Goal: Task Accomplishment & Management: Manage account settings

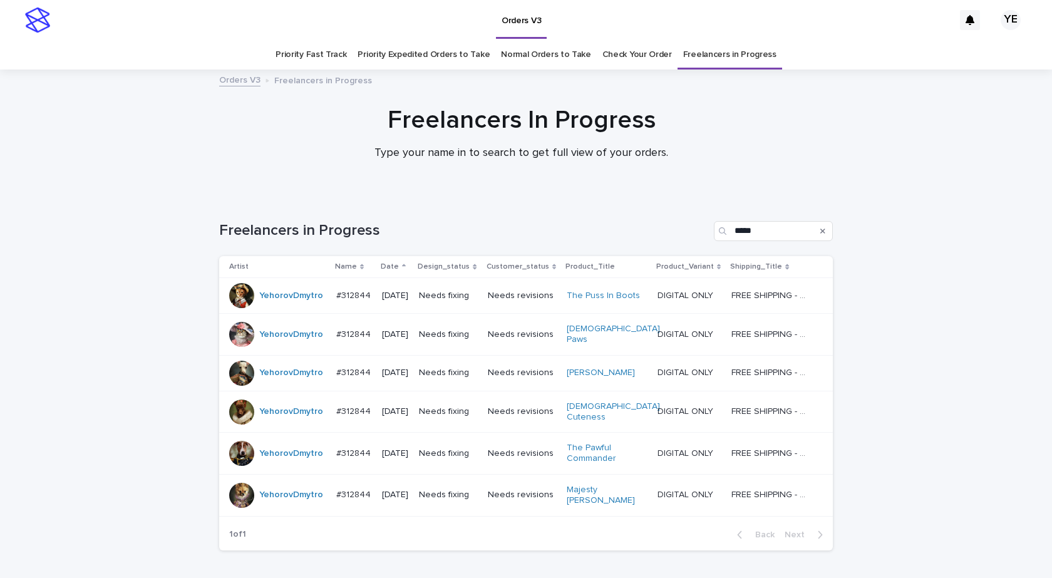
click at [277, 306] on div "YehorovDmytro" at bounding box center [277, 295] width 97 height 25
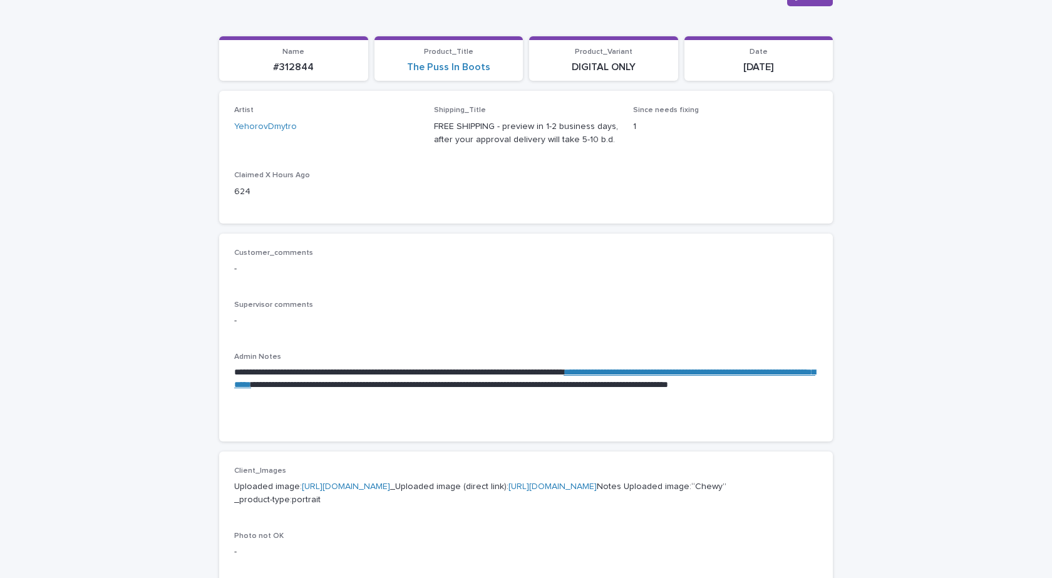
scroll to position [125, 0]
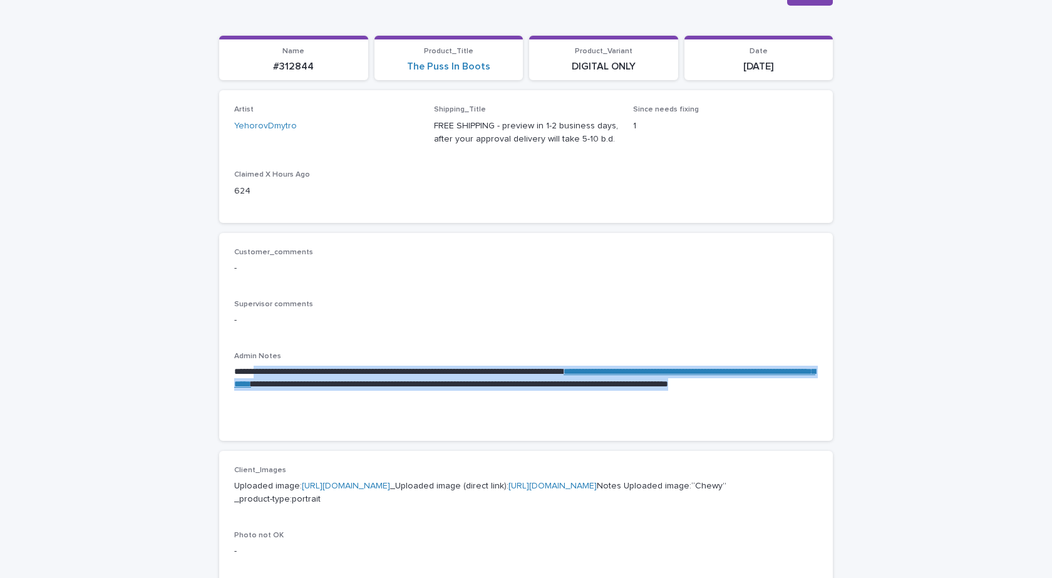
drag, startPoint x: 362, startPoint y: 393, endPoint x: 253, endPoint y: 372, distance: 110.8
click at [253, 372] on p "**********" at bounding box center [525, 385] width 583 height 38
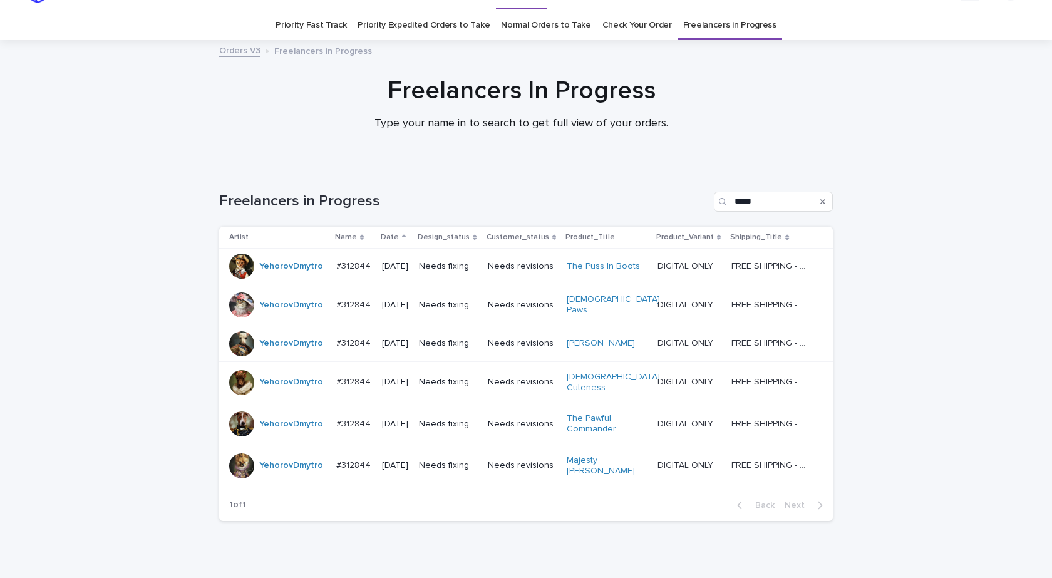
scroll to position [40, 0]
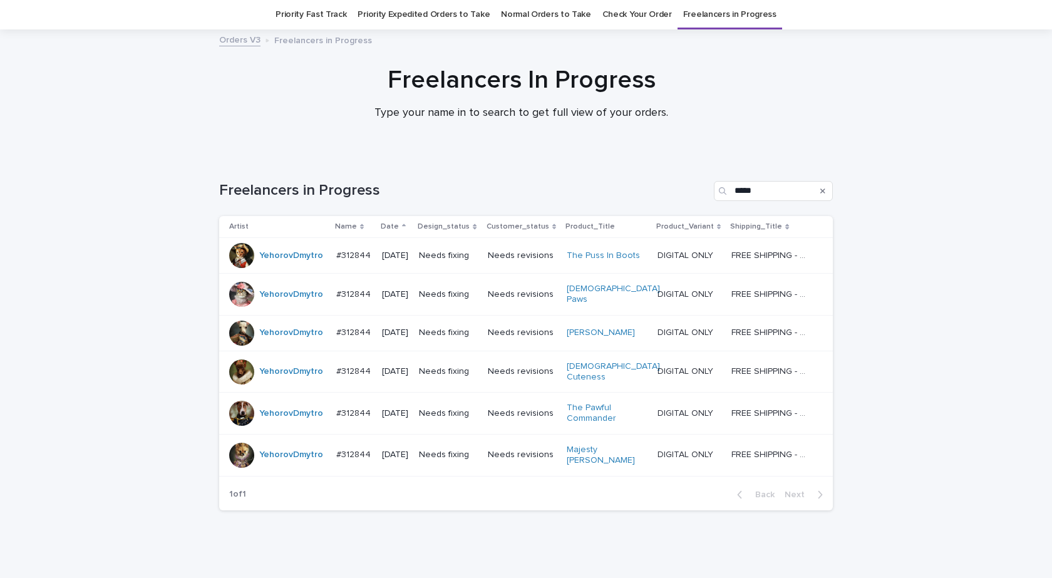
scroll to position [63, 0]
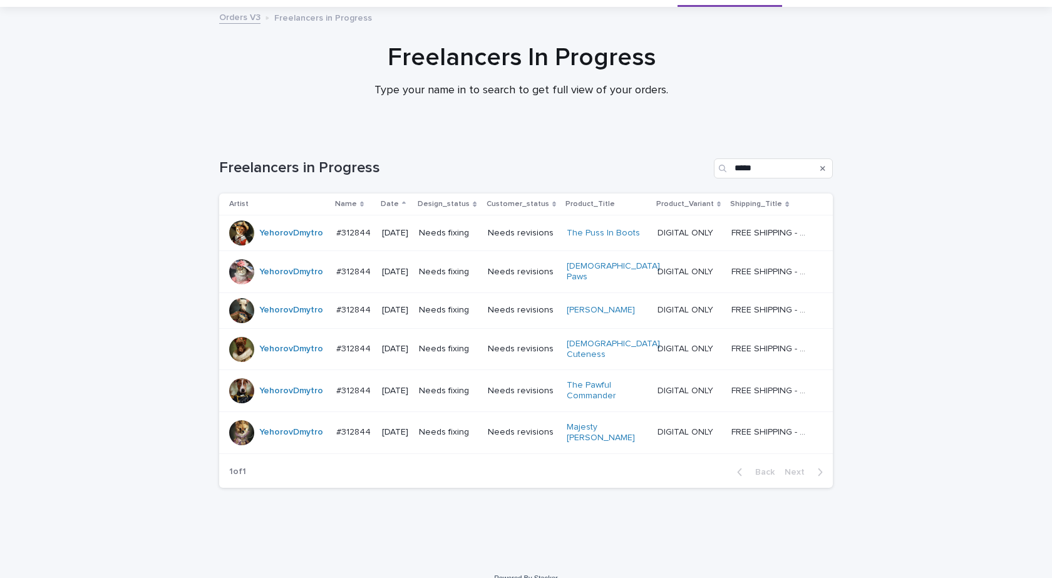
click at [272, 243] on div "YehorovDmytro" at bounding box center [277, 232] width 97 height 25
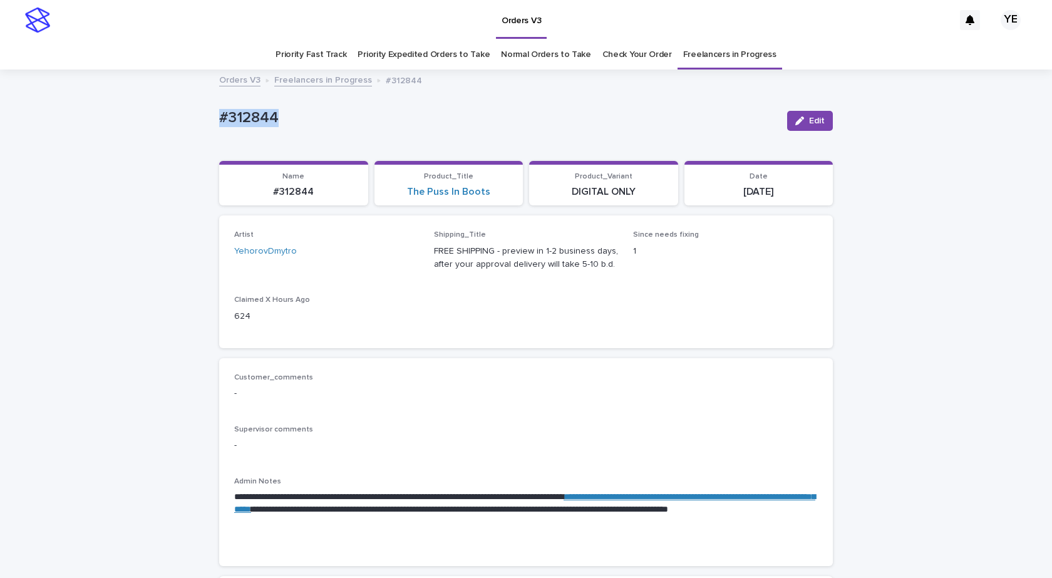
drag, startPoint x: 292, startPoint y: 117, endPoint x: 182, endPoint y: 116, distance: 110.8
copy p "#312844"
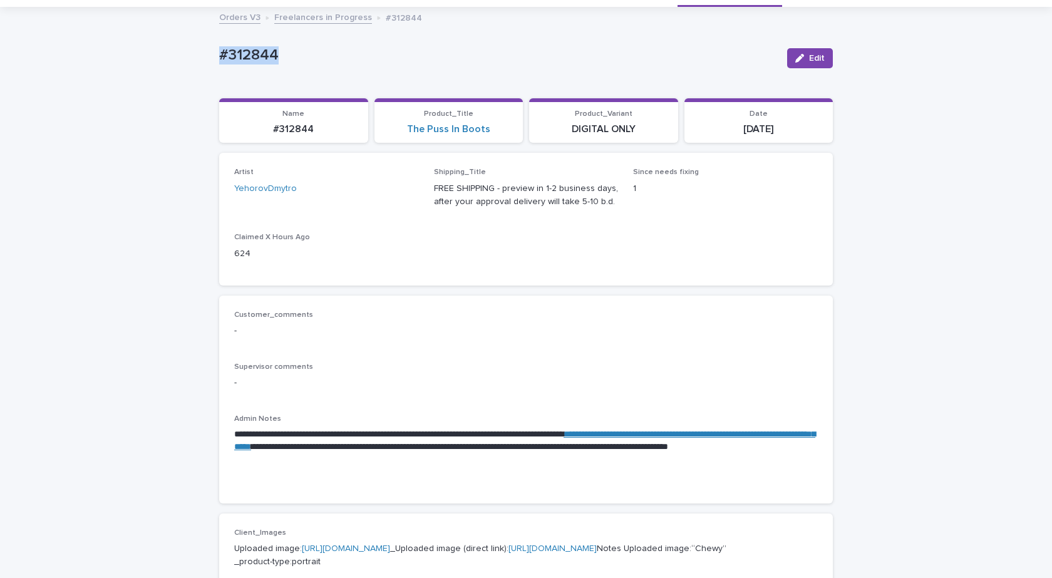
scroll to position [125, 0]
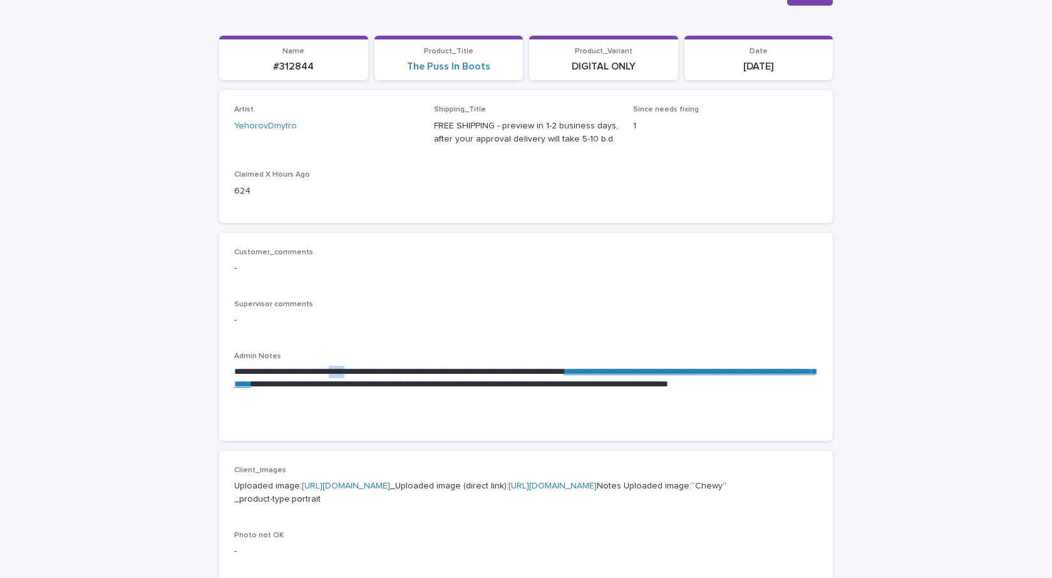
drag, startPoint x: 354, startPoint y: 369, endPoint x: 379, endPoint y: 369, distance: 25.0
click at [379, 369] on p "**********" at bounding box center [525, 385] width 583 height 38
copy p "*****"
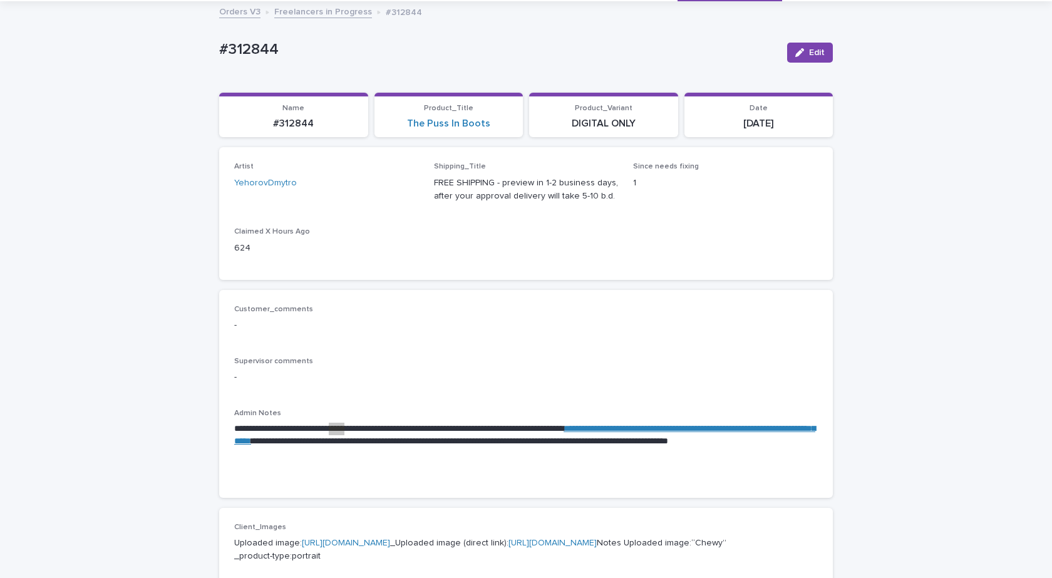
scroll to position [0, 0]
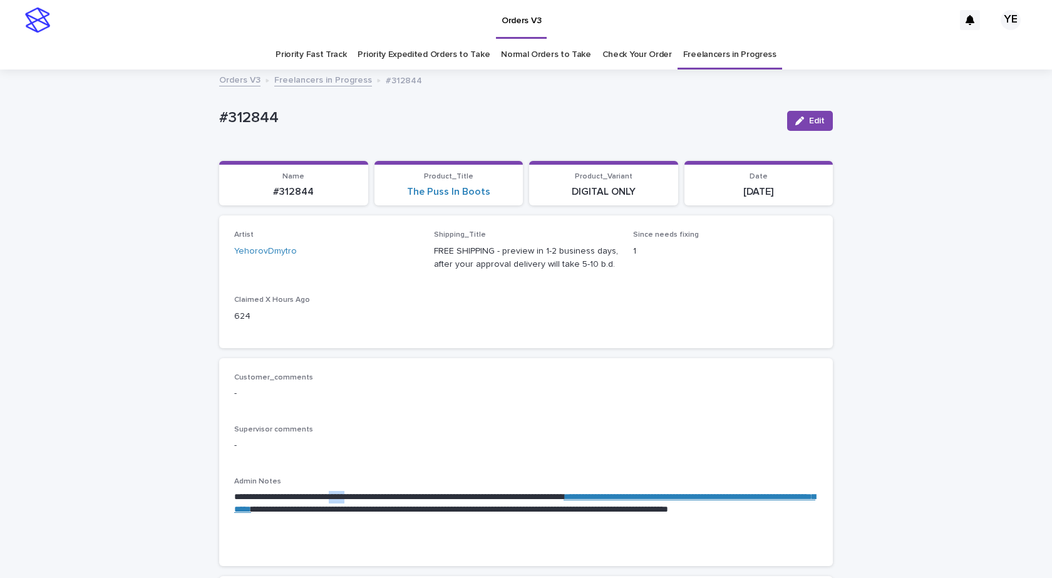
click at [809, 126] on button "Edit" at bounding box center [810, 121] width 46 height 20
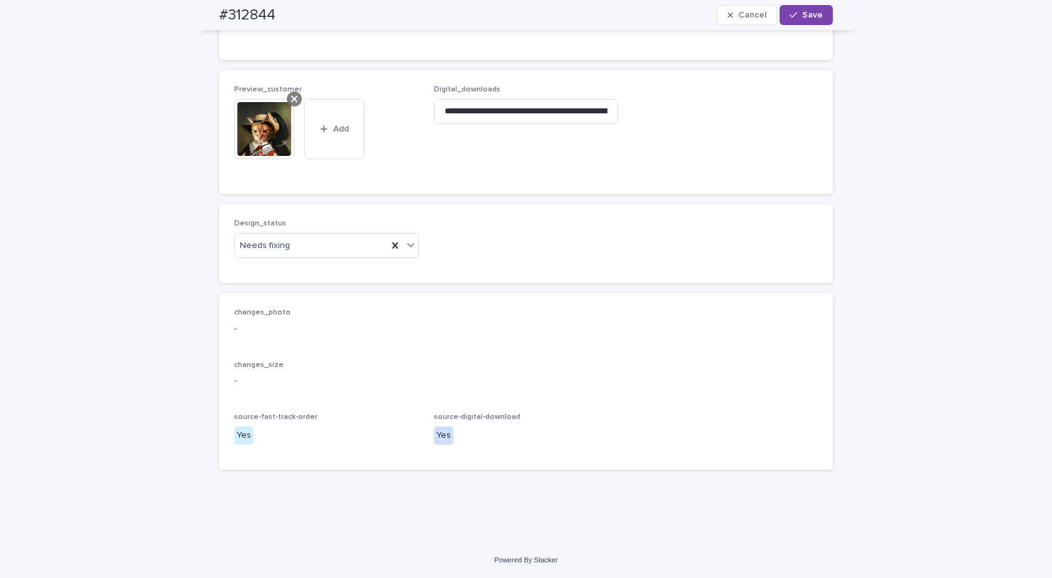
click at [291, 100] on icon at bounding box center [294, 99] width 6 height 10
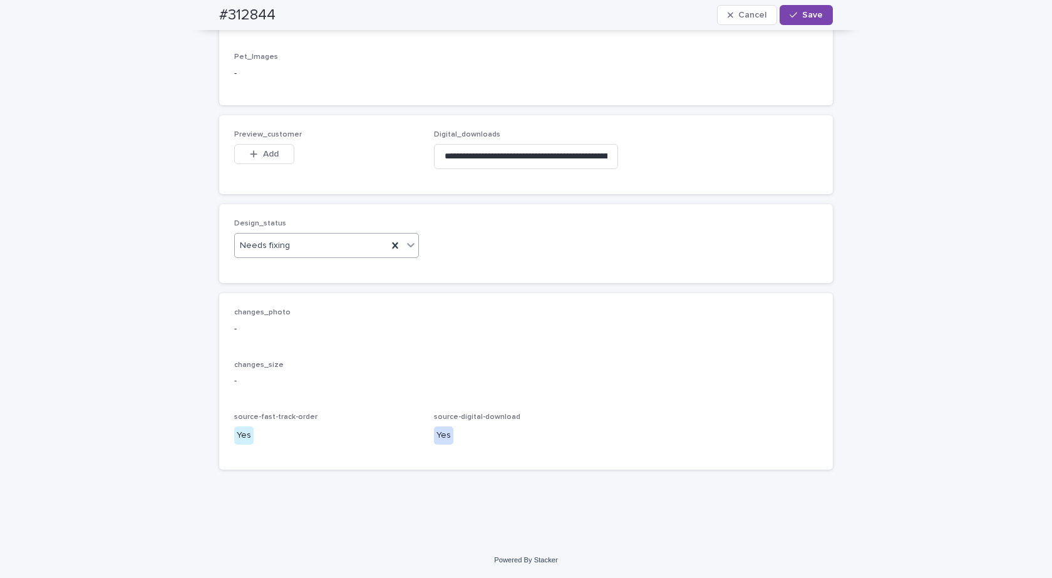
scroll to position [789, 0]
drag, startPoint x: 304, startPoint y: 245, endPoint x: 285, endPoint y: 257, distance: 22.6
click at [304, 245] on div "Needs fixing" at bounding box center [311, 245] width 153 height 21
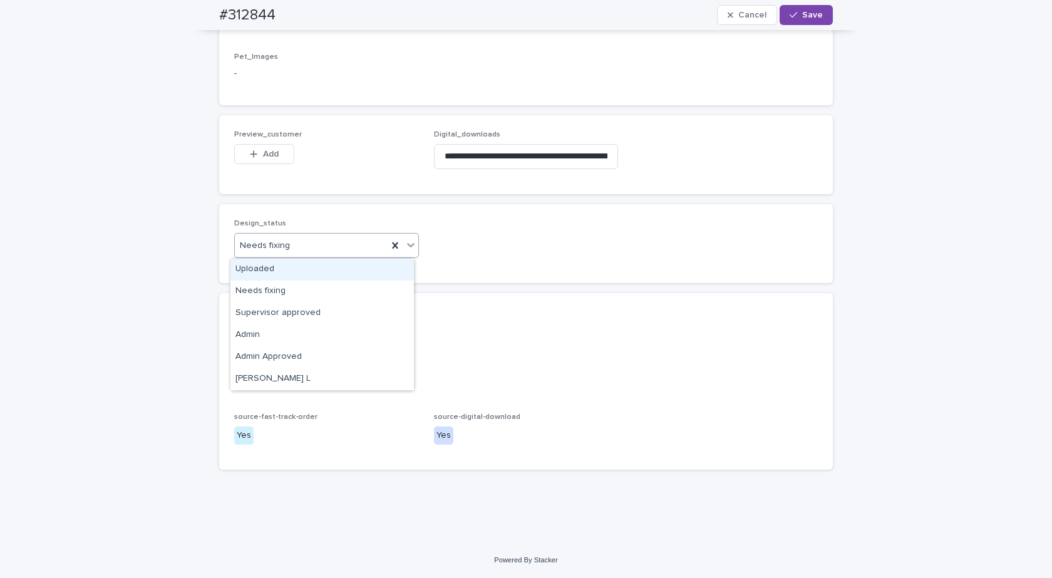
click at [262, 270] on div "Uploaded" at bounding box center [321, 269] width 183 height 22
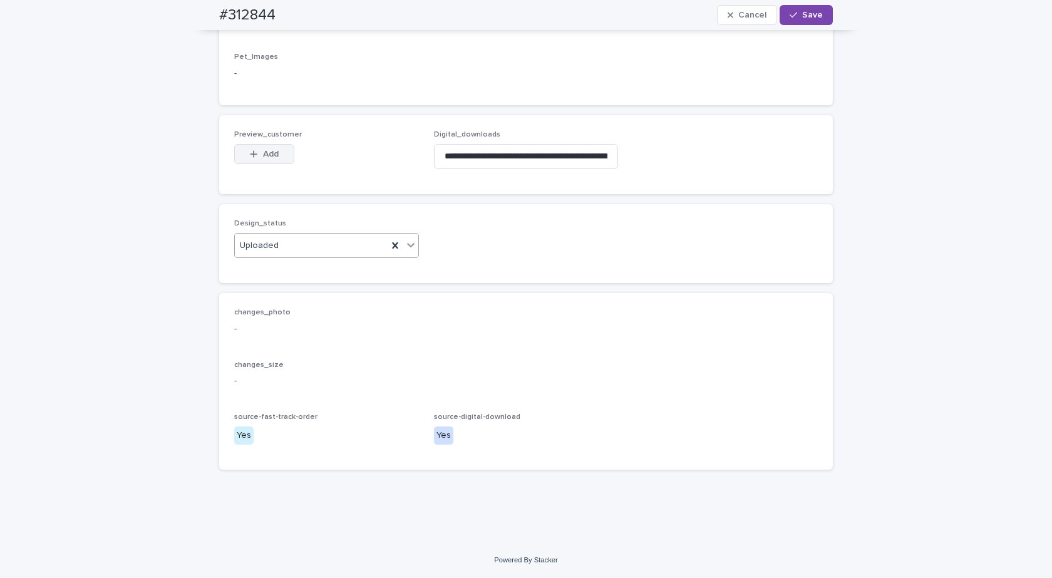
click at [263, 154] on span "Add" at bounding box center [271, 154] width 16 height 9
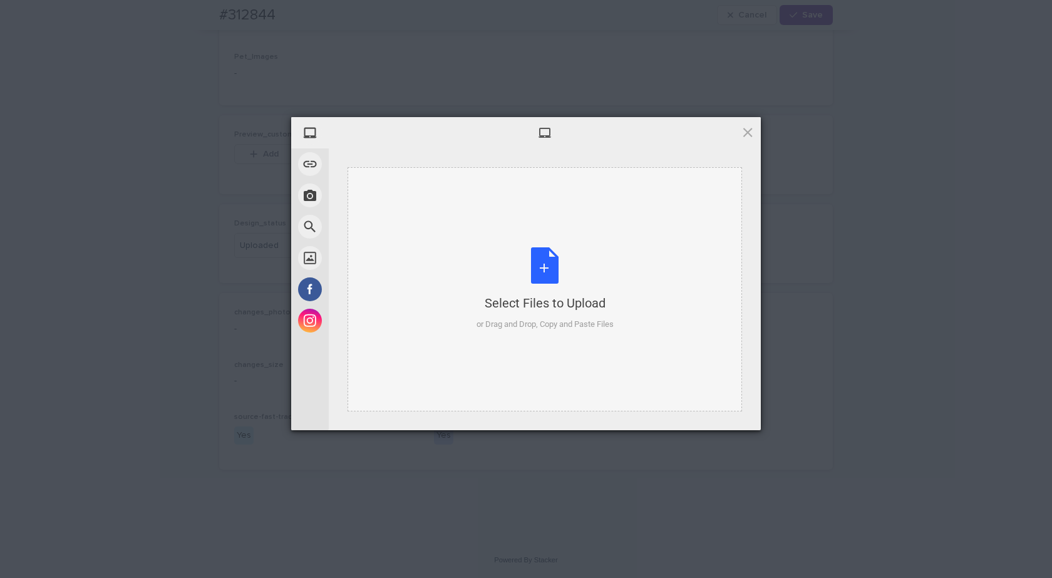
click at [515, 242] on div "Select Files to Upload or Drag and Drop, Copy and Paste Files" at bounding box center [544, 289] width 394 height 244
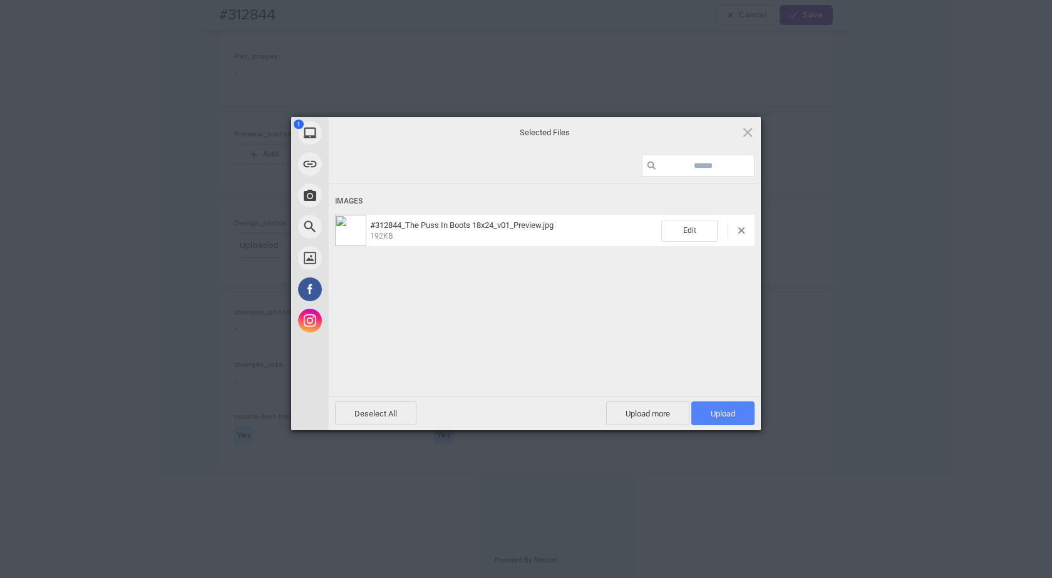
click at [709, 409] on span "Upload 1" at bounding box center [722, 413] width 63 height 24
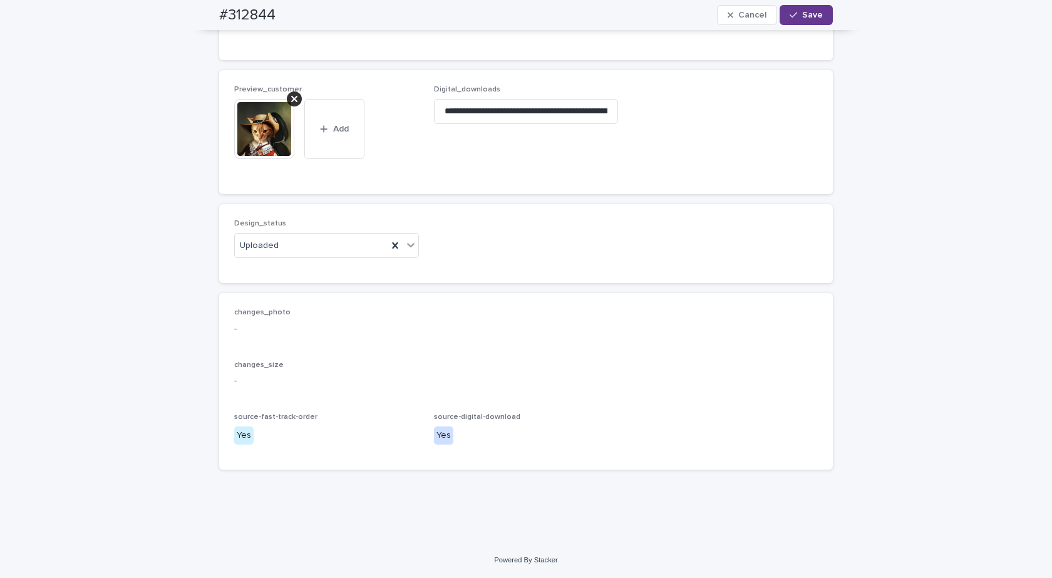
click at [815, 16] on span "Save" at bounding box center [812, 15] width 21 height 9
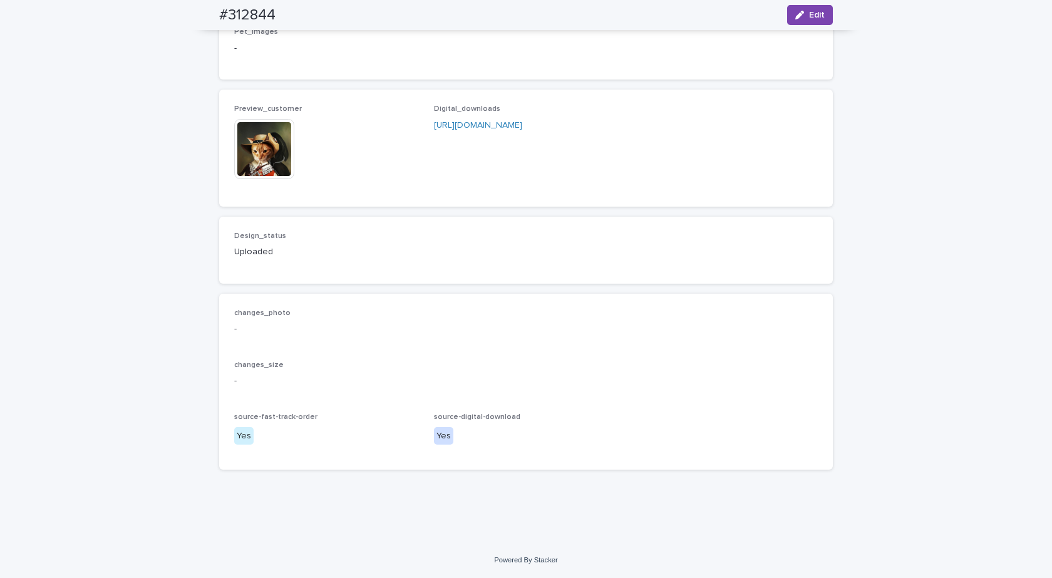
click at [264, 179] on img at bounding box center [264, 149] width 60 height 60
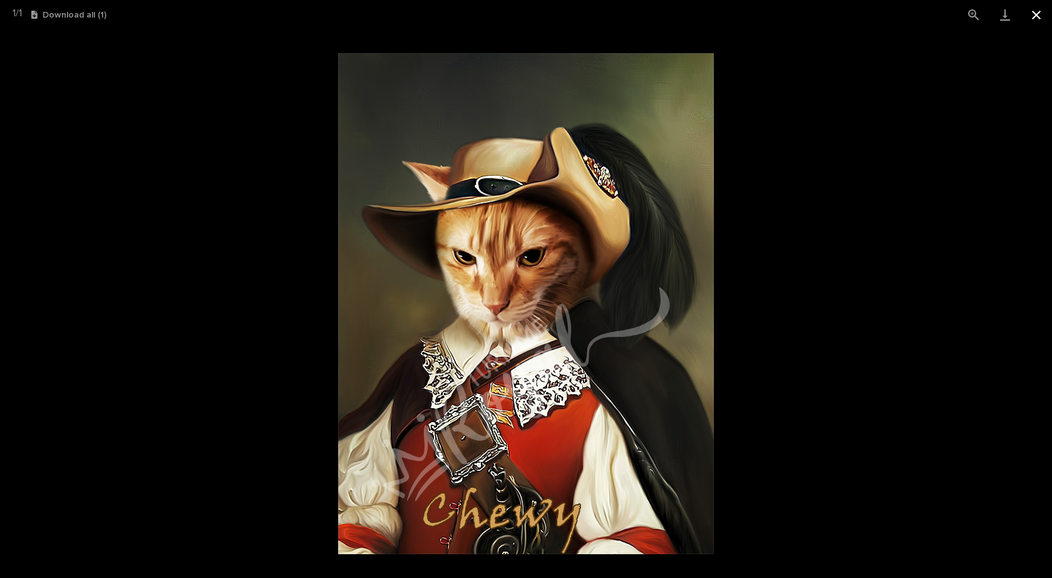
click at [1033, 14] on button "Close gallery" at bounding box center [1035, 14] width 31 height 29
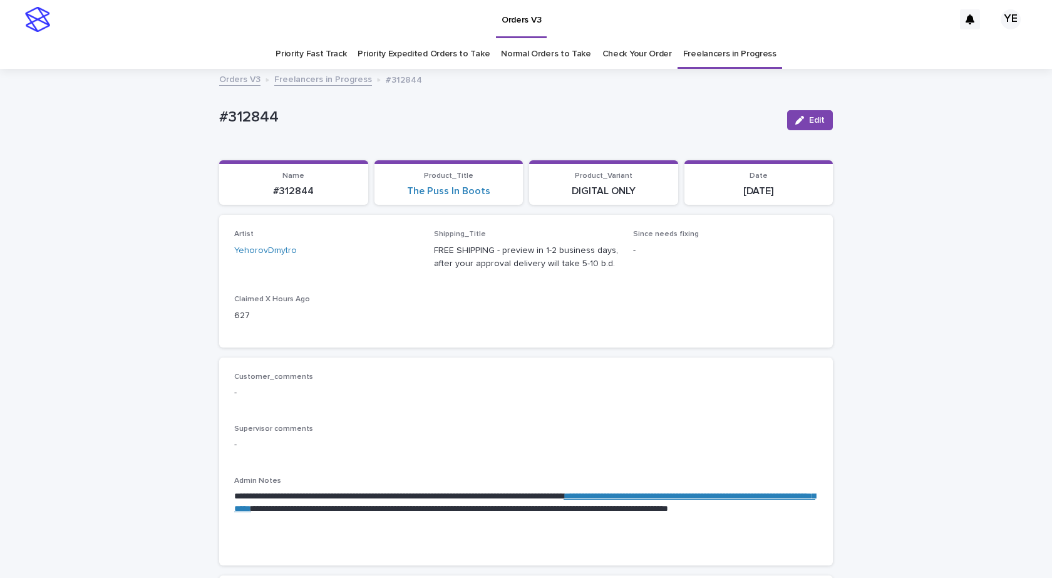
scroll to position [0, 0]
click at [316, 78] on link "Freelancers in Progress" at bounding box center [323, 79] width 98 height 14
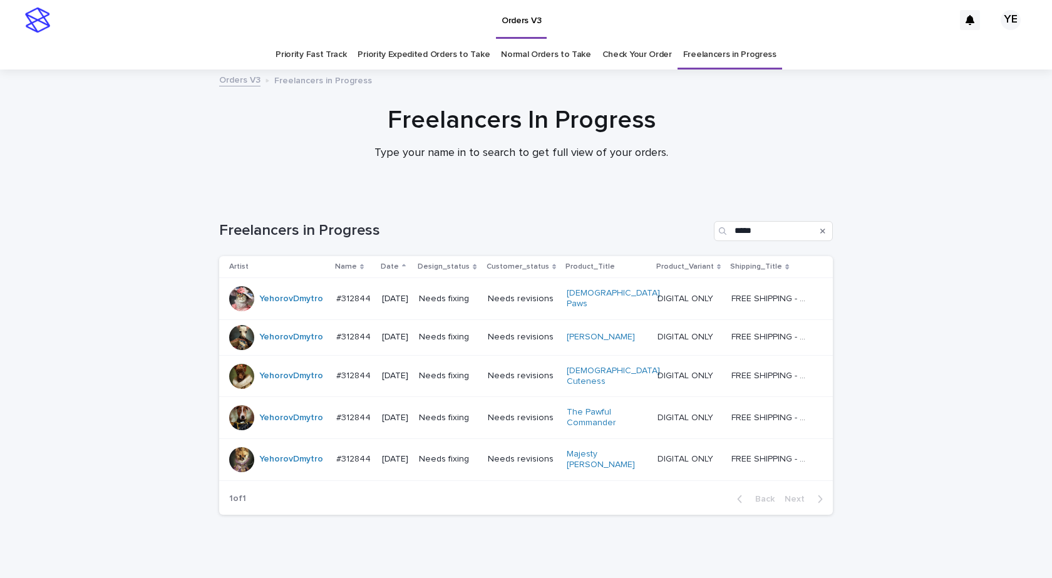
click at [280, 306] on div "YehorovDmytro" at bounding box center [277, 298] width 97 height 25
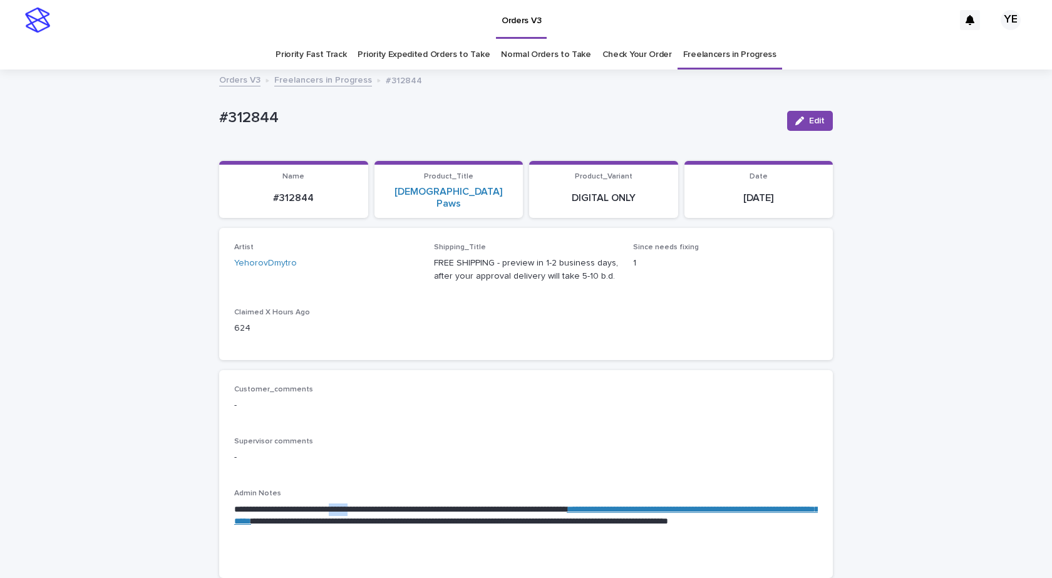
drag, startPoint x: 356, startPoint y: 494, endPoint x: 382, endPoint y: 499, distance: 27.3
click at [382, 503] on p "**********" at bounding box center [525, 522] width 583 height 38
copy p "******"
click at [356, 503] on p "**********" at bounding box center [525, 522] width 583 height 38
drag, startPoint x: 352, startPoint y: 498, endPoint x: 366, endPoint y: 497, distance: 13.2
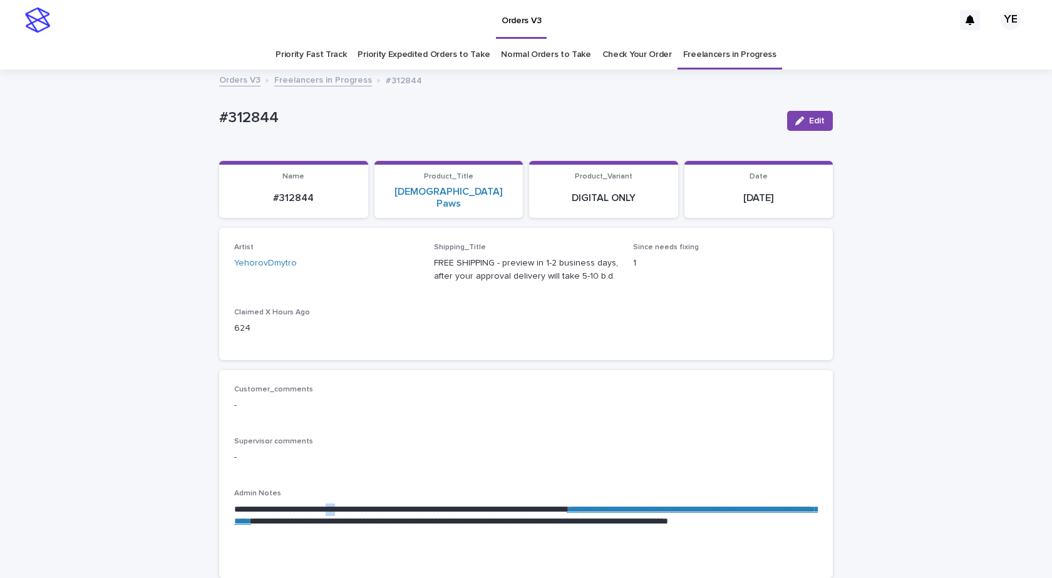
click at [365, 503] on p "**********" at bounding box center [525, 522] width 583 height 38
click at [361, 503] on p "**********" at bounding box center [525, 522] width 583 height 38
click at [355, 503] on p "**********" at bounding box center [525, 522] width 583 height 38
drag, startPoint x: 355, startPoint y: 497, endPoint x: 384, endPoint y: 499, distance: 29.5
click at [382, 503] on p "**********" at bounding box center [525, 522] width 583 height 38
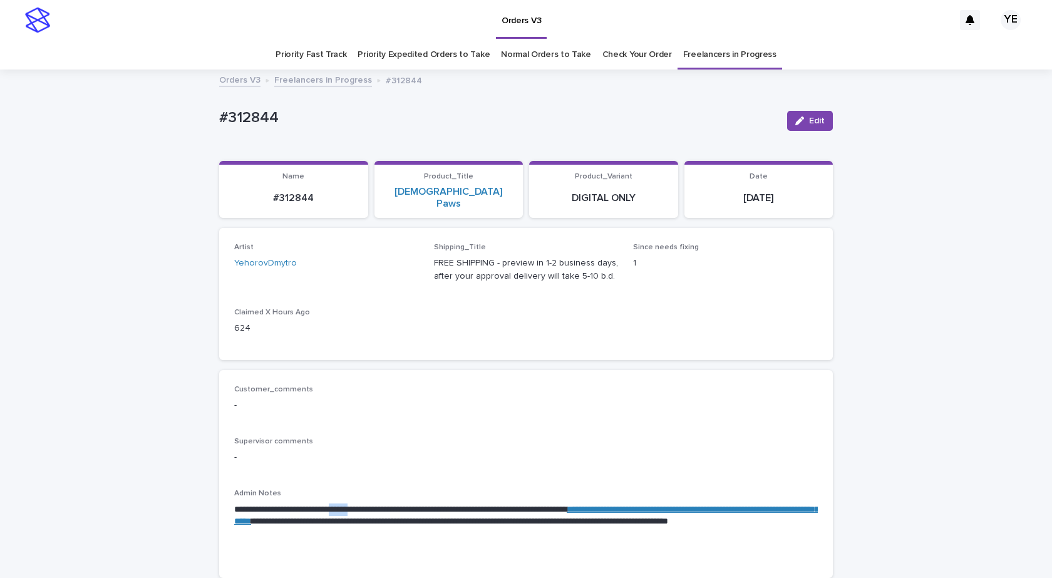
copy p "******"
click at [809, 121] on span "Edit" at bounding box center [817, 120] width 16 height 9
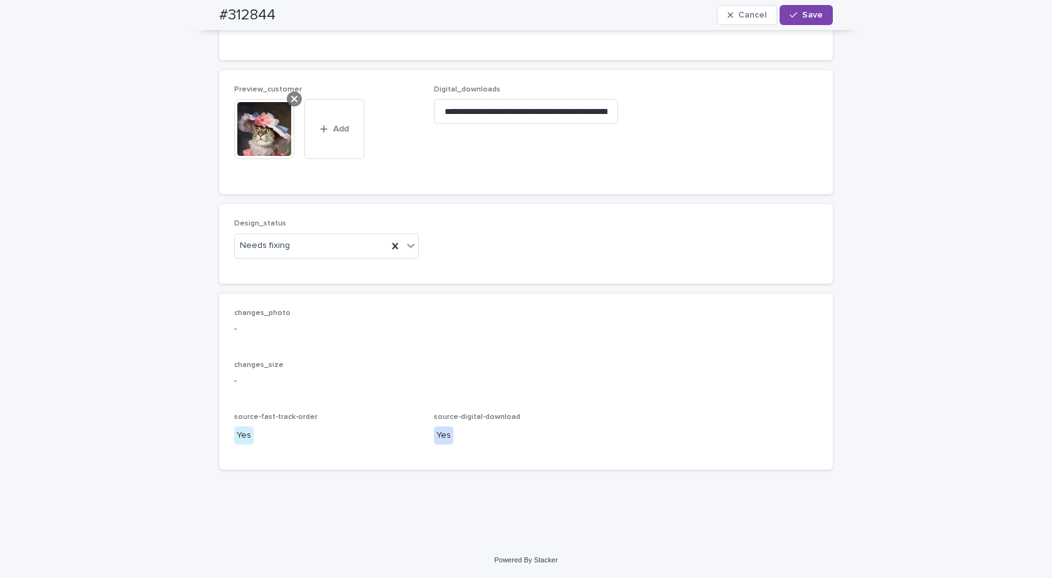
click at [292, 98] on icon at bounding box center [294, 99] width 6 height 10
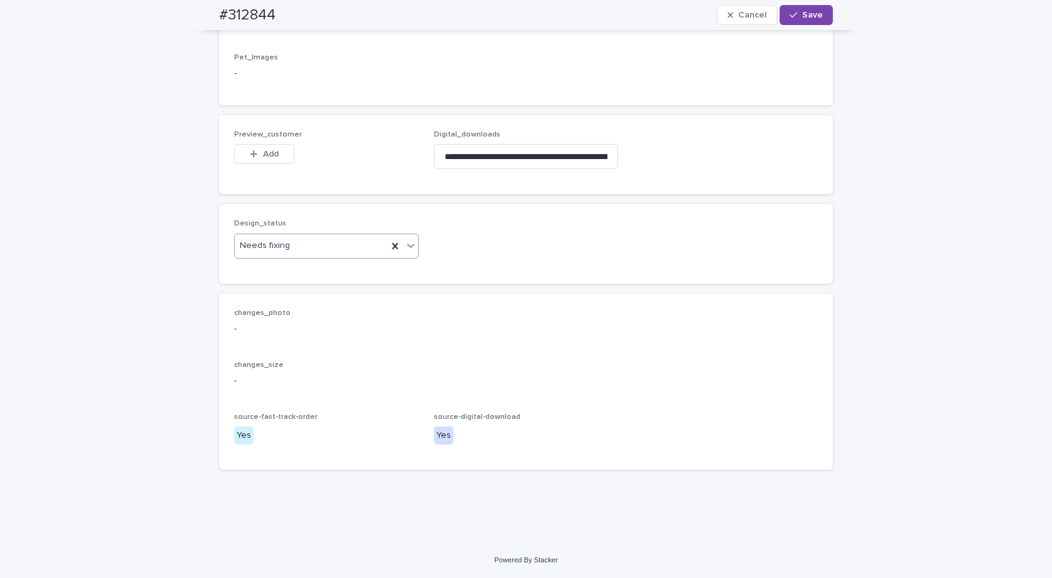
click at [284, 243] on div "Needs fixing" at bounding box center [311, 245] width 153 height 21
click at [255, 265] on div "Uploaded" at bounding box center [321, 269] width 183 height 22
click at [253, 145] on button "Add" at bounding box center [264, 154] width 60 height 20
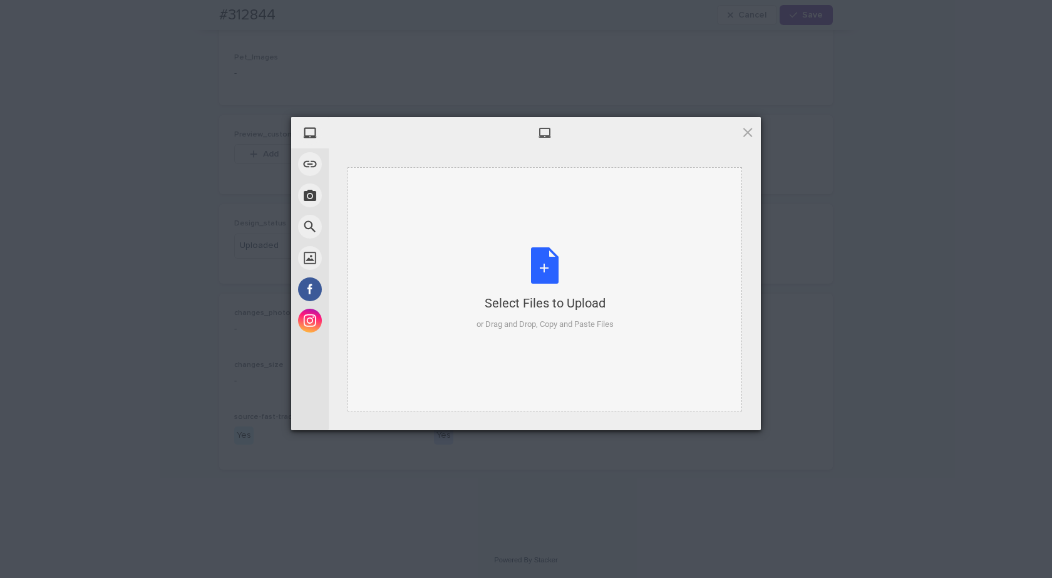
click at [557, 283] on div "Select Files to Upload or Drag and Drop, Copy and Paste Files" at bounding box center [544, 288] width 137 height 83
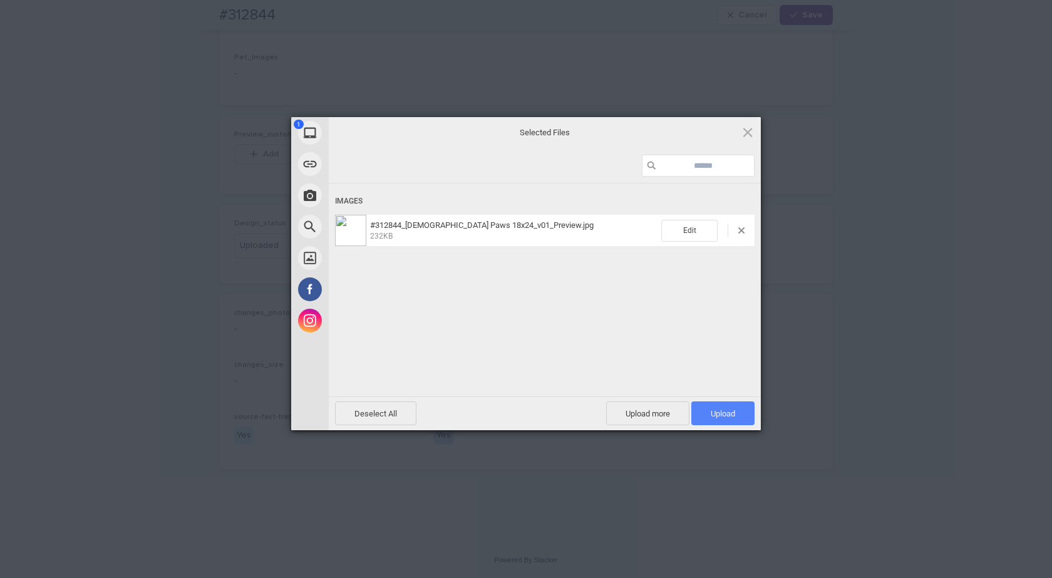
click at [725, 409] on span "Upload 1" at bounding box center [722, 413] width 24 height 9
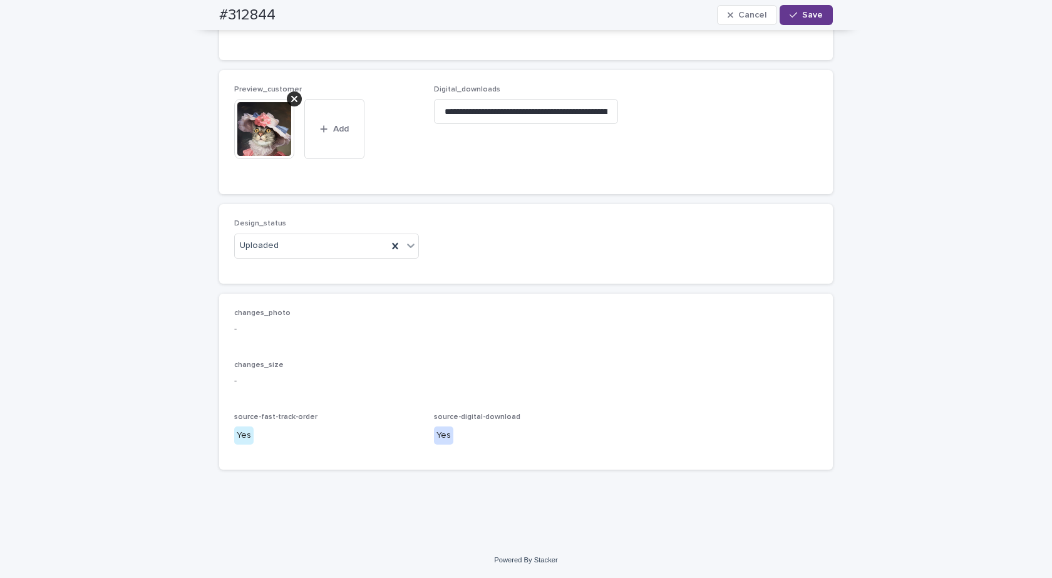
click at [797, 16] on div "button" at bounding box center [795, 15] width 13 height 9
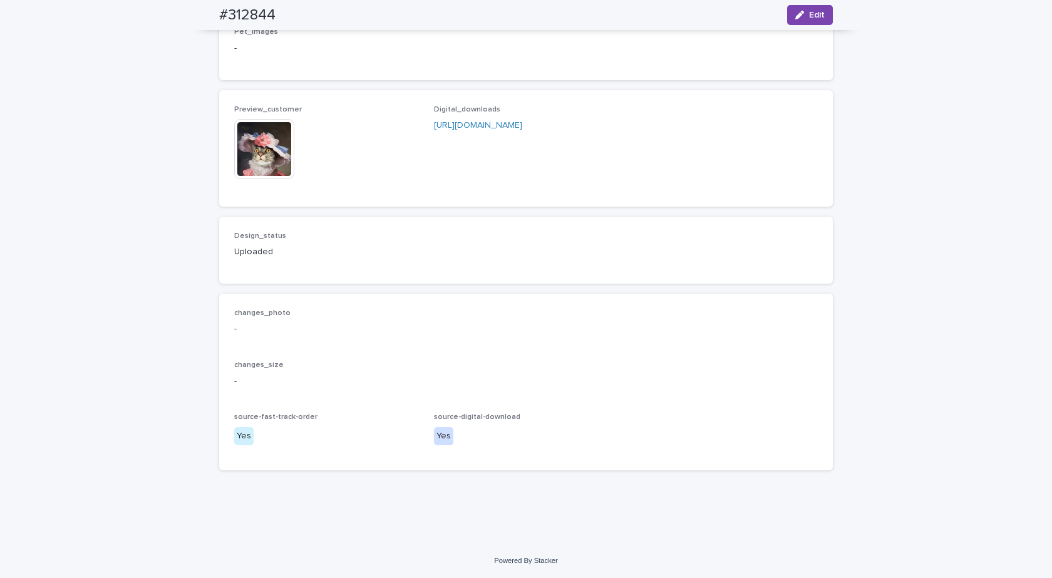
click at [240, 148] on img at bounding box center [264, 149] width 60 height 60
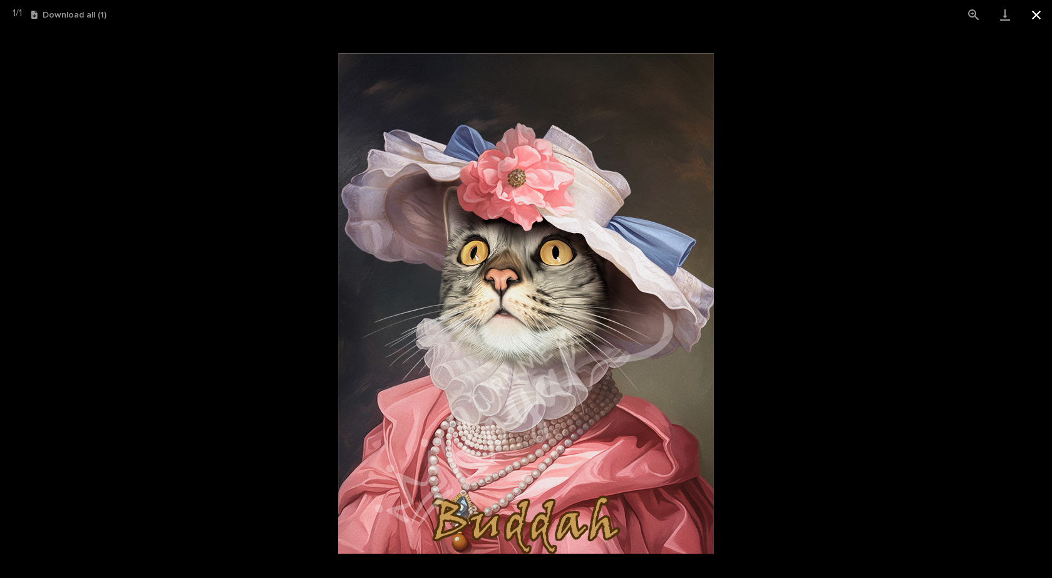
click at [1036, 14] on button "Close gallery" at bounding box center [1035, 14] width 31 height 29
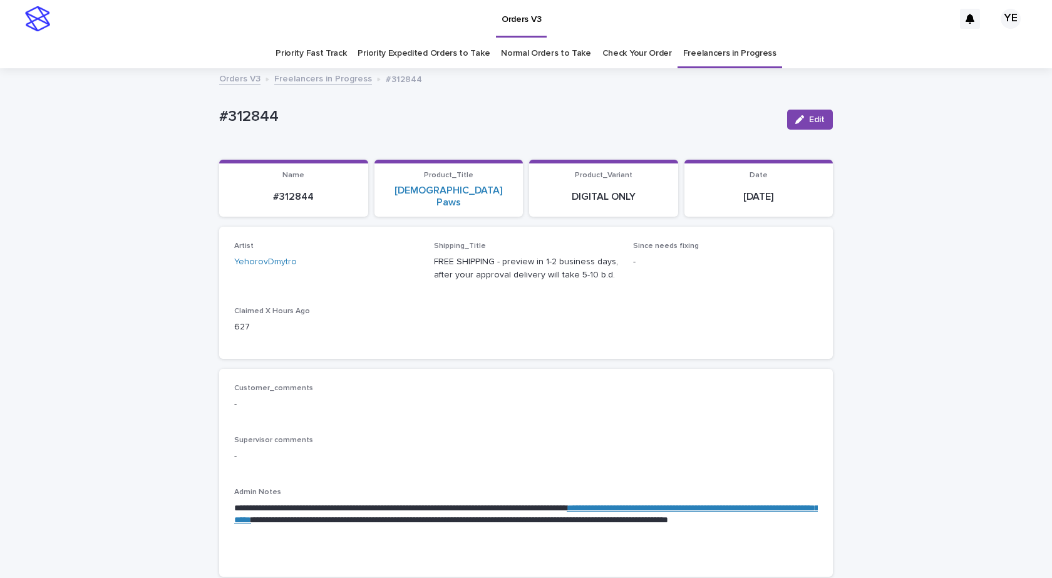
scroll to position [0, 0]
click at [307, 77] on link "Freelancers in Progress" at bounding box center [323, 79] width 98 height 14
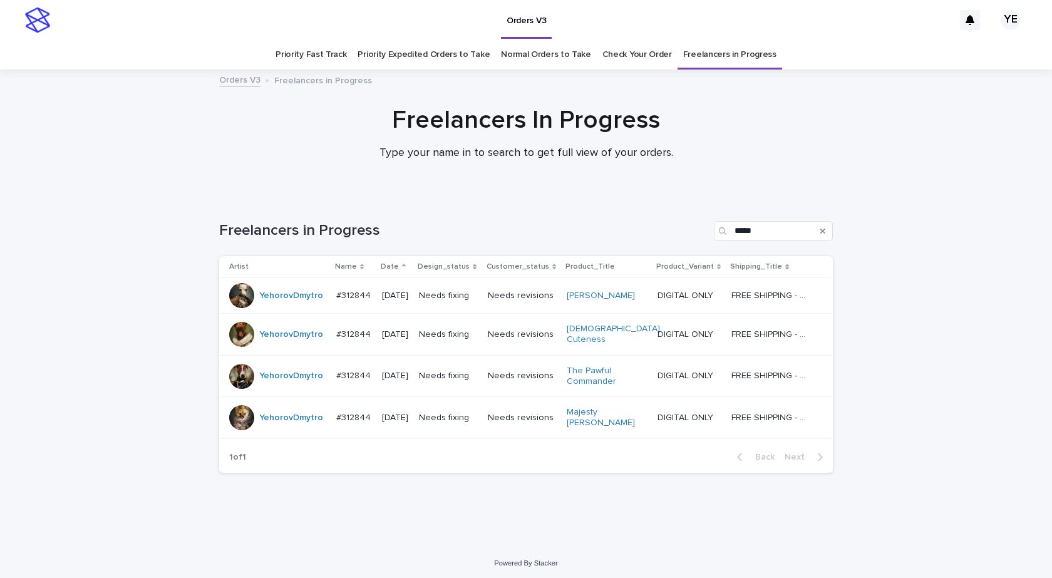
click at [280, 305] on div "YehorovDmytro" at bounding box center [291, 295] width 64 height 21
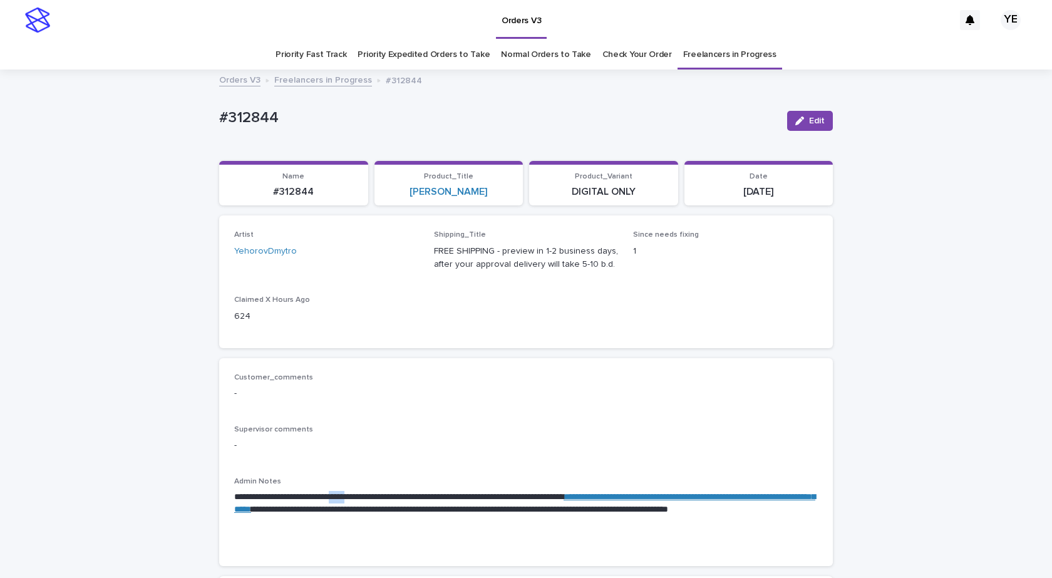
drag, startPoint x: 354, startPoint y: 495, endPoint x: 377, endPoint y: 493, distance: 23.2
click at [377, 493] on p "**********" at bounding box center [525, 510] width 583 height 38
copy p "*****"
drag, startPoint x: 799, startPoint y: 118, endPoint x: 769, endPoint y: 135, distance: 34.8
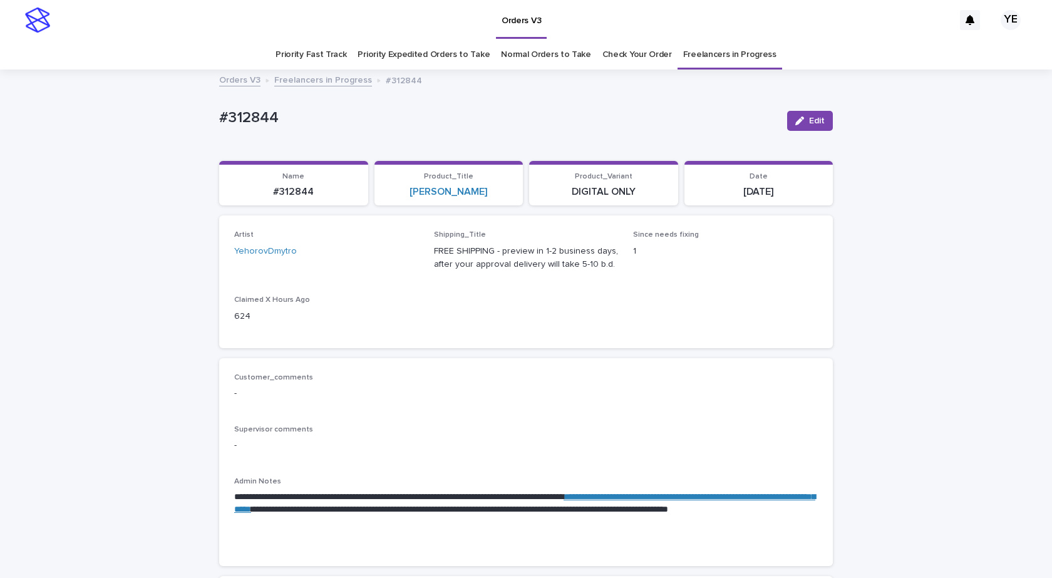
click at [799, 117] on icon "button" at bounding box center [799, 120] width 9 height 9
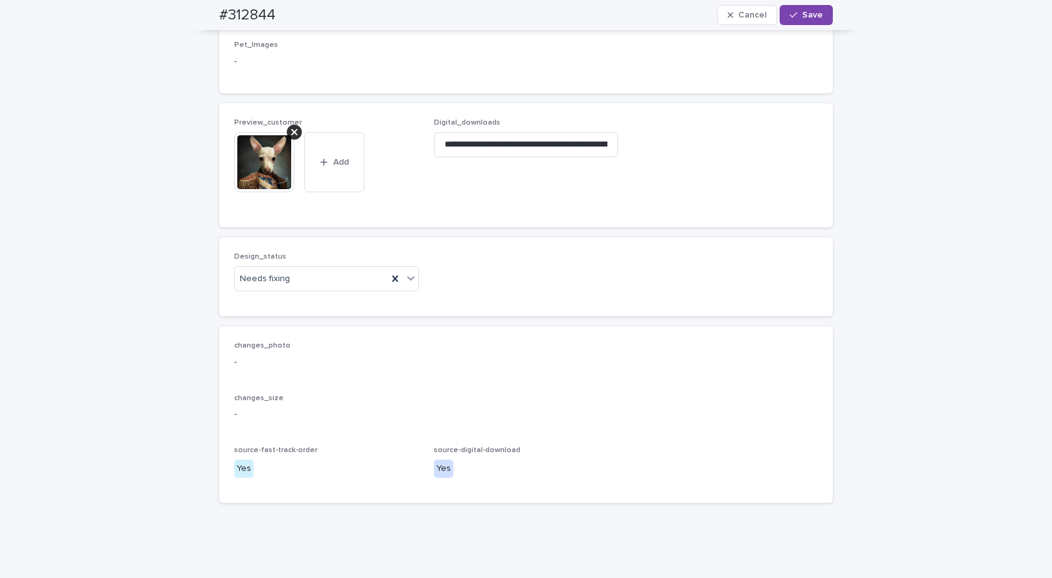
scroll to position [814, 0]
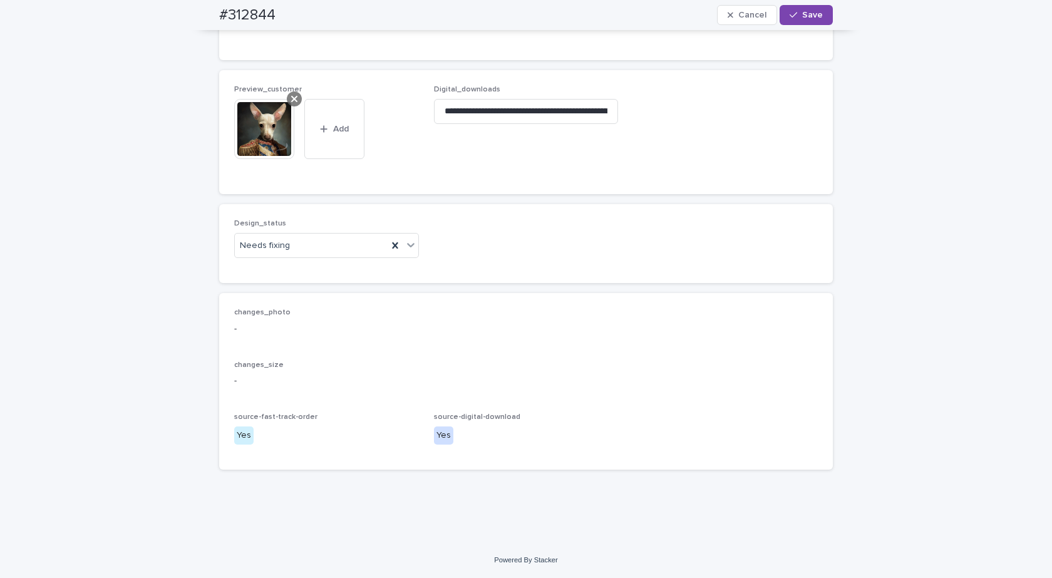
click at [291, 104] on icon at bounding box center [294, 99] width 6 height 10
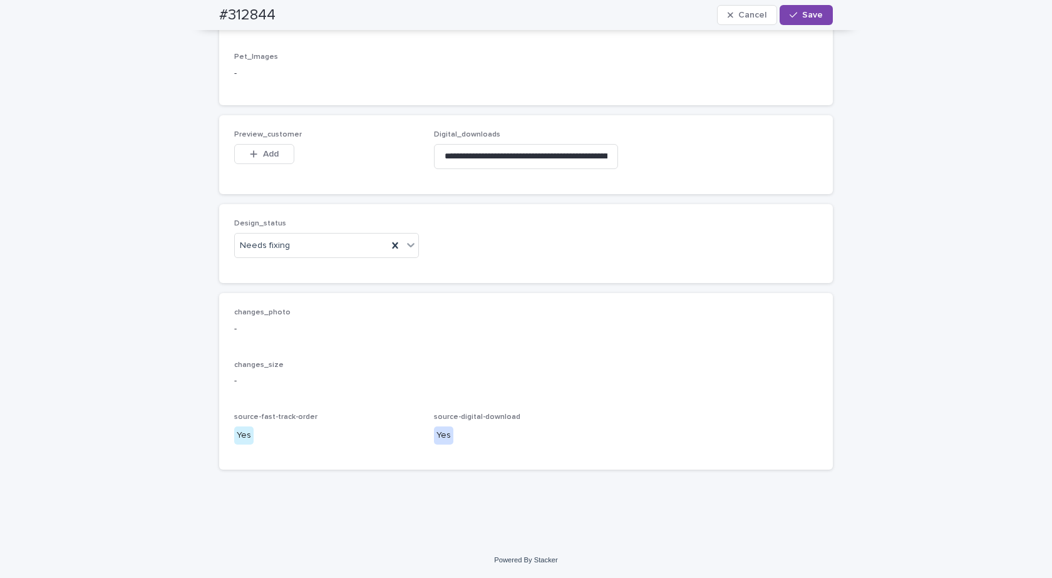
scroll to position [789, 0]
click at [303, 245] on div "Needs fixing" at bounding box center [311, 245] width 153 height 21
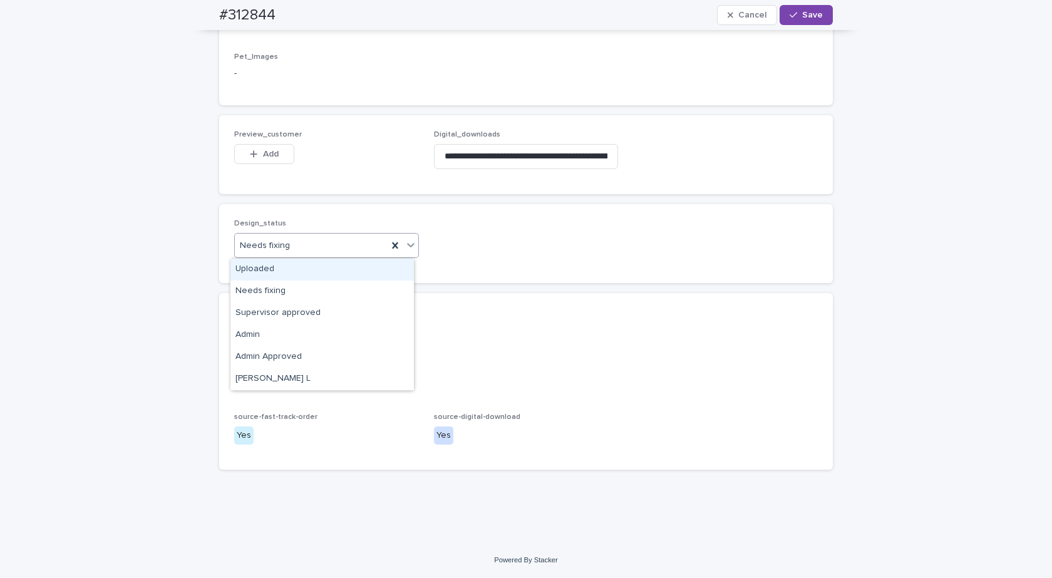
click at [268, 269] on div "Uploaded" at bounding box center [321, 269] width 183 height 22
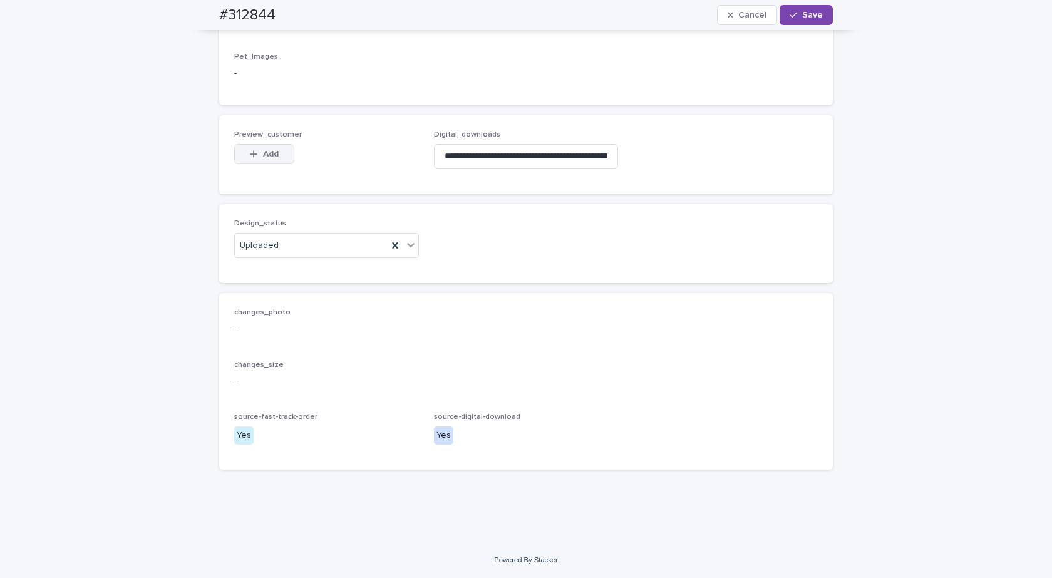
click at [253, 148] on button "Add" at bounding box center [264, 154] width 60 height 20
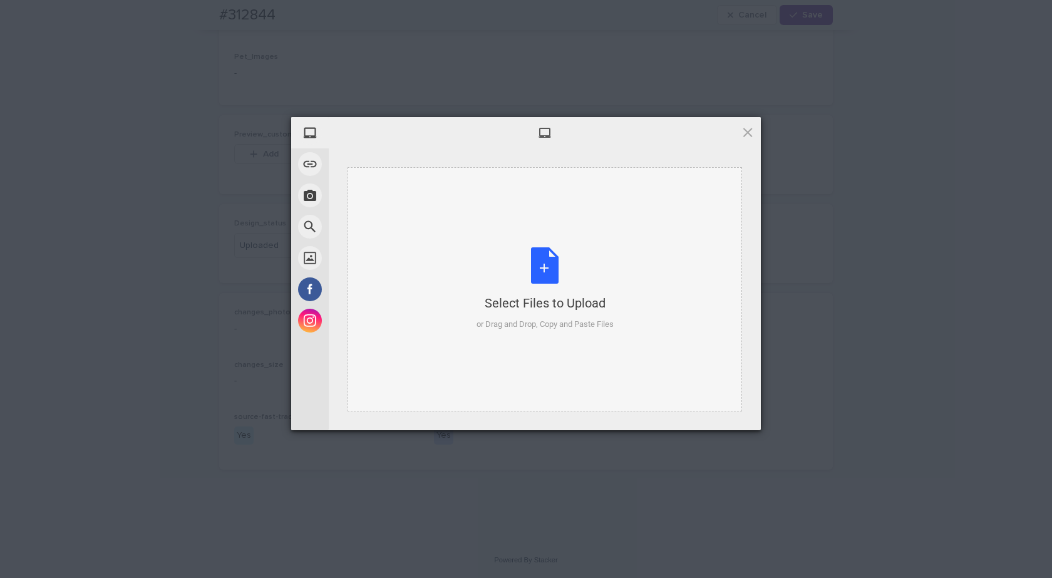
click at [609, 307] on div "Select Files to Upload" at bounding box center [544, 303] width 137 height 18
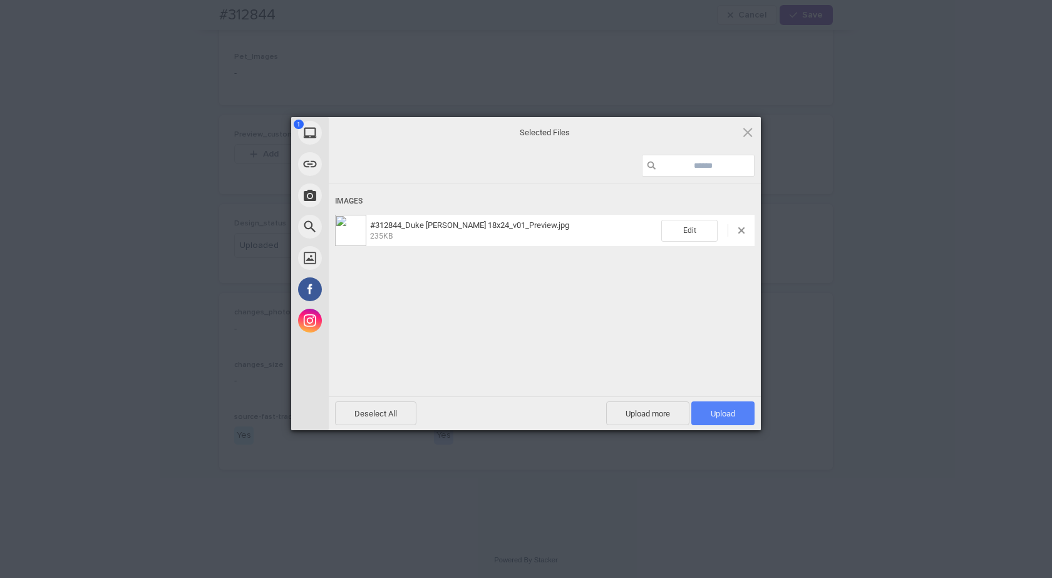
click at [702, 416] on span "Upload 1" at bounding box center [722, 413] width 63 height 24
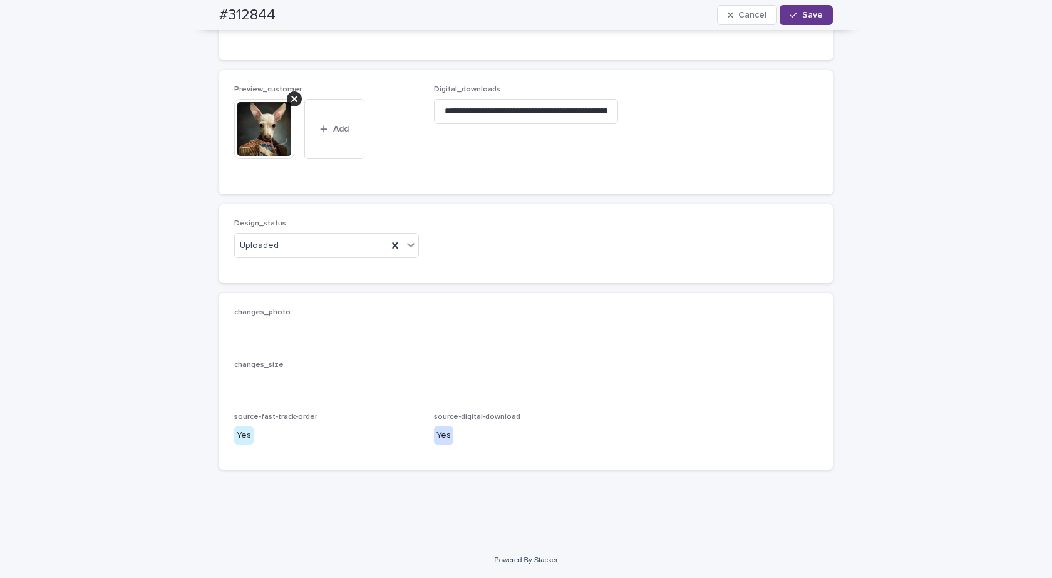
click at [816, 16] on span "Save" at bounding box center [812, 15] width 21 height 9
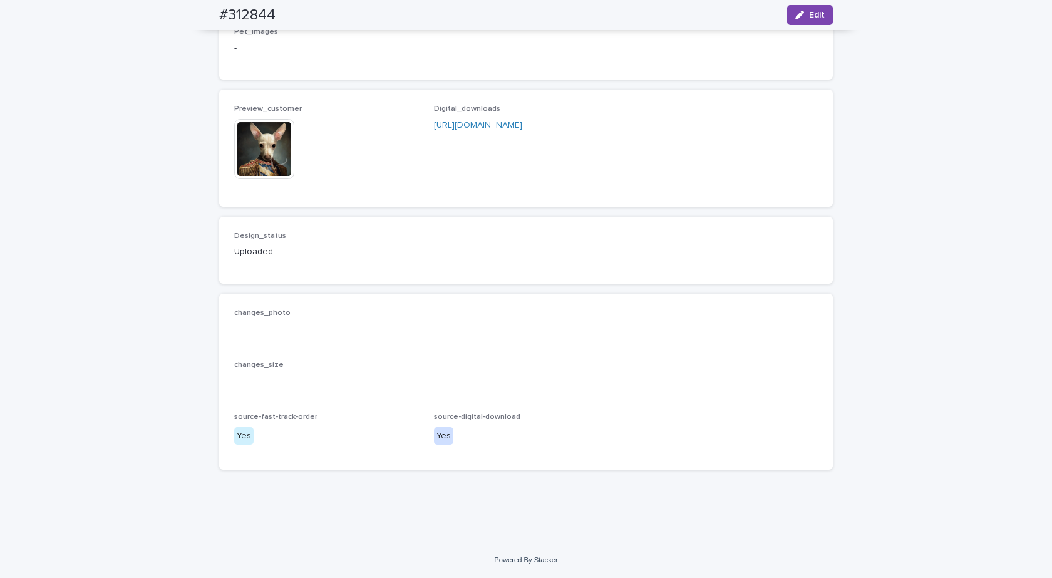
click at [247, 160] on img at bounding box center [264, 149] width 60 height 60
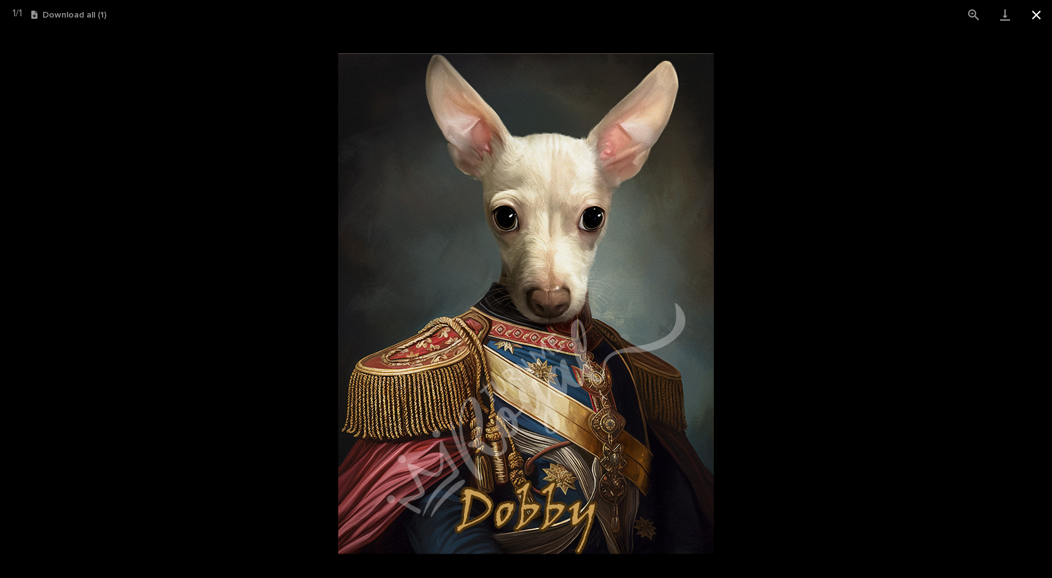
click at [1033, 13] on button "Close gallery" at bounding box center [1035, 14] width 31 height 29
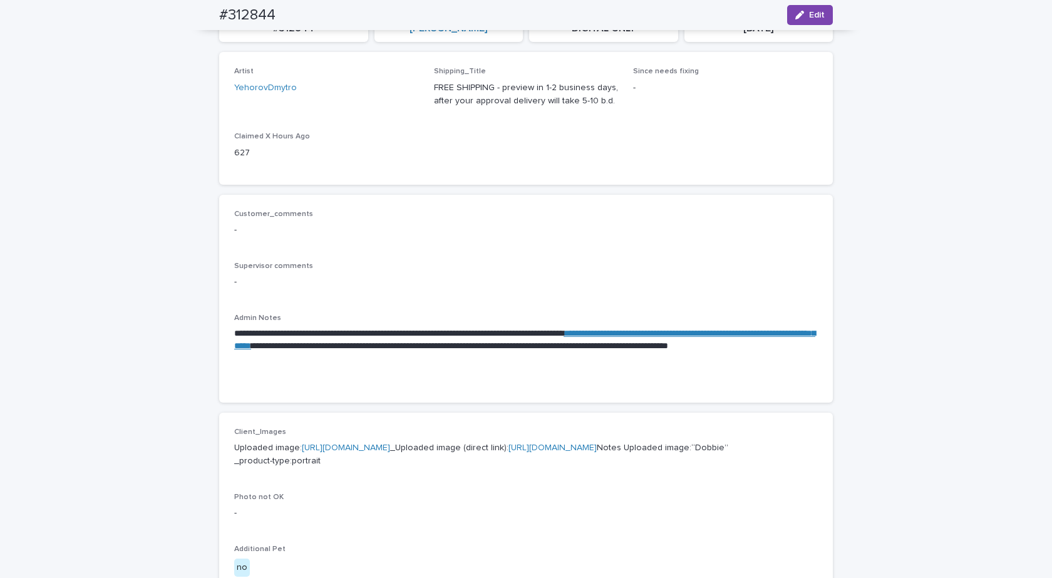
scroll to position [0, 0]
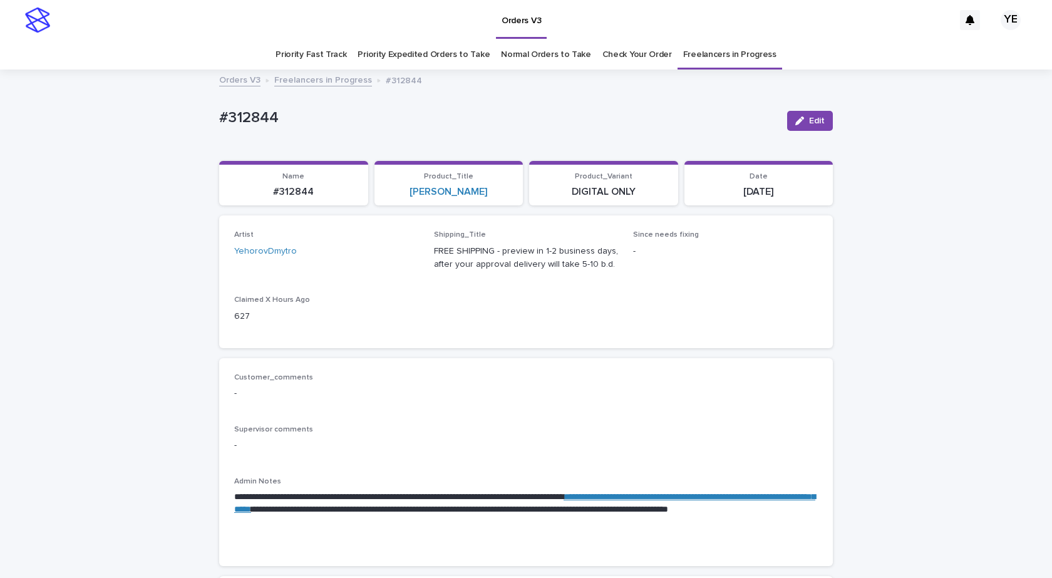
click at [290, 77] on link "Freelancers in Progress" at bounding box center [323, 79] width 98 height 14
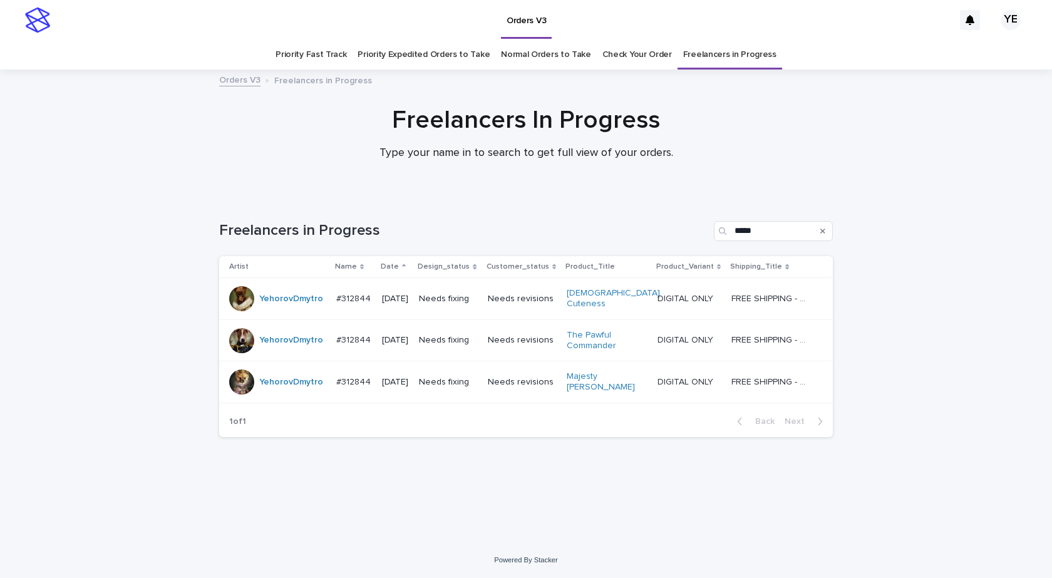
click at [292, 307] on div "YehorovDmytro" at bounding box center [277, 298] width 97 height 25
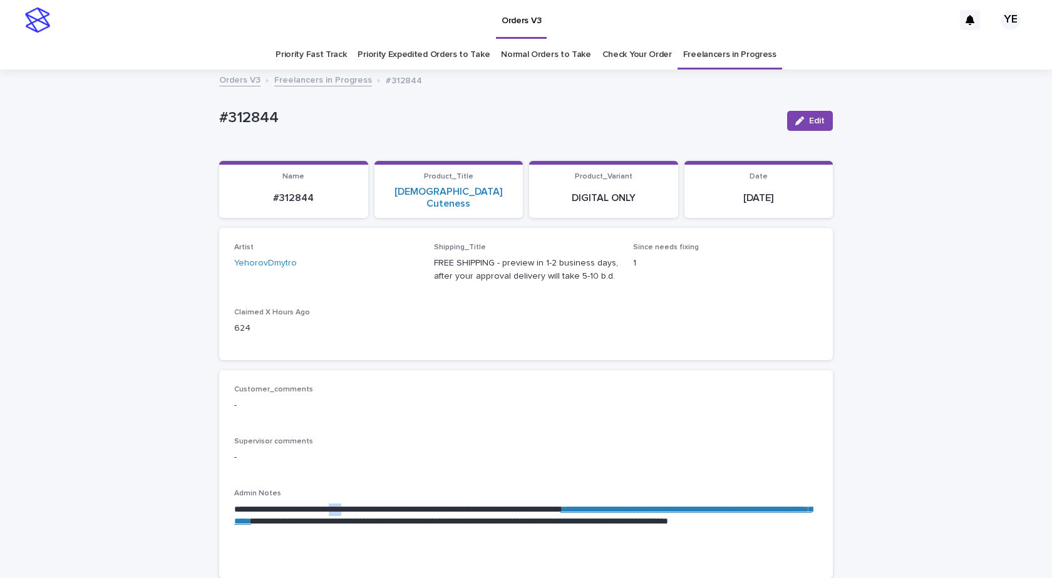
drag, startPoint x: 354, startPoint y: 495, endPoint x: 376, endPoint y: 498, distance: 22.0
click at [376, 503] on p "**********" at bounding box center [525, 522] width 583 height 38
copy p "****"
drag, startPoint x: 51, startPoint y: 297, endPoint x: 96, endPoint y: 277, distance: 48.7
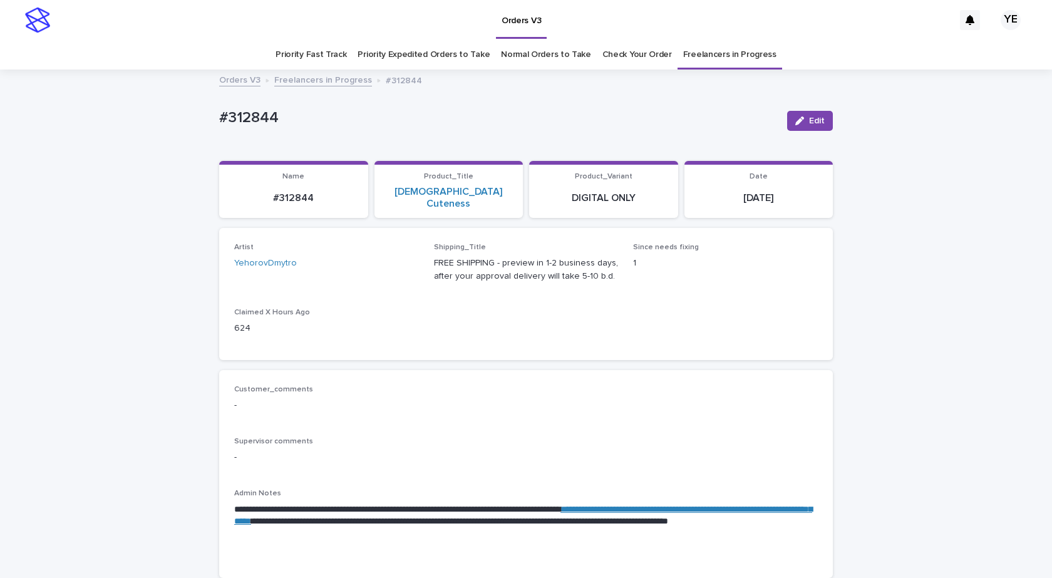
click at [799, 116] on icon "button" at bounding box center [799, 120] width 9 height 9
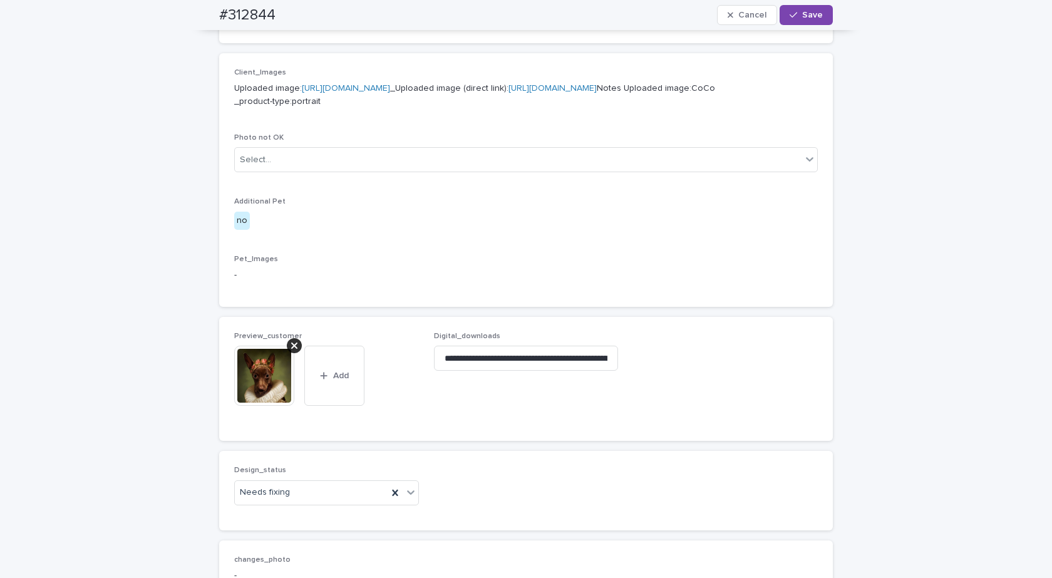
scroll to position [626, 0]
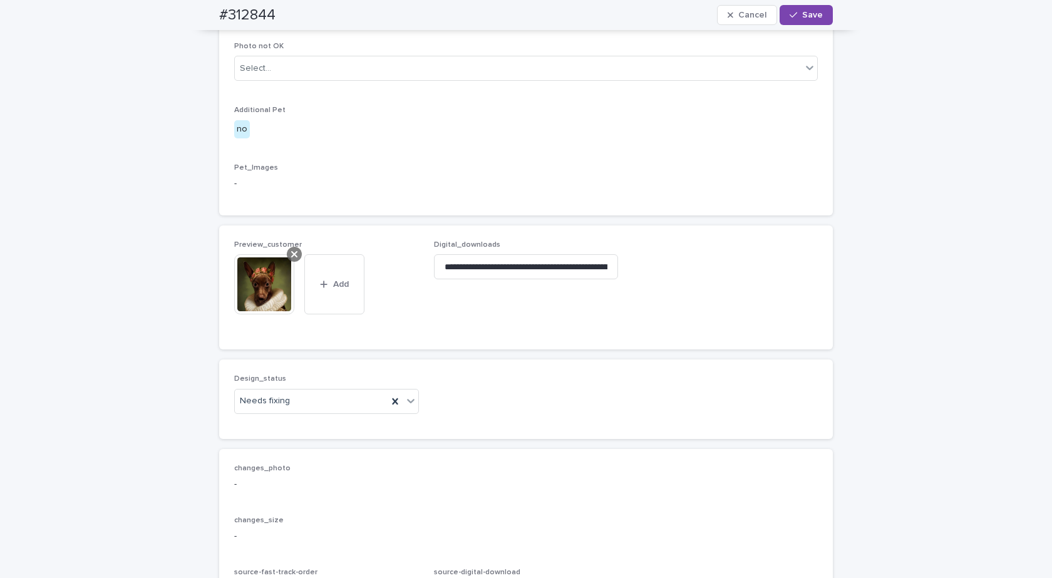
click at [291, 259] on icon at bounding box center [294, 254] width 6 height 10
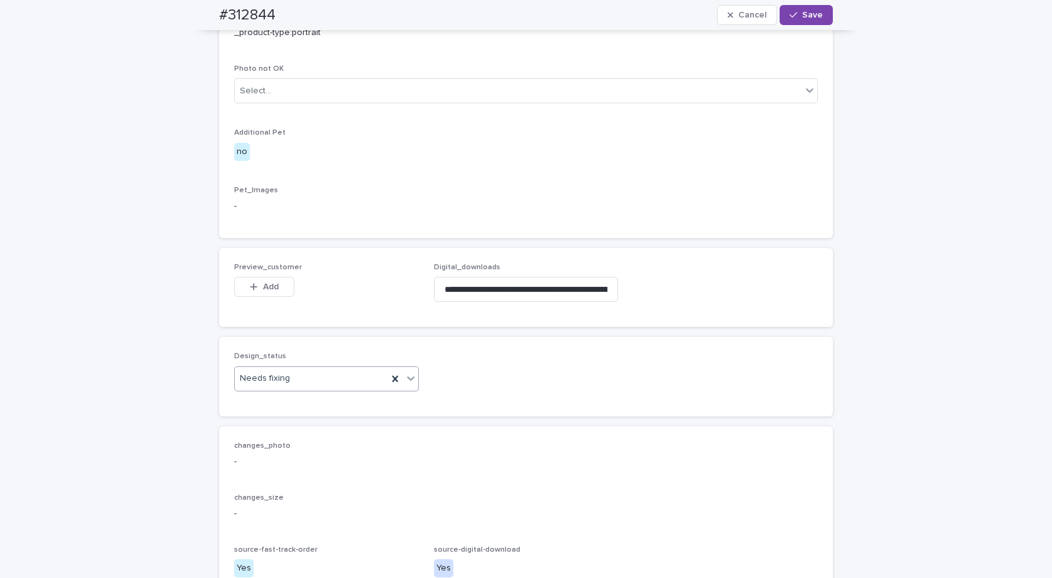
drag, startPoint x: 300, startPoint y: 427, endPoint x: 289, endPoint y: 436, distance: 13.9
click at [300, 389] on div "Needs fixing" at bounding box center [311, 378] width 153 height 21
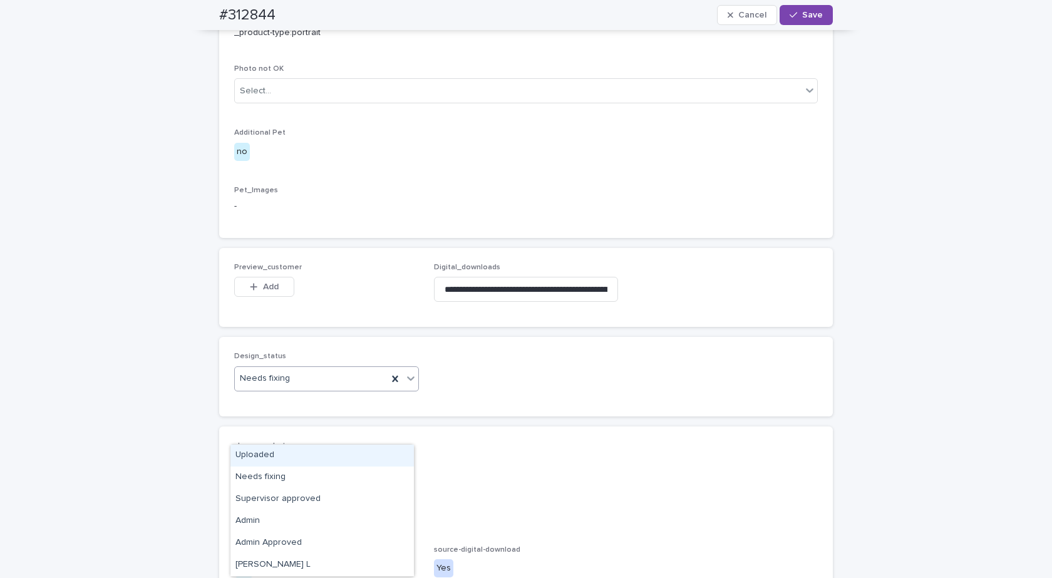
click at [269, 449] on div "Uploaded" at bounding box center [321, 455] width 183 height 22
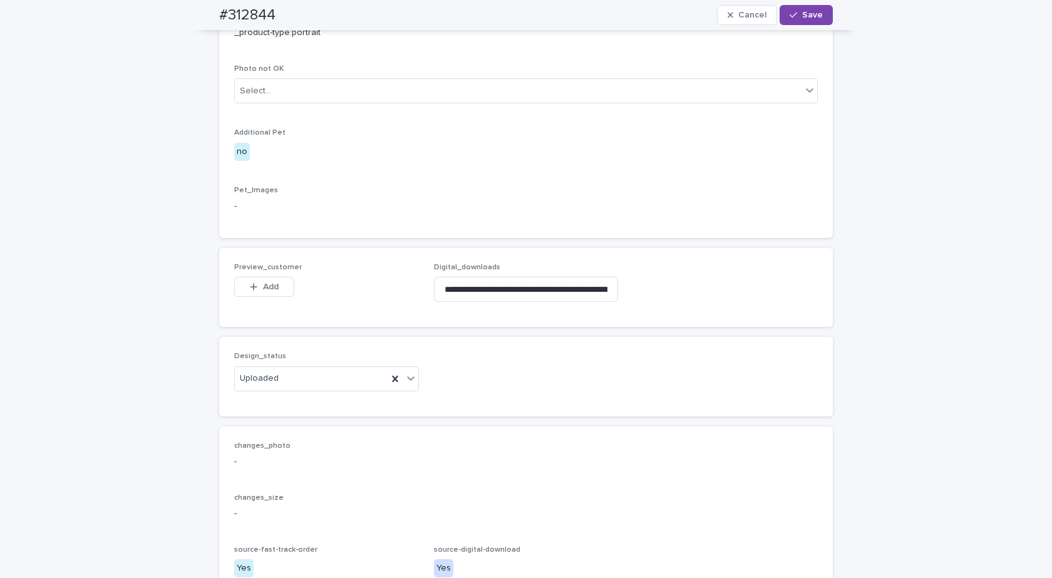
click at [261, 271] on span "Preview_customer" at bounding box center [268, 268] width 68 height 8
click at [256, 291] on div "button" at bounding box center [256, 286] width 13 height 9
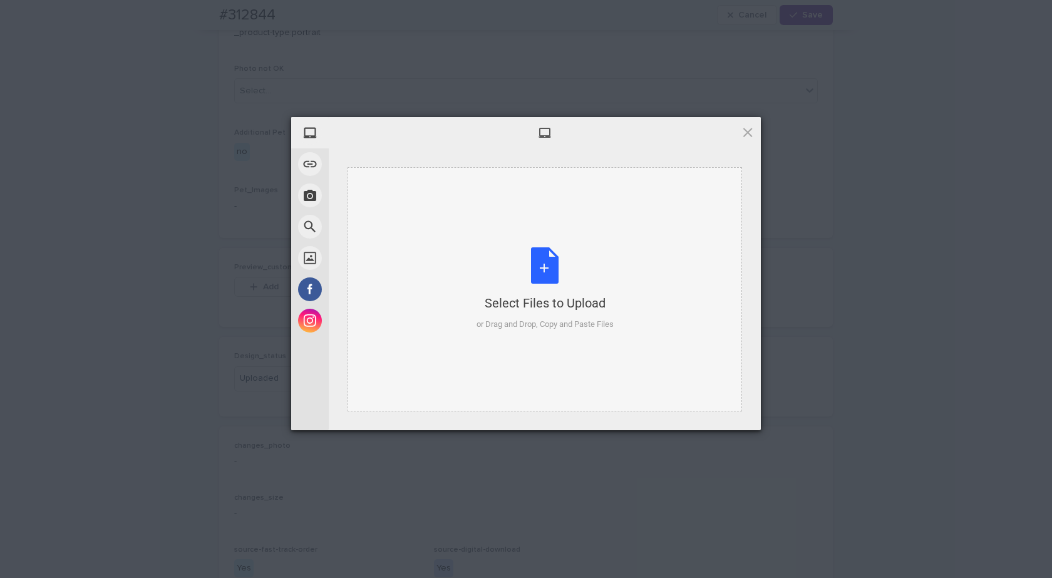
click at [539, 275] on div "Select Files to Upload or Drag and Drop, Copy and Paste Files" at bounding box center [544, 288] width 137 height 83
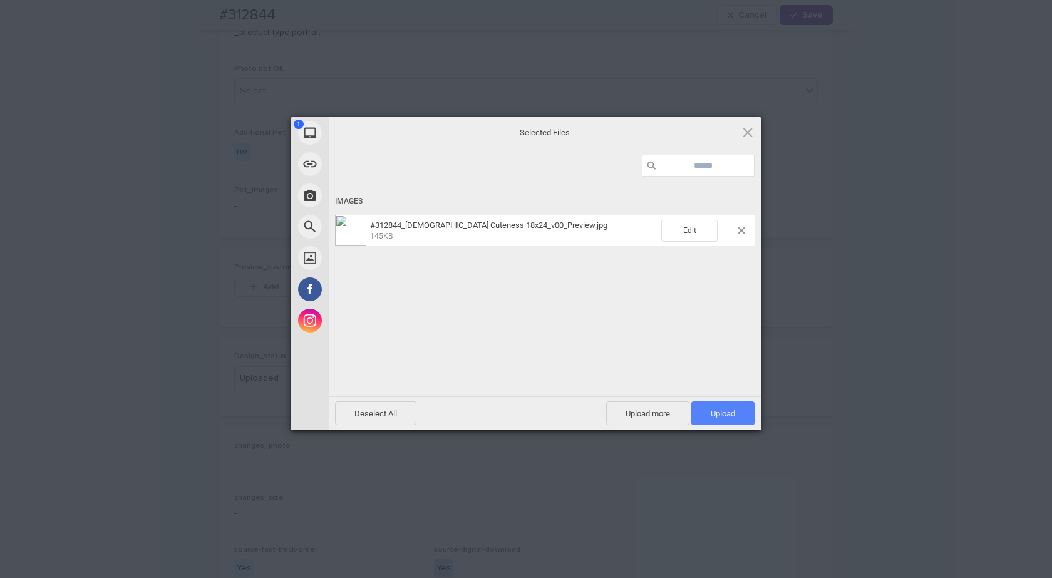
click at [722, 417] on span "Upload 1" at bounding box center [722, 413] width 24 height 9
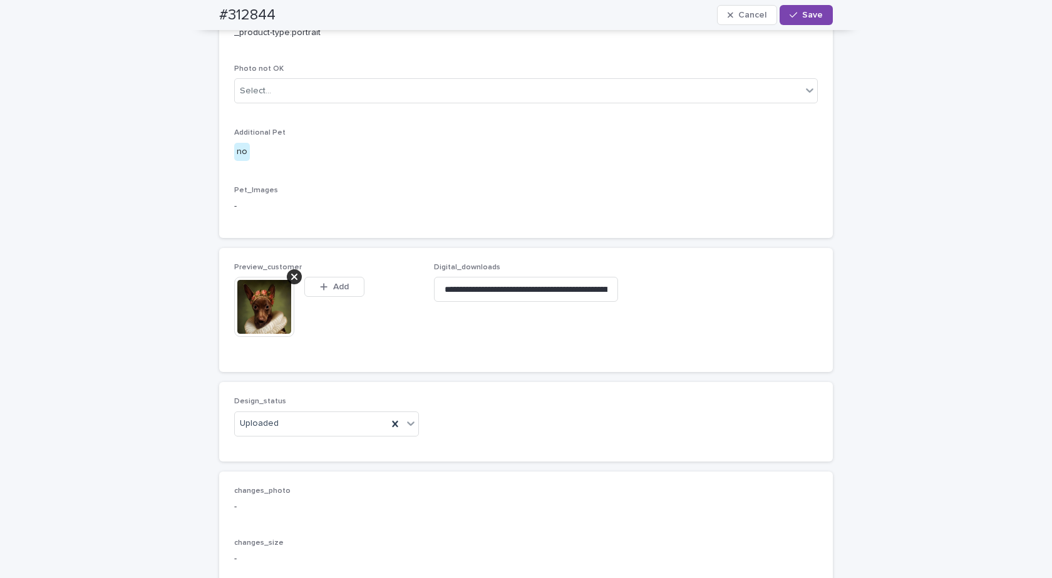
scroll to position [626, 0]
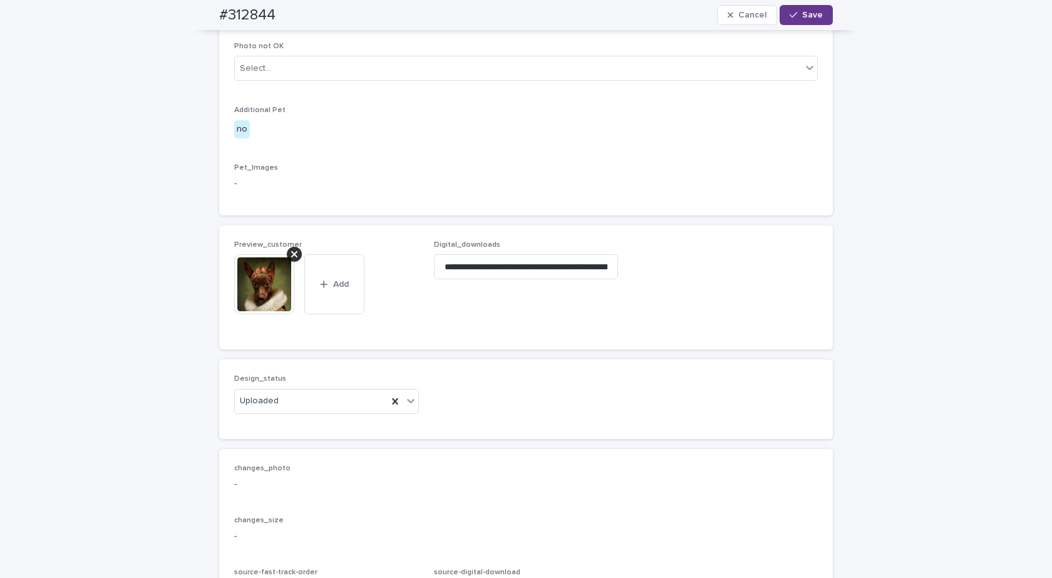
click at [792, 13] on icon "button" at bounding box center [793, 15] width 8 height 9
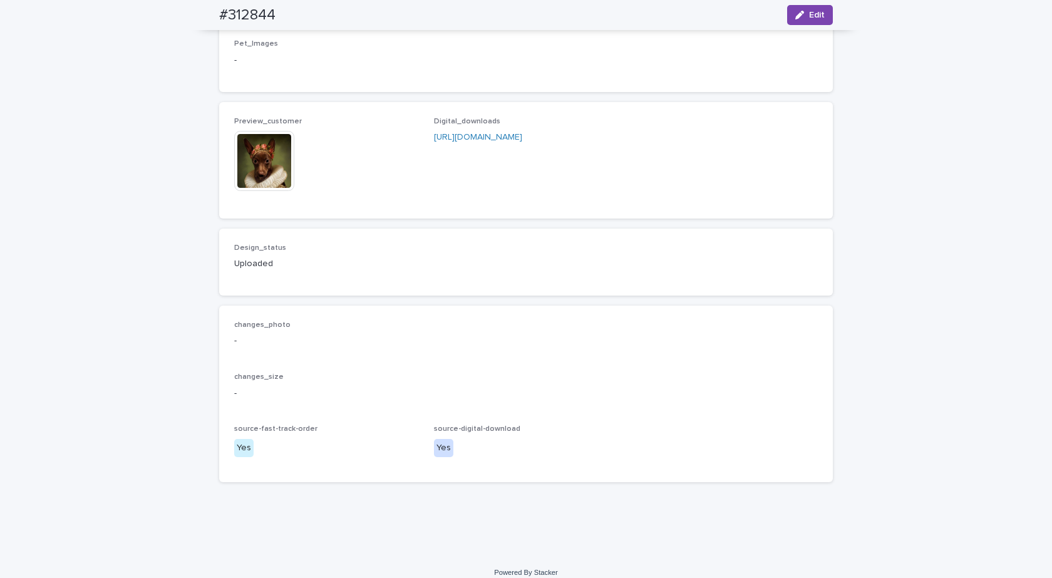
scroll to position [802, 0]
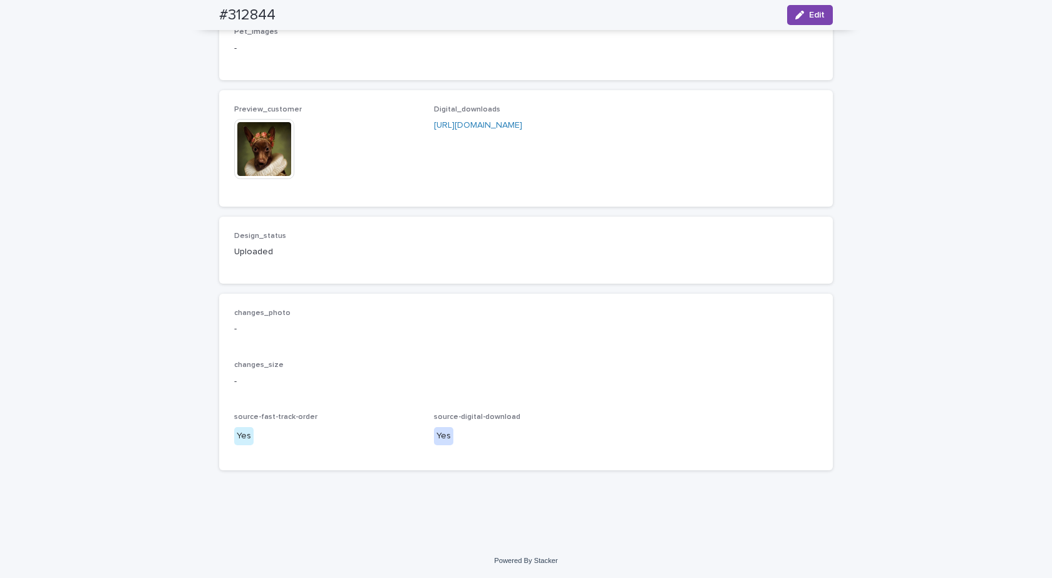
click at [245, 151] on img at bounding box center [264, 149] width 60 height 60
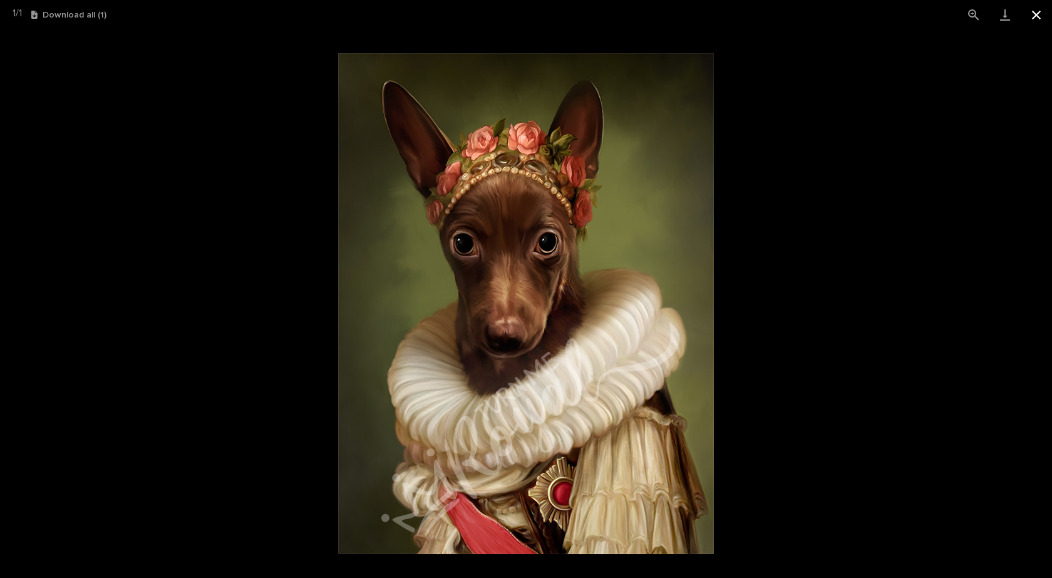
click at [1040, 18] on button "Close gallery" at bounding box center [1035, 14] width 31 height 29
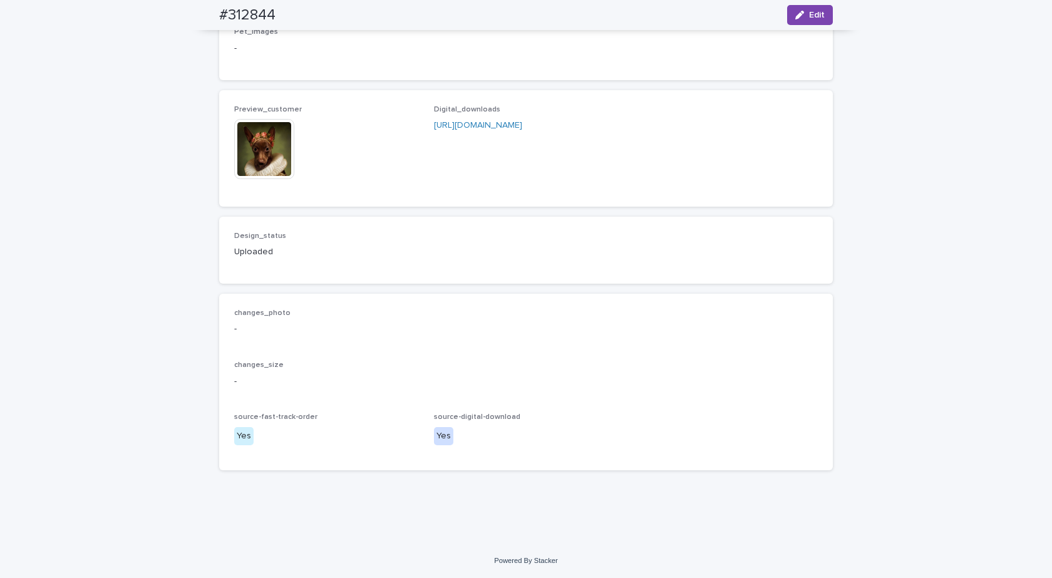
click at [803, 14] on div "button" at bounding box center [802, 15] width 14 height 9
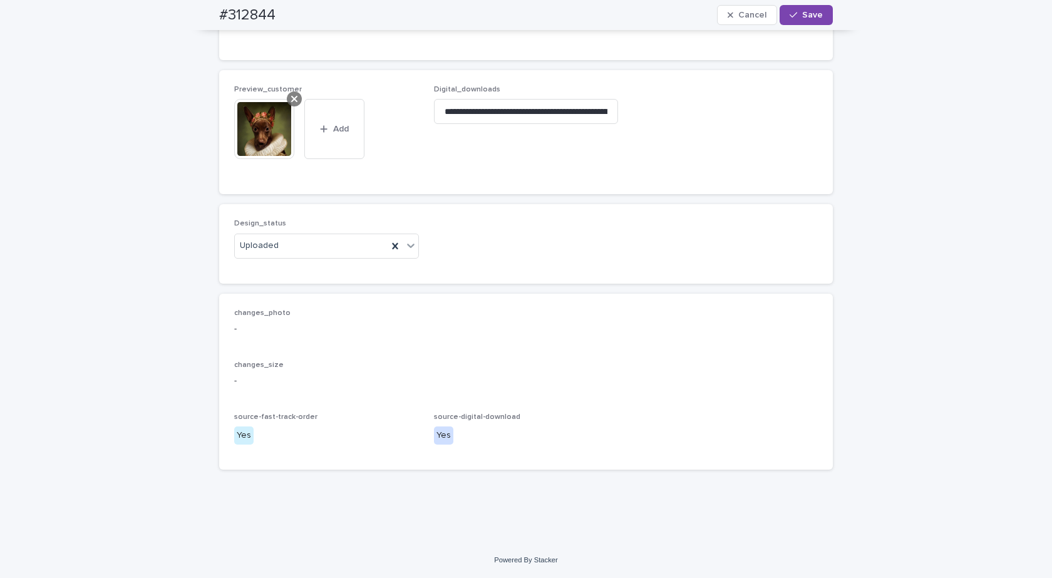
click at [291, 104] on icon at bounding box center [294, 99] width 6 height 10
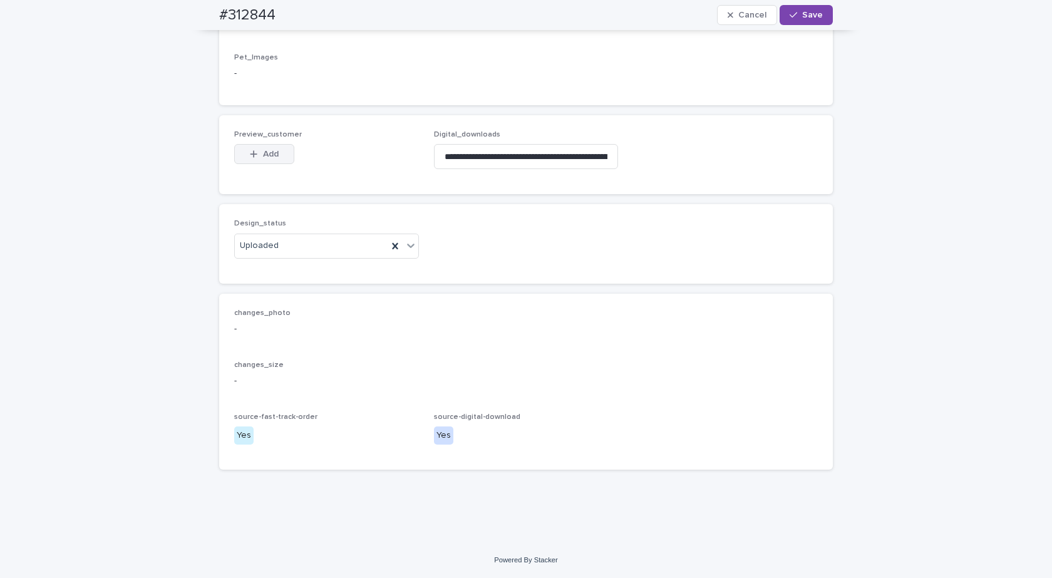
click at [265, 159] on button "Add" at bounding box center [264, 154] width 60 height 20
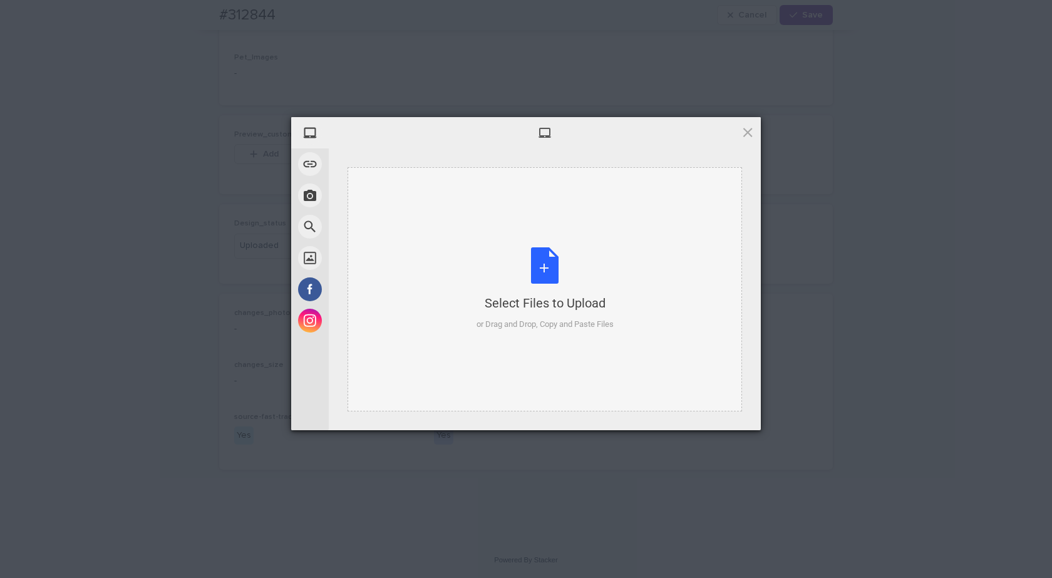
click at [545, 306] on div "Select Files to Upload" at bounding box center [544, 303] width 137 height 18
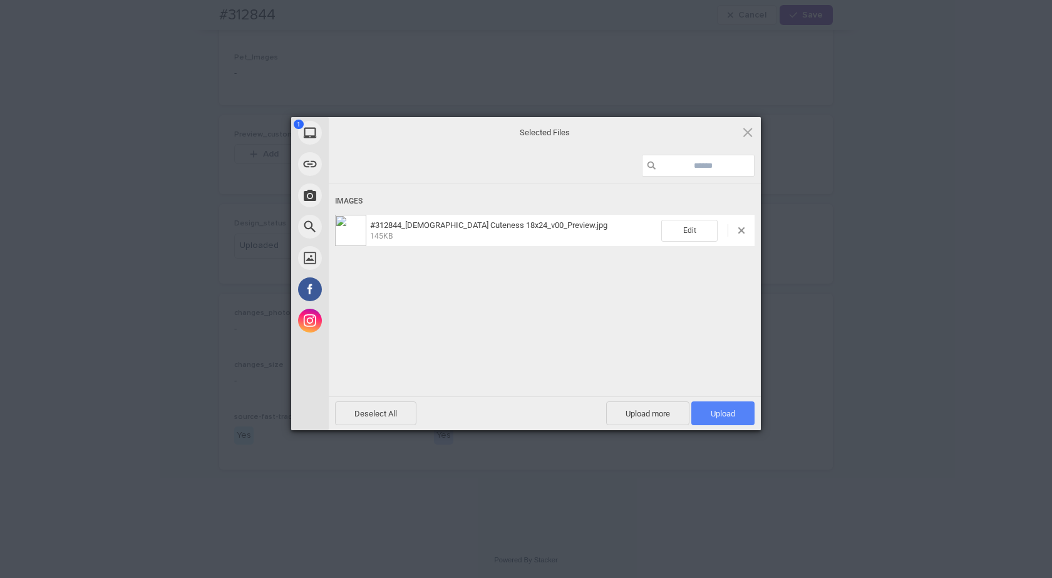
click at [724, 410] on span "Upload 1" at bounding box center [722, 413] width 24 height 9
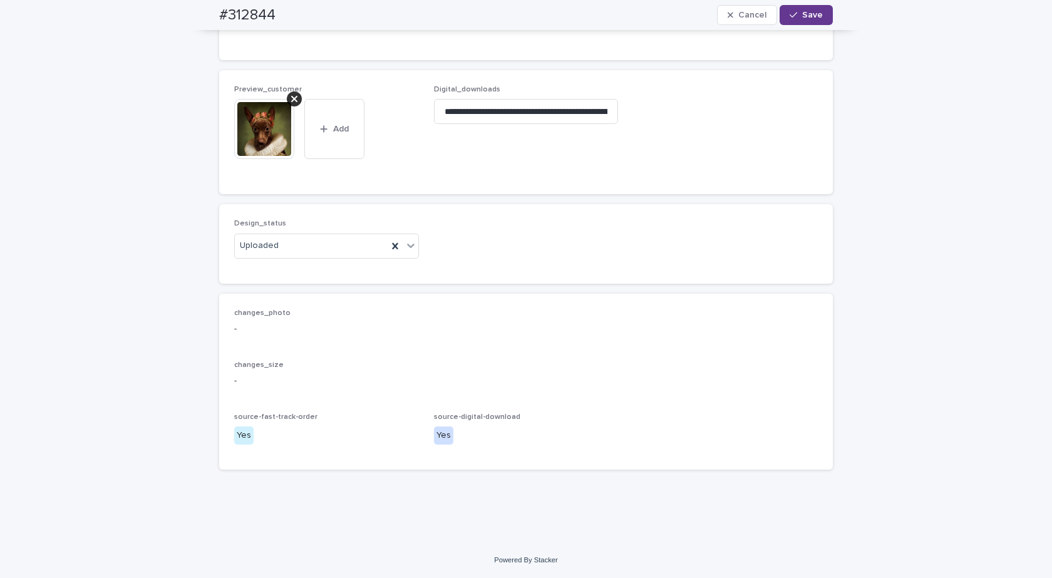
click at [802, 15] on span "Save" at bounding box center [812, 15] width 21 height 9
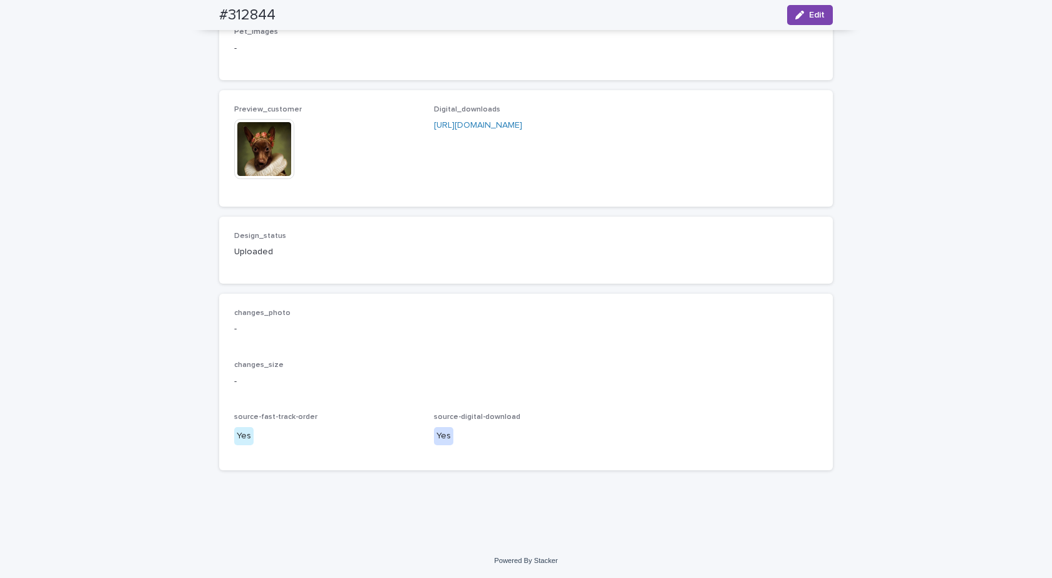
click at [252, 177] on img at bounding box center [264, 149] width 60 height 60
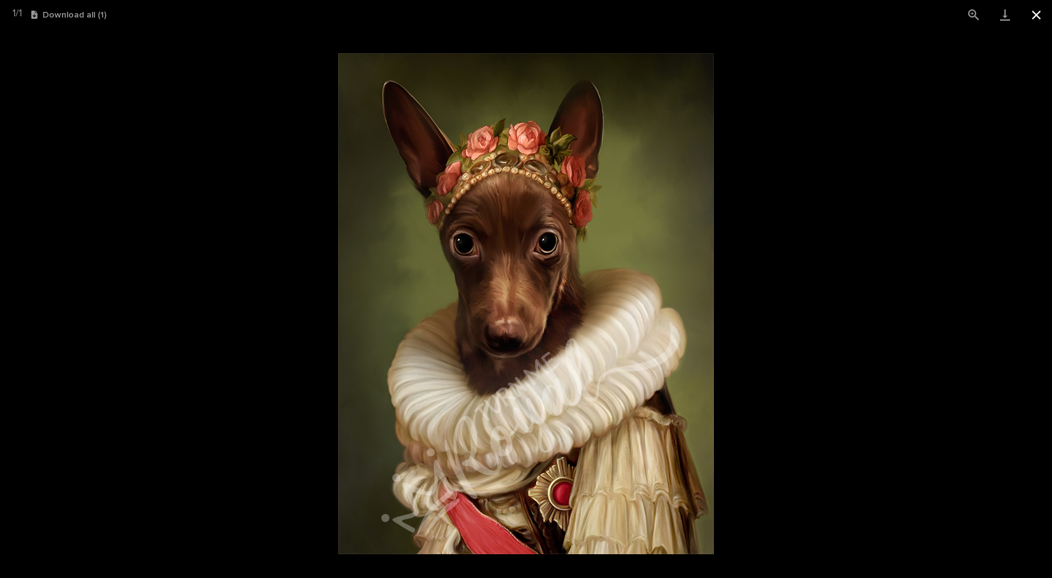
click at [1037, 19] on button "Close gallery" at bounding box center [1035, 14] width 31 height 29
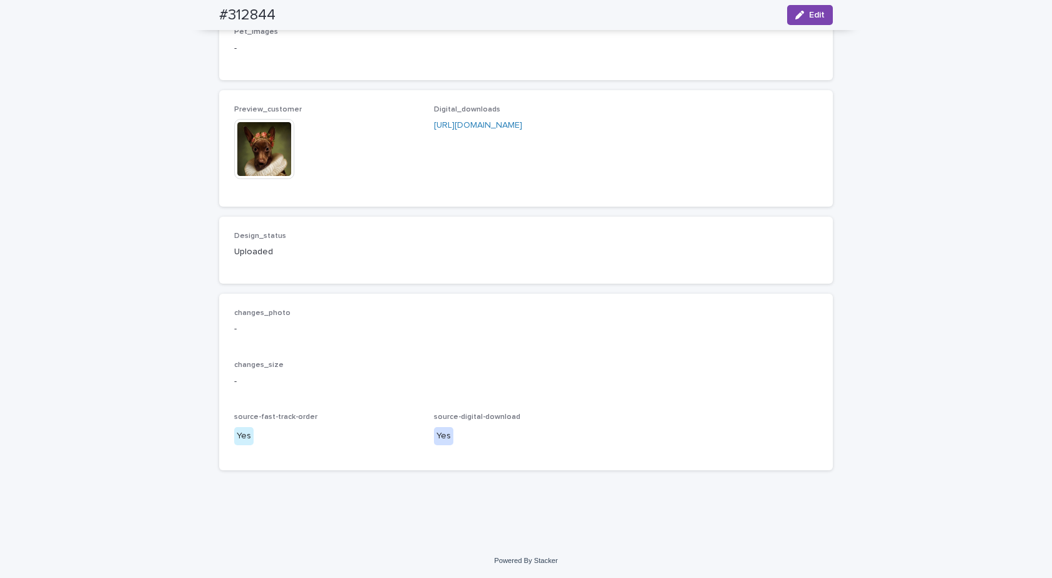
drag, startPoint x: 818, startPoint y: 18, endPoint x: 635, endPoint y: 29, distance: 183.7
click at [818, 19] on span "Edit" at bounding box center [817, 15] width 16 height 9
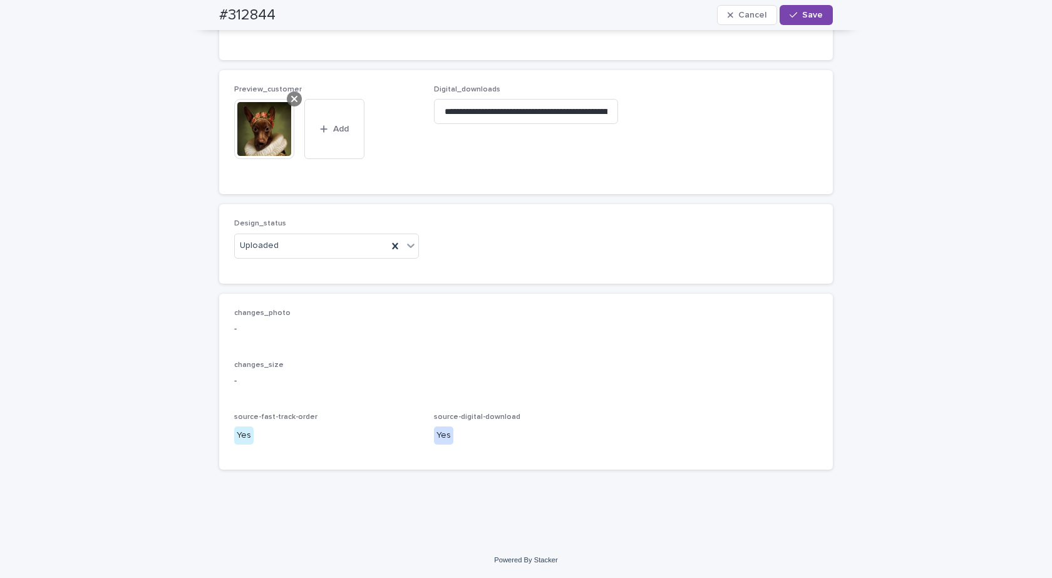
click at [291, 104] on icon at bounding box center [294, 99] width 6 height 10
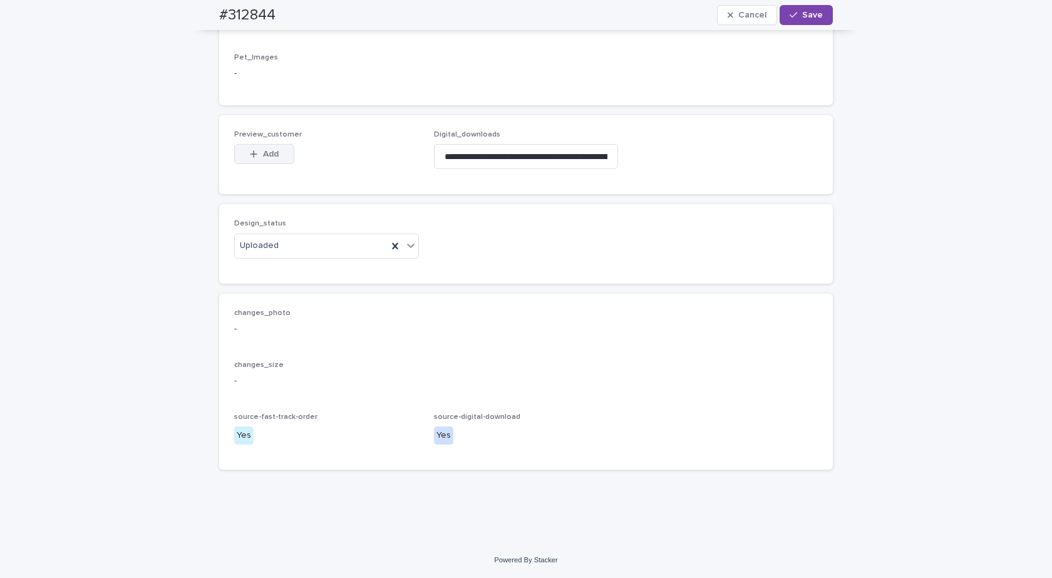
click at [251, 155] on icon "button" at bounding box center [254, 154] width 8 height 9
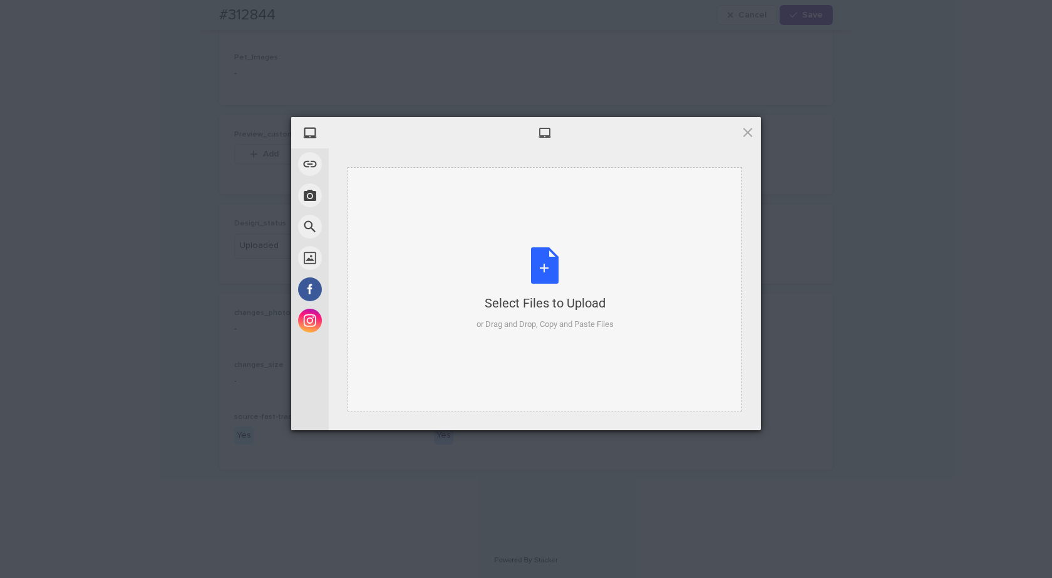
click at [543, 270] on div "Select Files to Upload or Drag and Drop, Copy and Paste Files" at bounding box center [544, 288] width 137 height 83
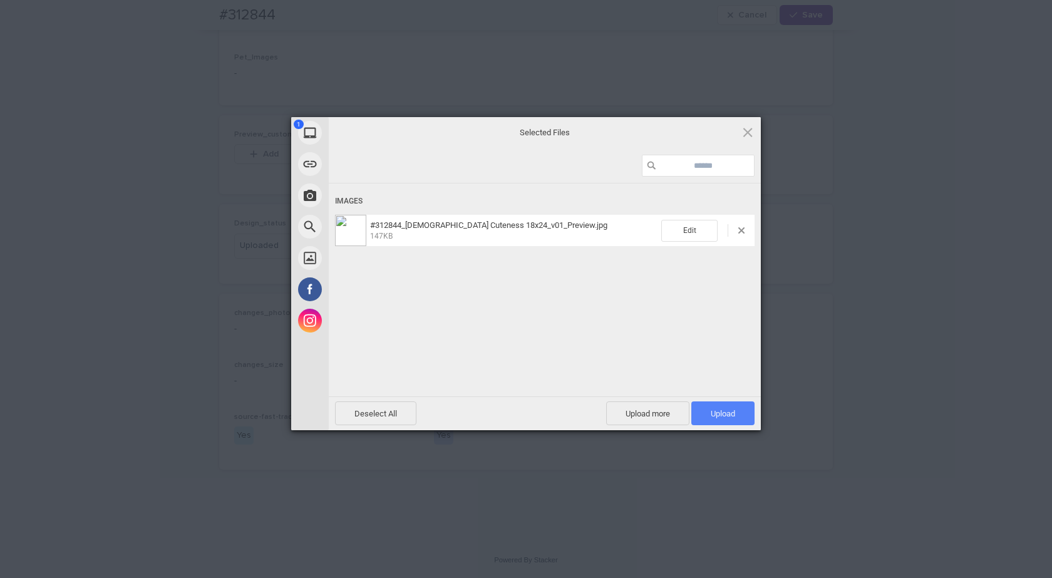
click at [744, 419] on span "Upload 1" at bounding box center [722, 413] width 63 height 24
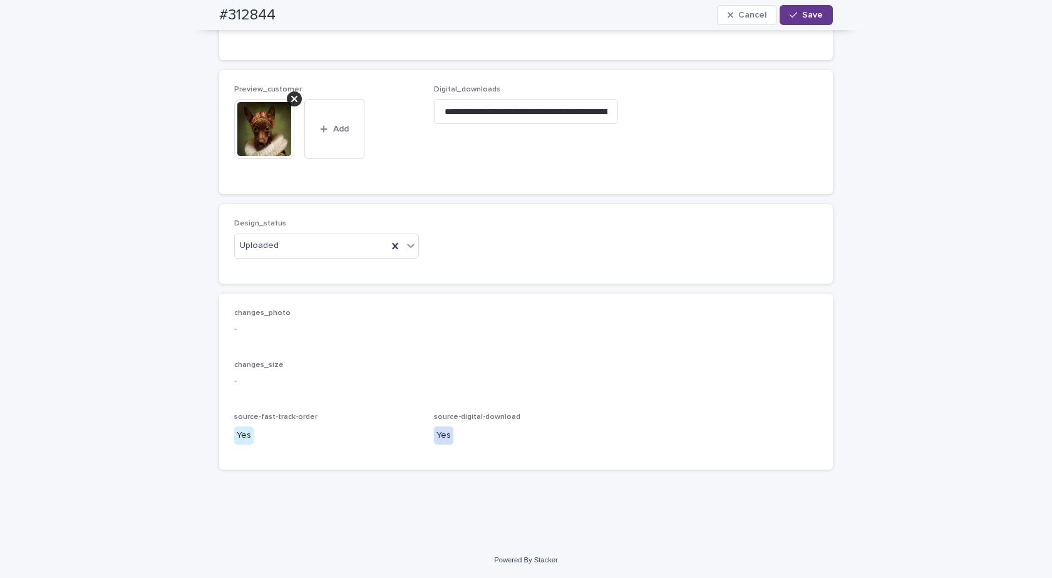
click at [787, 21] on button "Save" at bounding box center [805, 15] width 53 height 20
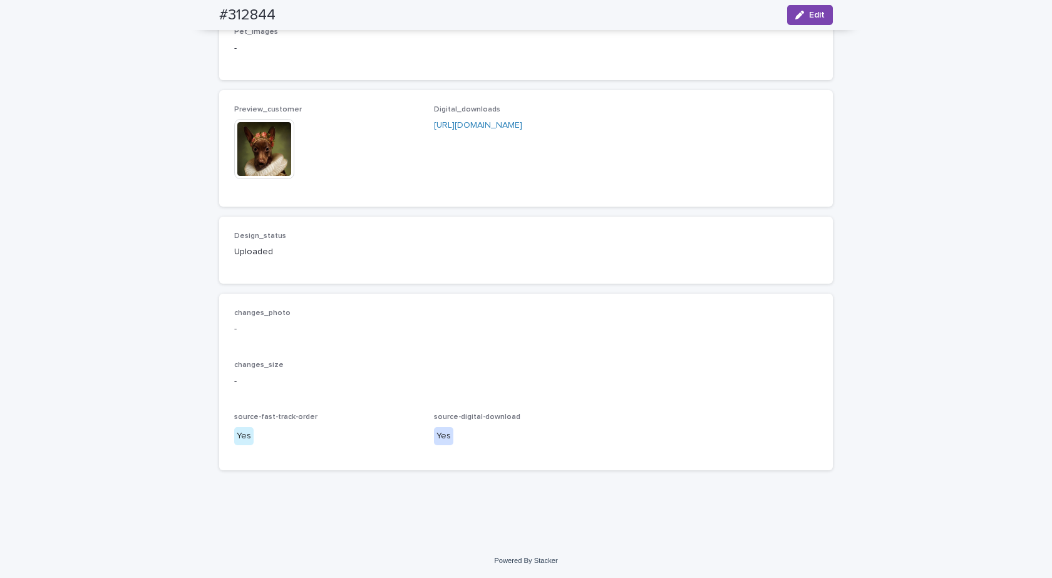
click at [251, 175] on img at bounding box center [264, 149] width 60 height 60
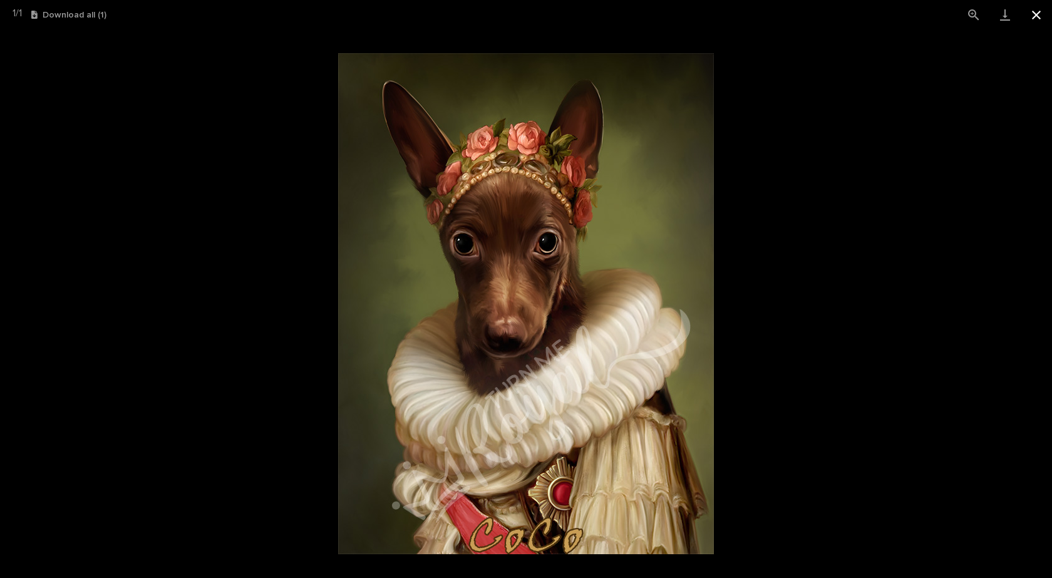
click at [1036, 9] on button "Close gallery" at bounding box center [1035, 14] width 31 height 29
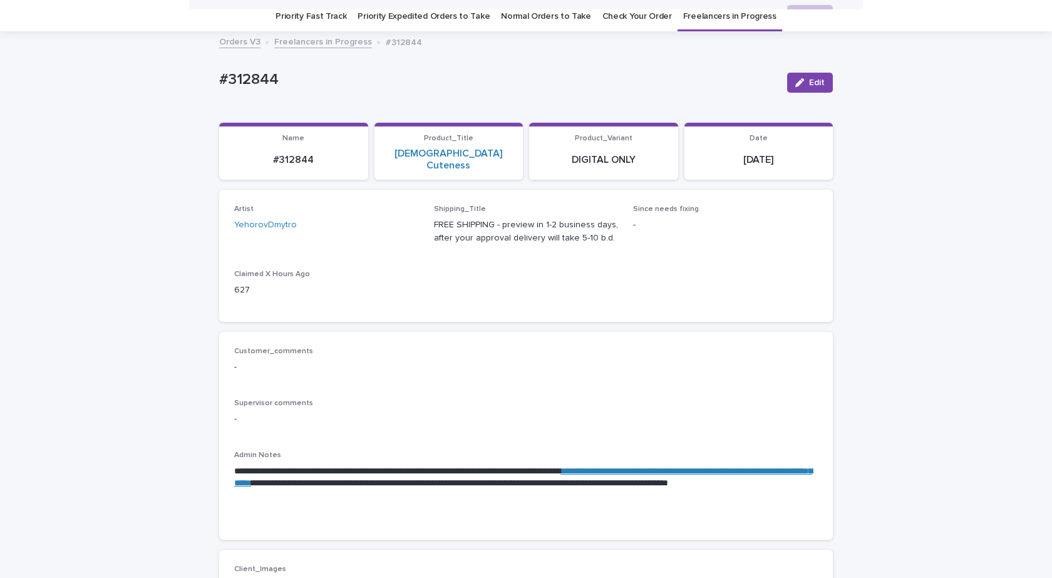
scroll to position [0, 0]
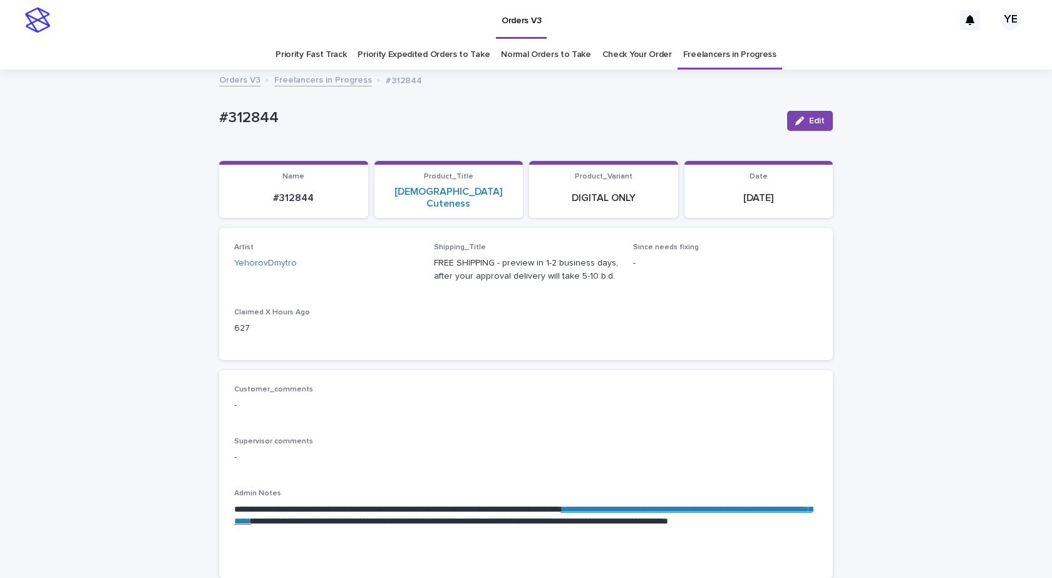
click at [314, 77] on link "Freelancers in Progress" at bounding box center [323, 79] width 98 height 14
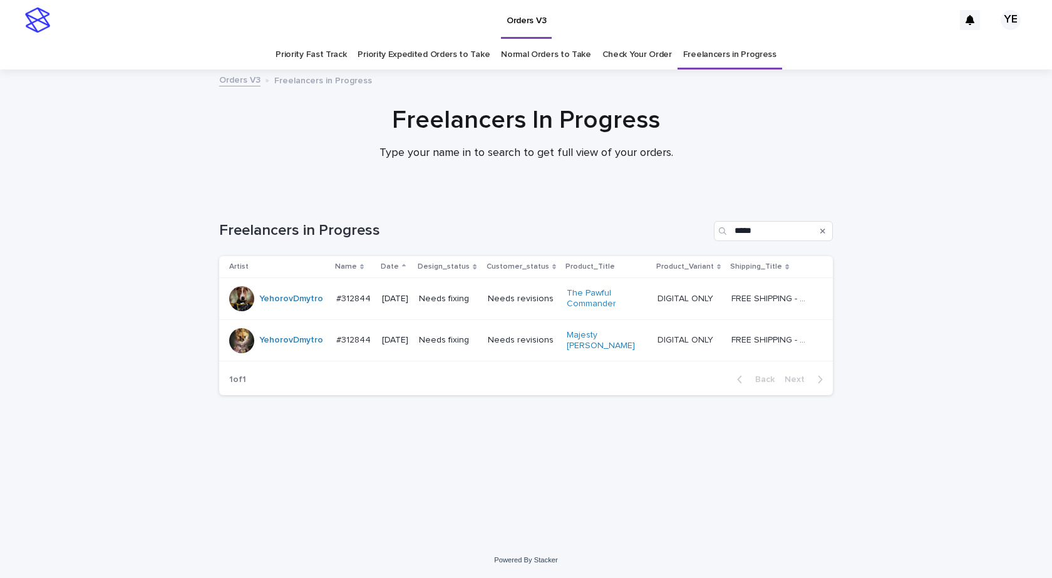
click at [280, 310] on div "YehorovDmytro" at bounding box center [277, 298] width 97 height 25
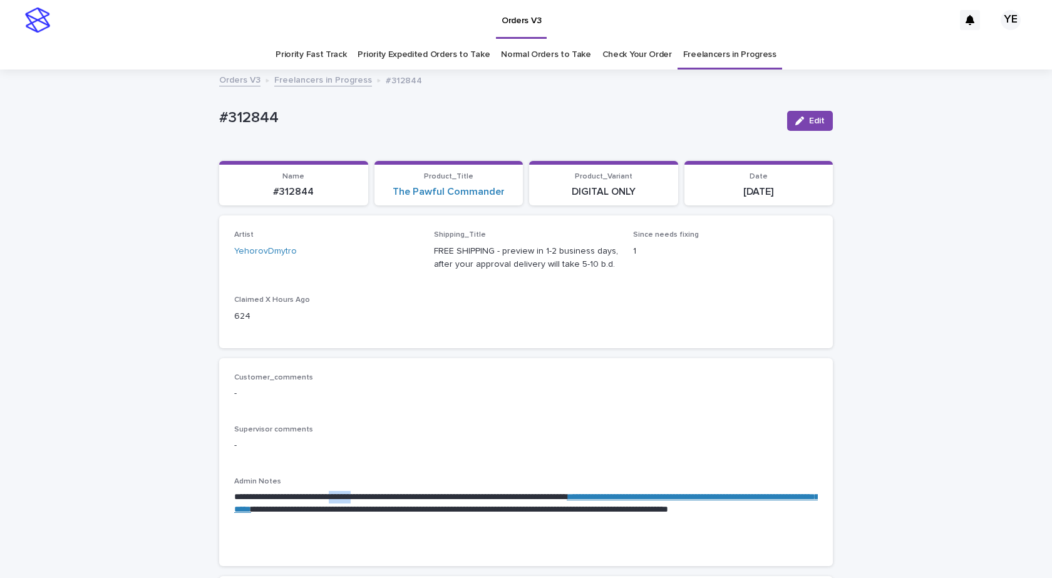
drag, startPoint x: 355, startPoint y: 498, endPoint x: 383, endPoint y: 499, distance: 28.2
click at [383, 499] on p "**********" at bounding box center [525, 510] width 583 height 38
click at [353, 493] on p "**********" at bounding box center [525, 510] width 583 height 38
drag, startPoint x: 356, startPoint y: 496, endPoint x: 381, endPoint y: 496, distance: 25.7
click at [381, 496] on p "**********" at bounding box center [525, 510] width 583 height 38
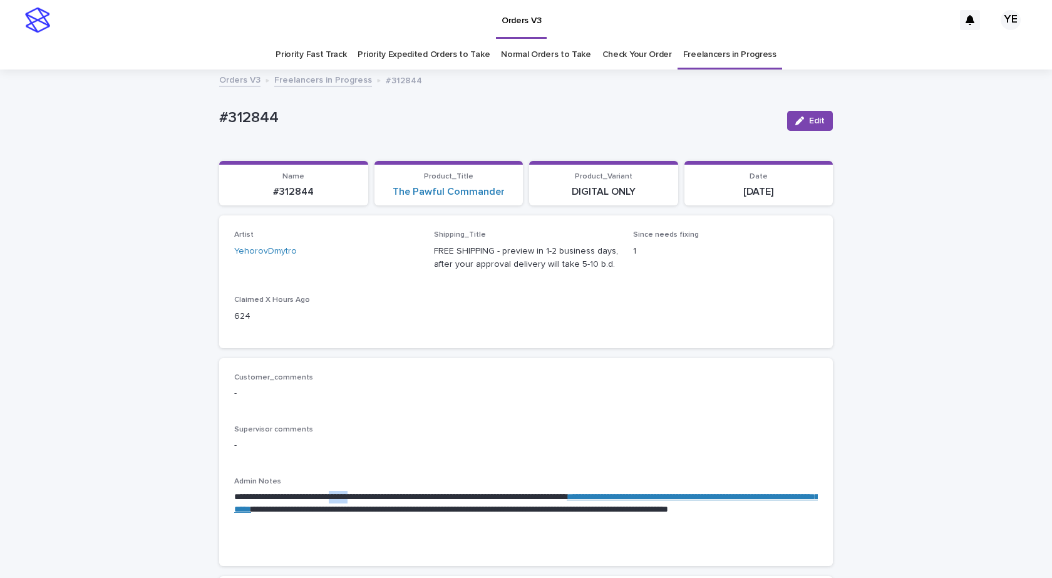
copy p "******"
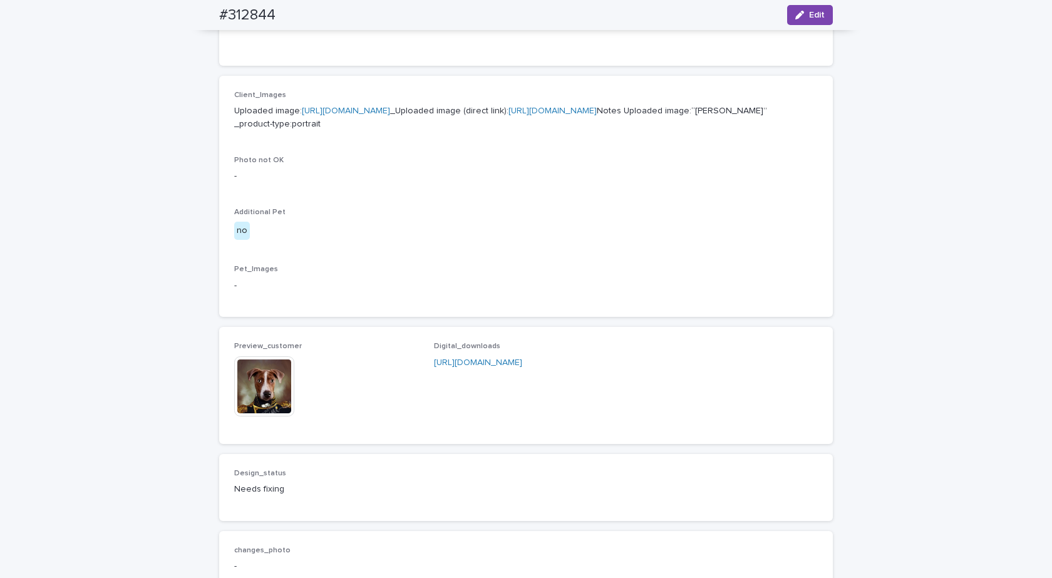
scroll to position [626, 0]
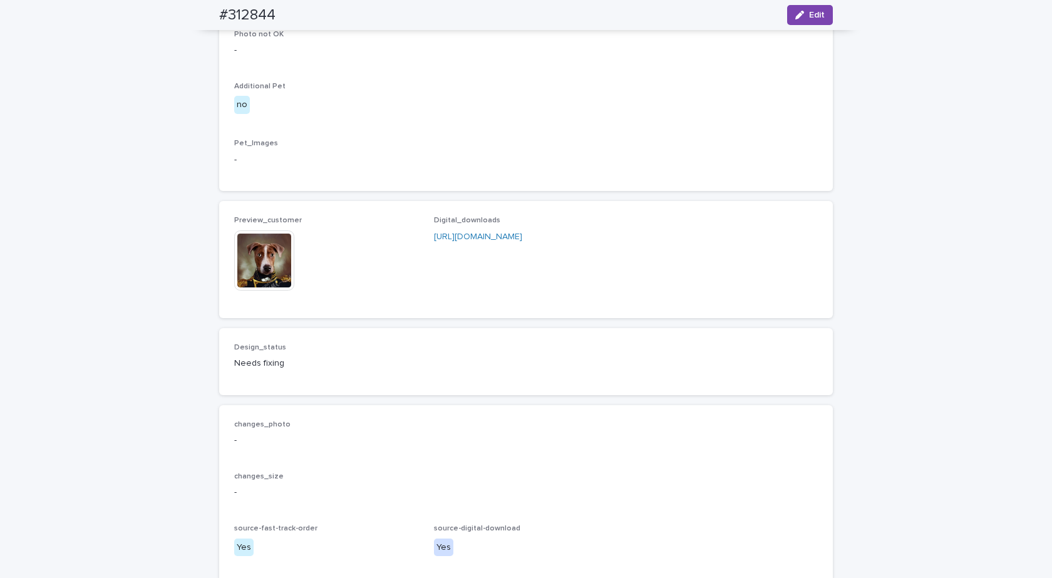
drag, startPoint x: 809, startPoint y: 15, endPoint x: 528, endPoint y: 155, distance: 314.6
click at [809, 15] on span "Edit" at bounding box center [817, 15] width 16 height 9
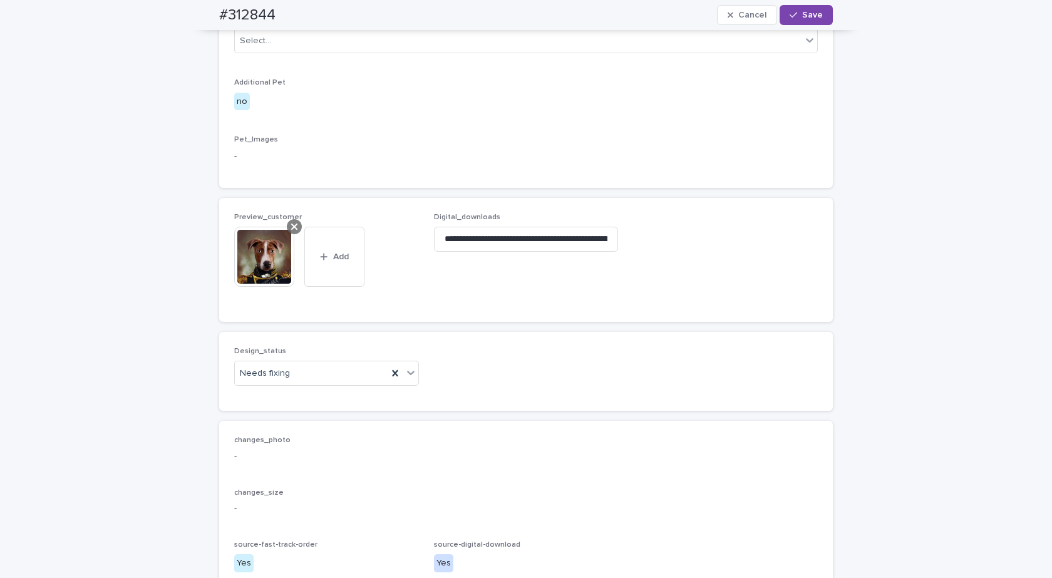
click at [292, 232] on icon at bounding box center [294, 227] width 6 height 10
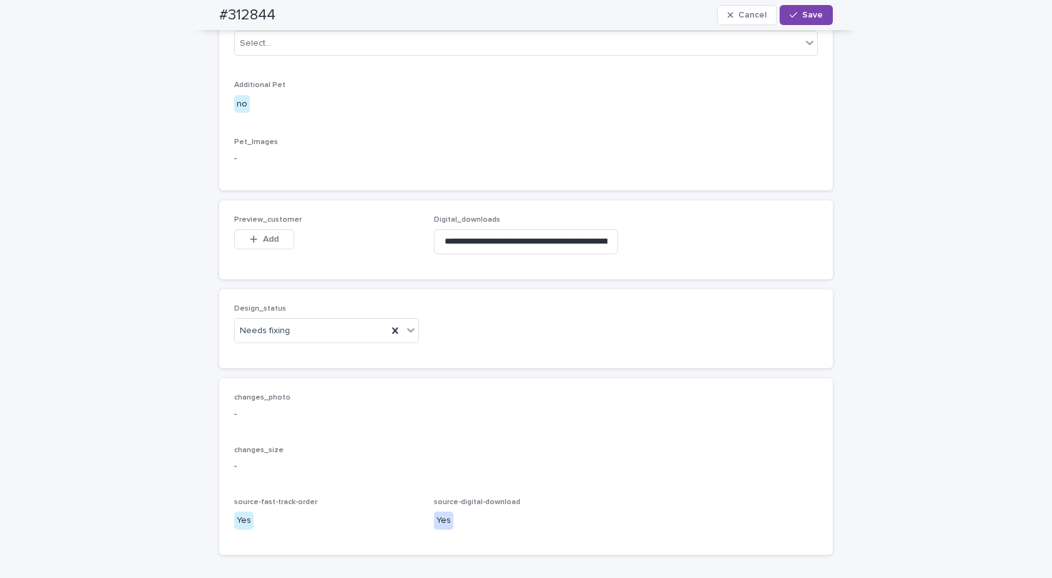
scroll to position [619, 0]
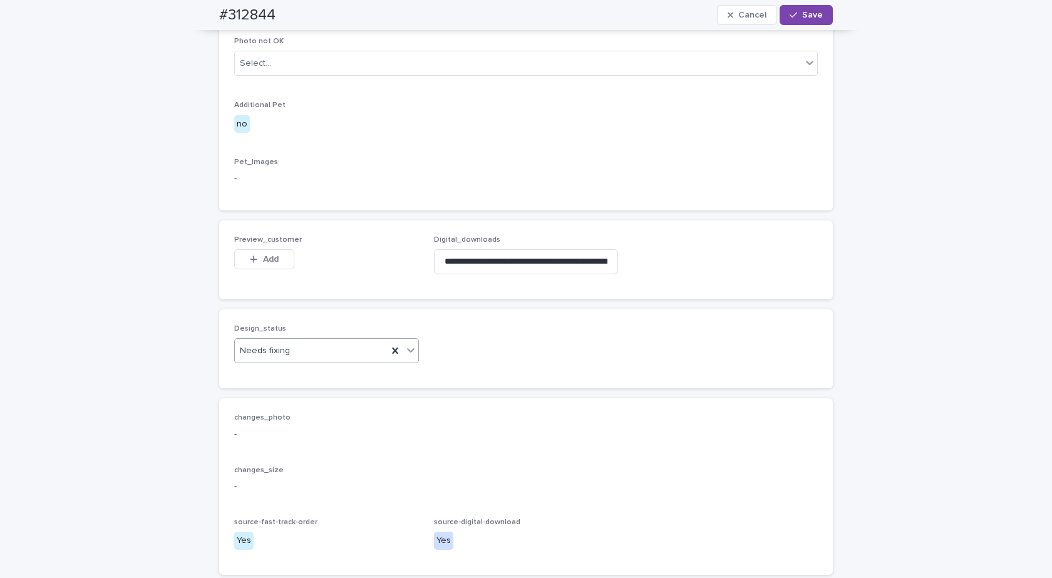
click at [290, 361] on div "Needs fixing" at bounding box center [311, 350] width 153 height 21
click at [258, 440] on div "Uploaded" at bounding box center [321, 440] width 183 height 22
click at [279, 269] on button "Add" at bounding box center [264, 259] width 60 height 20
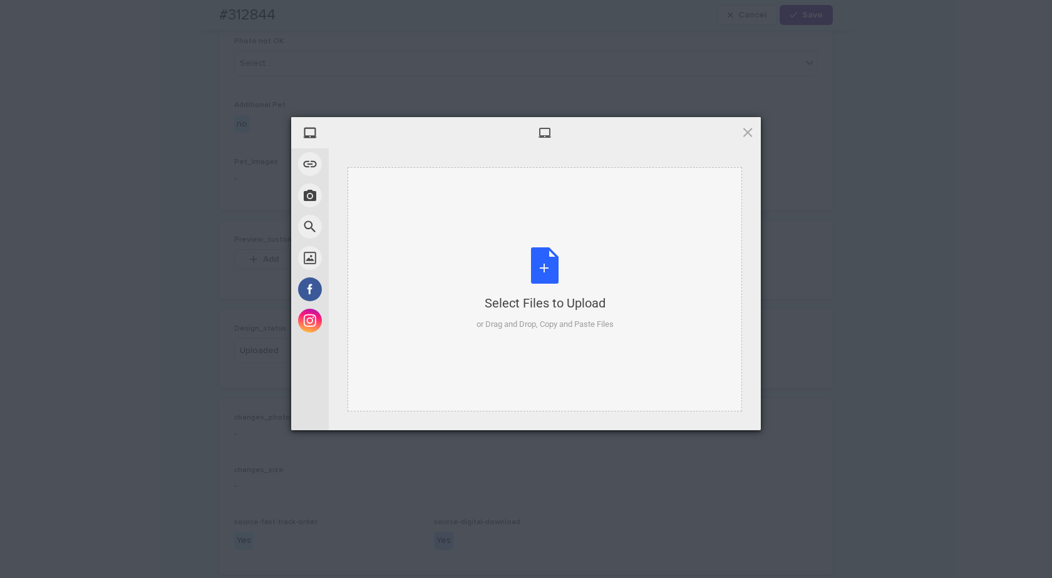
click at [502, 269] on div "Select Files to Upload or Drag and Drop, Copy and Paste Files" at bounding box center [544, 288] width 137 height 83
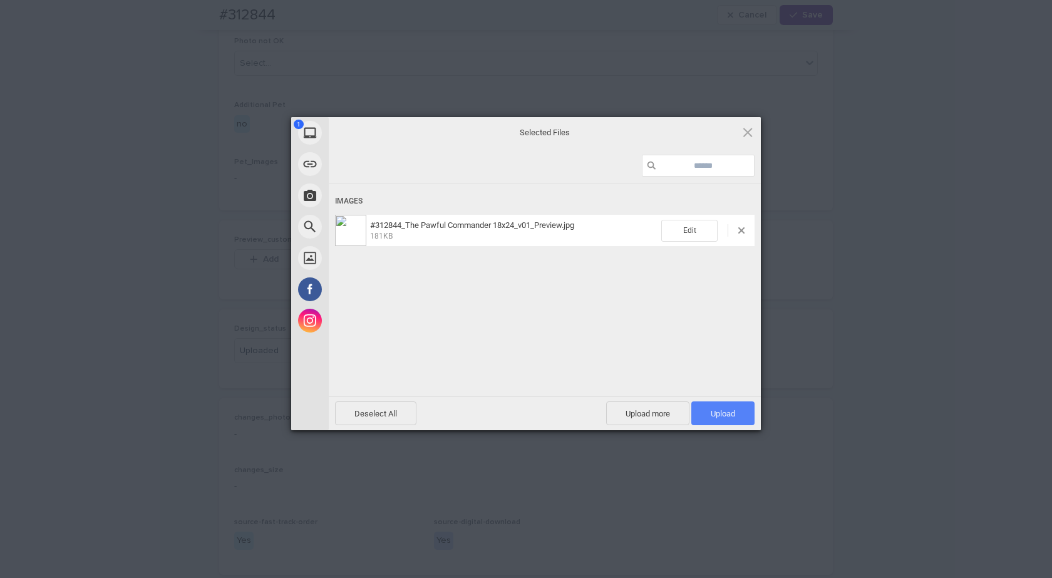
click at [728, 411] on span "Upload 1" at bounding box center [722, 413] width 24 height 9
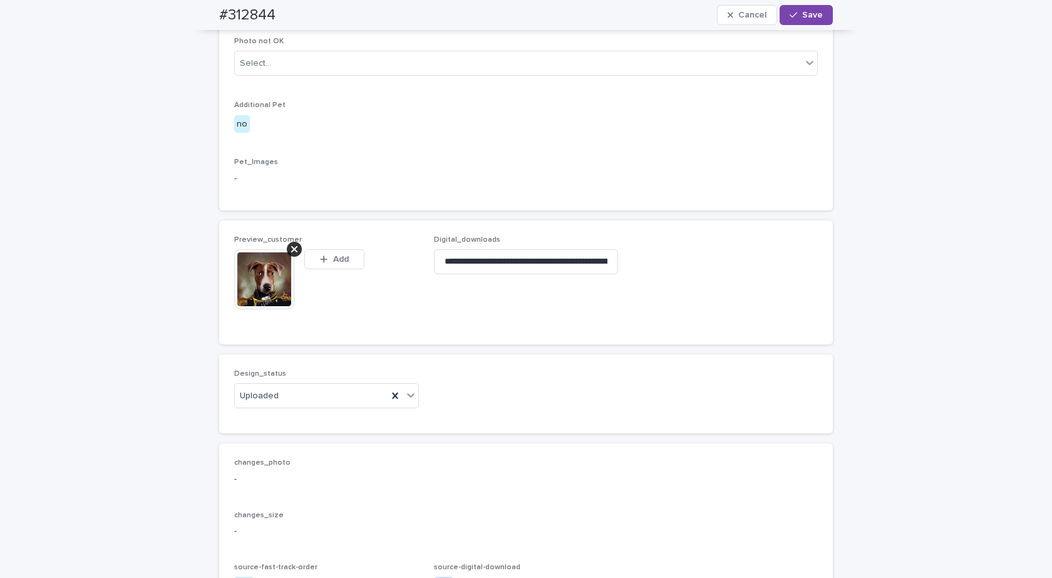
scroll to position [642, 0]
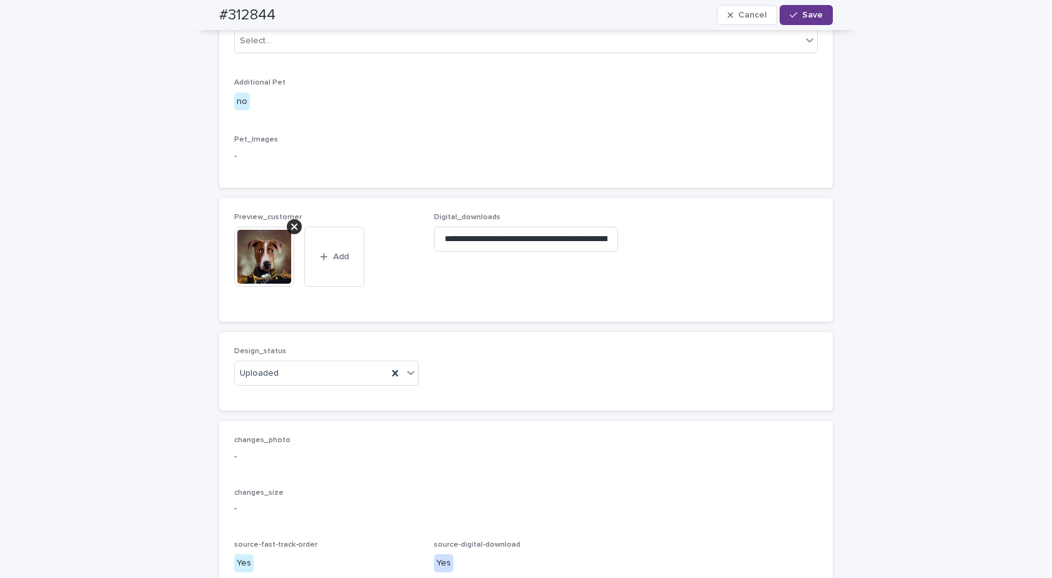
click at [802, 15] on span "Save" at bounding box center [812, 15] width 21 height 9
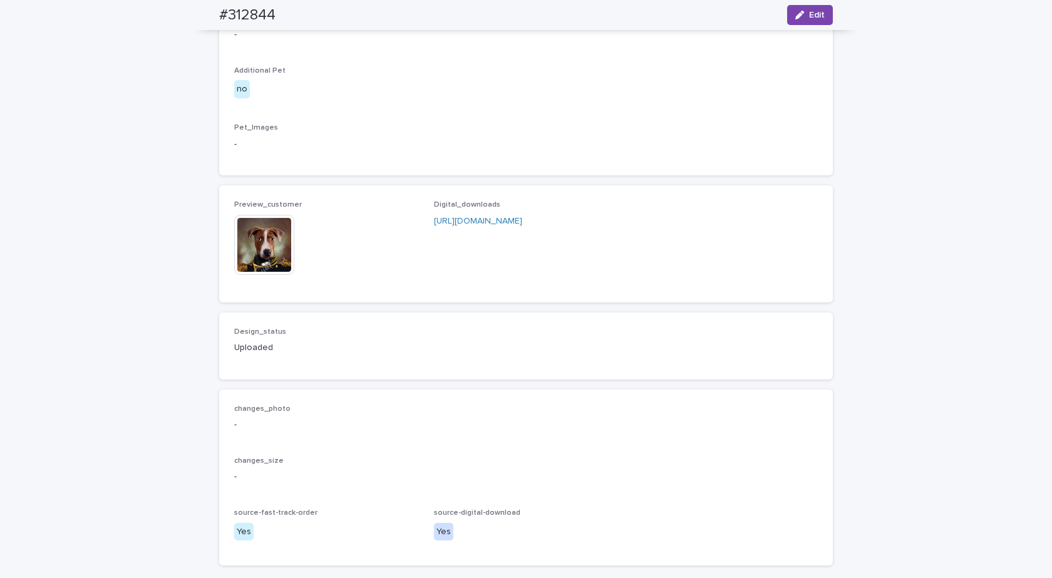
scroll to position [626, 0]
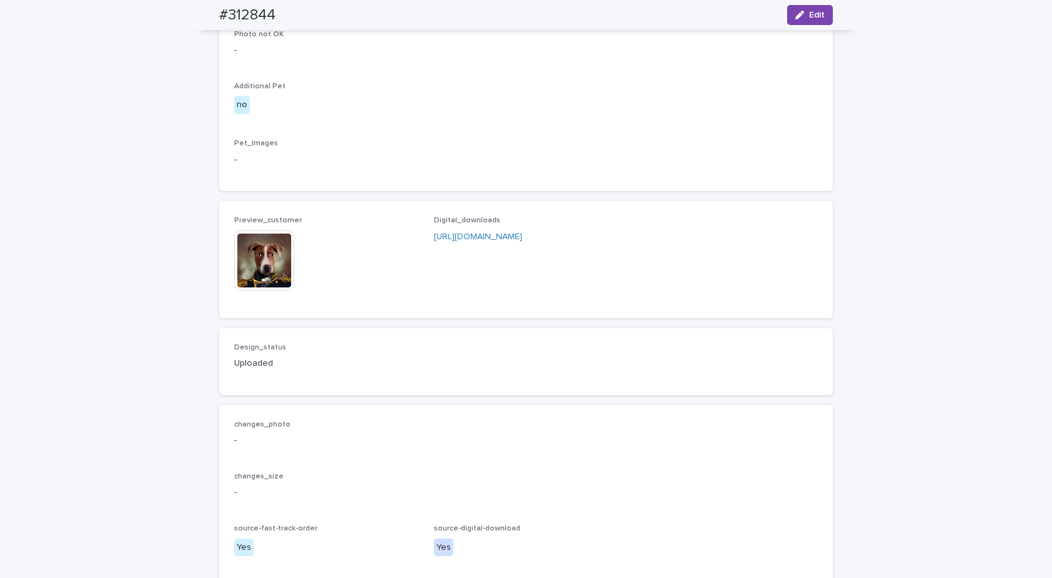
click at [258, 290] on img at bounding box center [264, 260] width 60 height 60
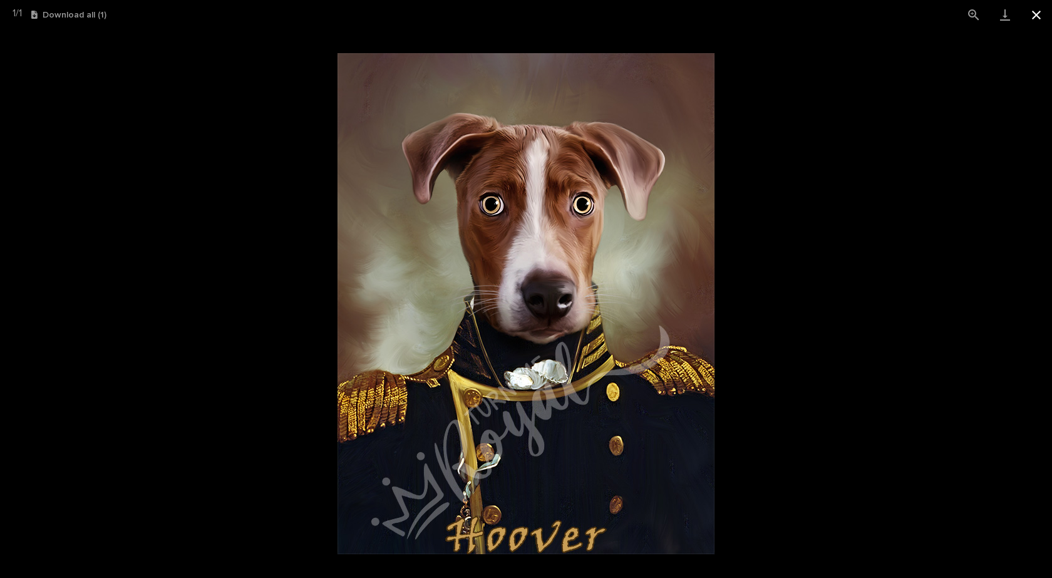
click at [1035, 12] on button "Close gallery" at bounding box center [1035, 14] width 31 height 29
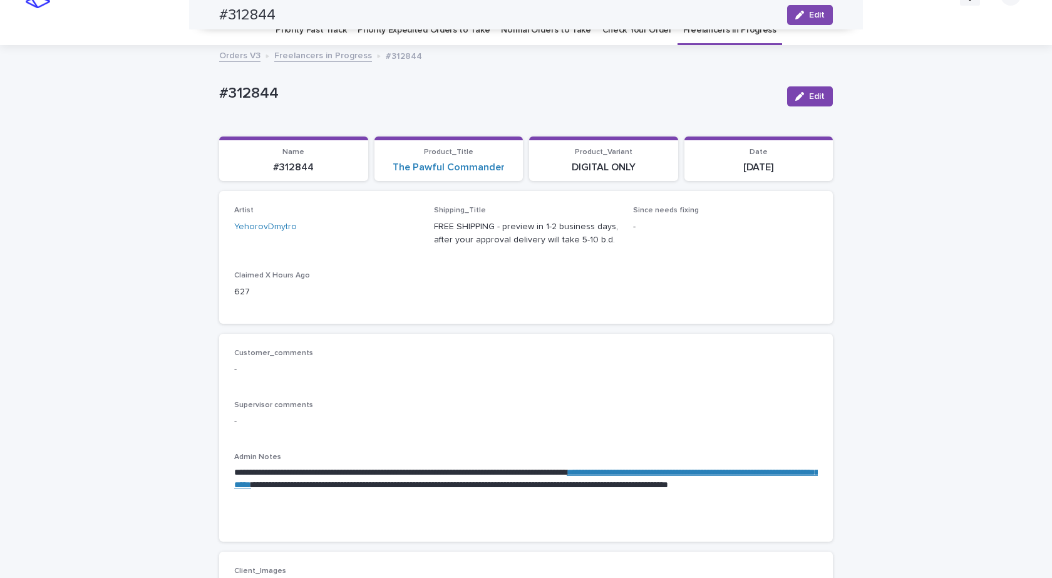
scroll to position [0, 0]
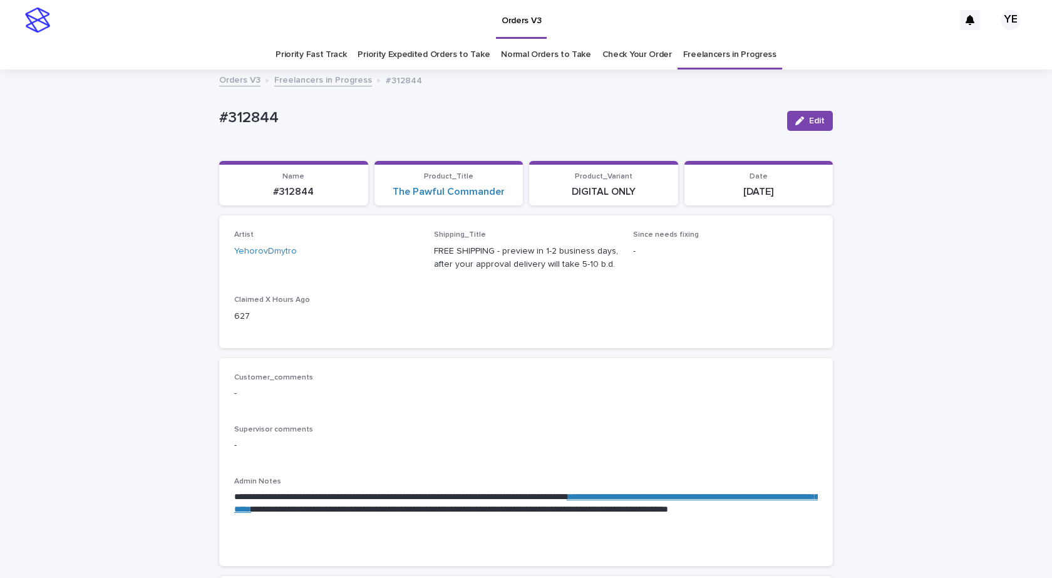
click at [305, 77] on link "Freelancers in Progress" at bounding box center [323, 79] width 98 height 14
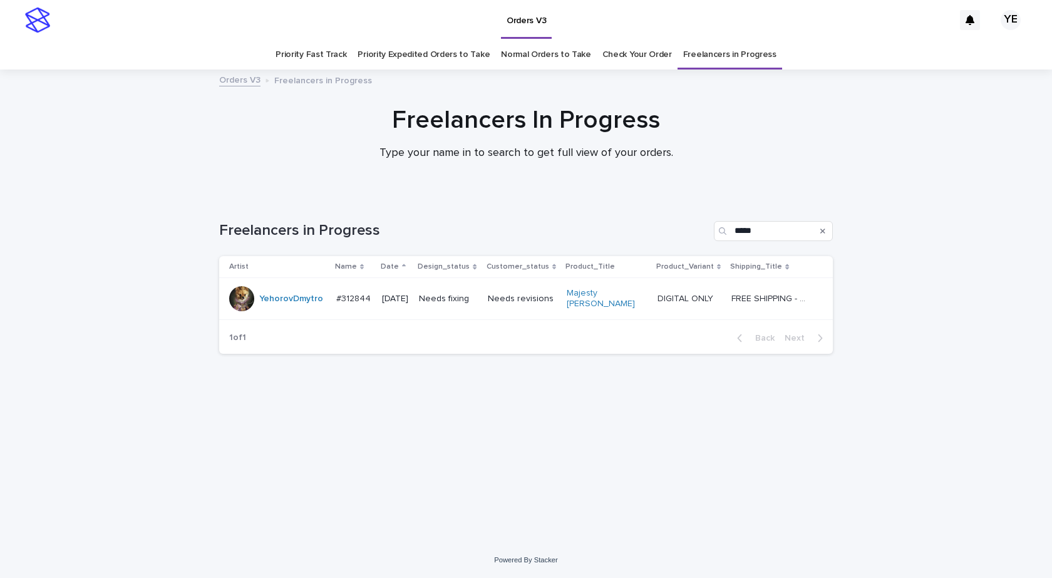
click at [287, 305] on div "YehorovDmytro" at bounding box center [291, 299] width 64 height 21
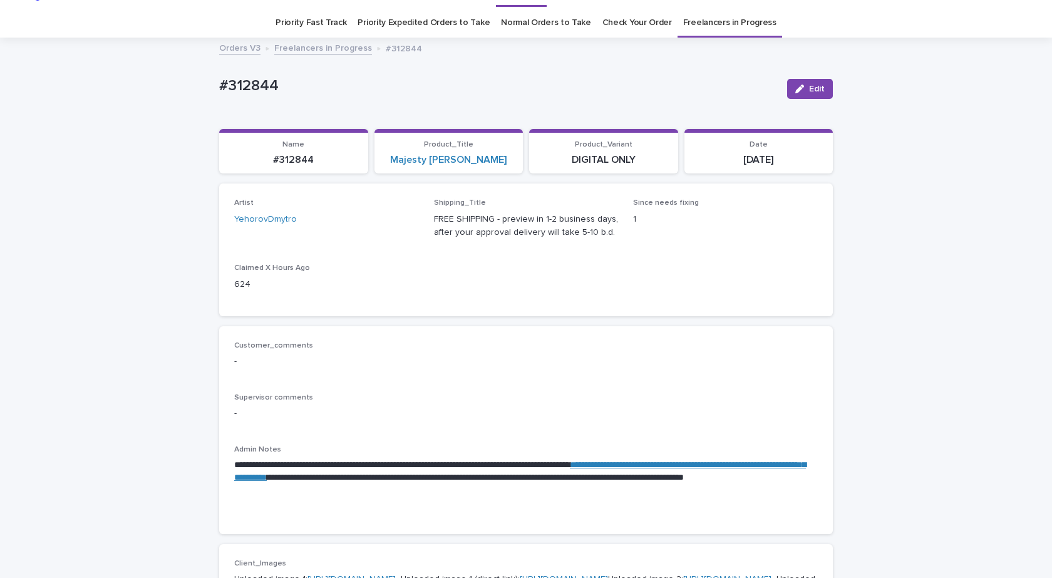
scroll to position [63, 0]
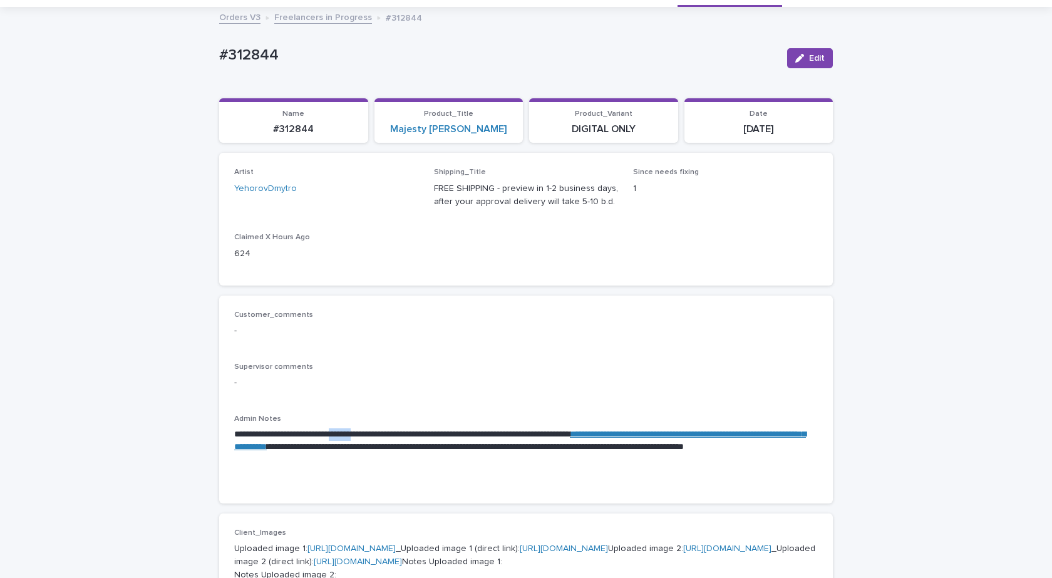
drag, startPoint x: 354, startPoint y: 434, endPoint x: 384, endPoint y: 437, distance: 30.3
click at [384, 437] on p "**********" at bounding box center [525, 447] width 583 height 38
copy p "*******"
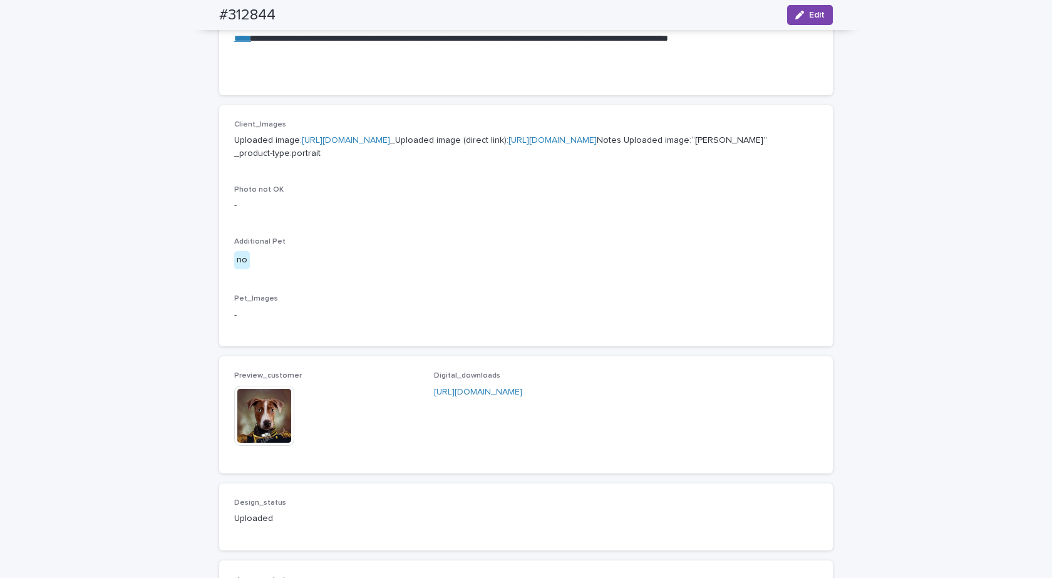
scroll to position [541, 0]
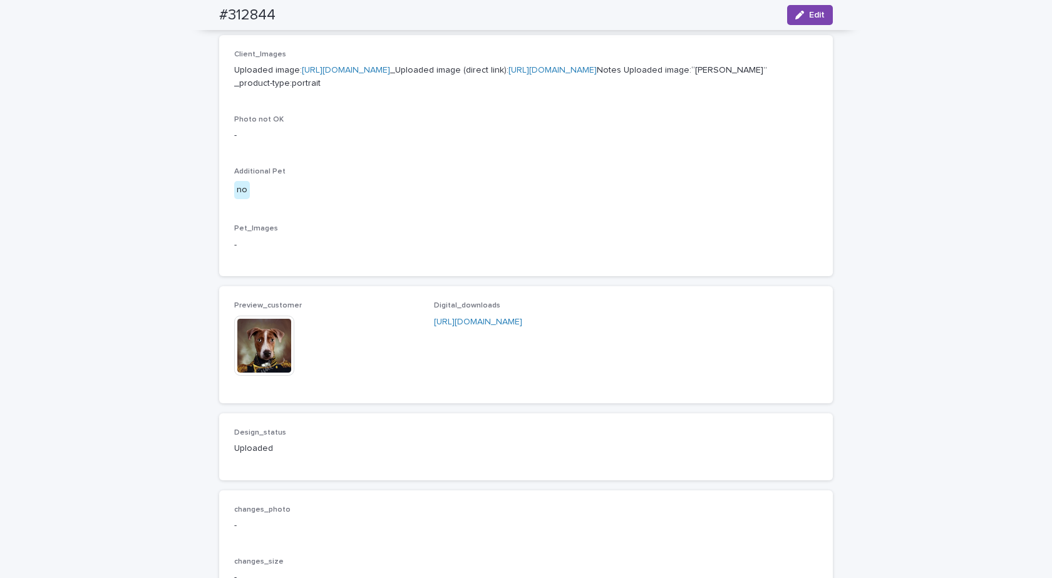
click at [254, 376] on img at bounding box center [264, 345] width 60 height 60
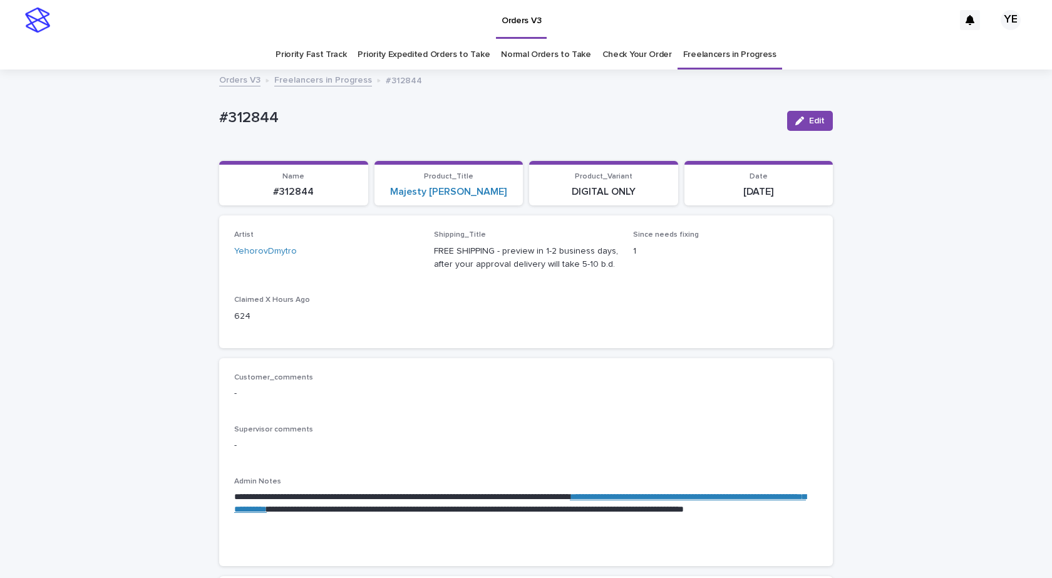
scroll to position [40, 0]
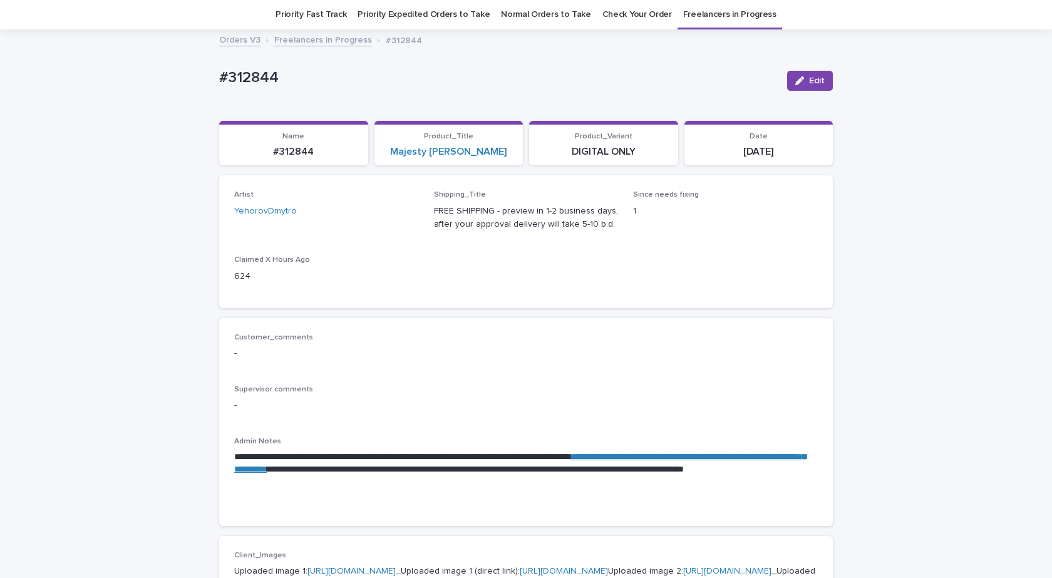
drag, startPoint x: 797, startPoint y: 79, endPoint x: 585, endPoint y: 197, distance: 242.6
click at [797, 79] on icon "button" at bounding box center [799, 80] width 9 height 9
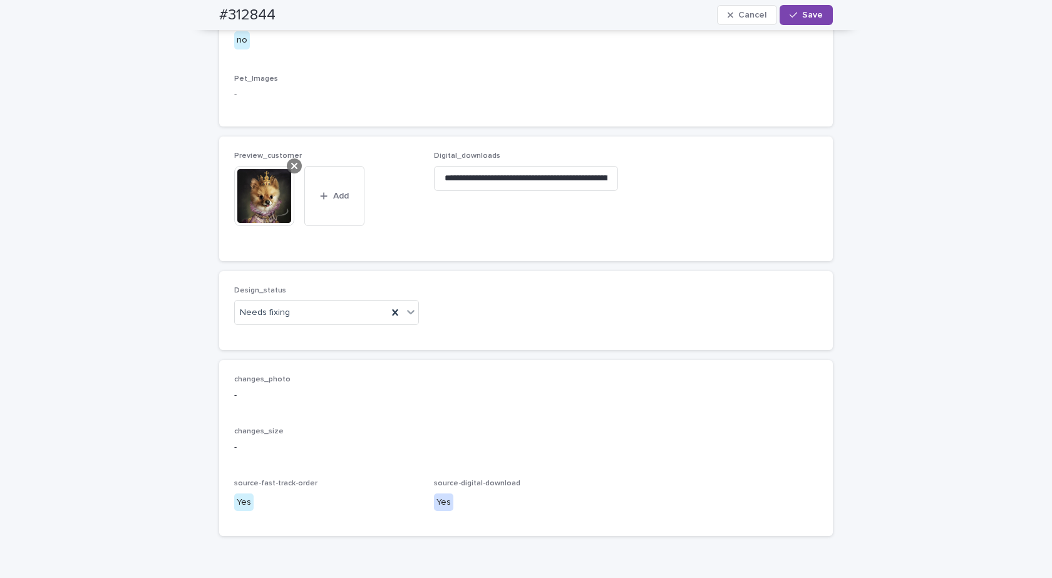
click at [292, 173] on div at bounding box center [294, 165] width 15 height 15
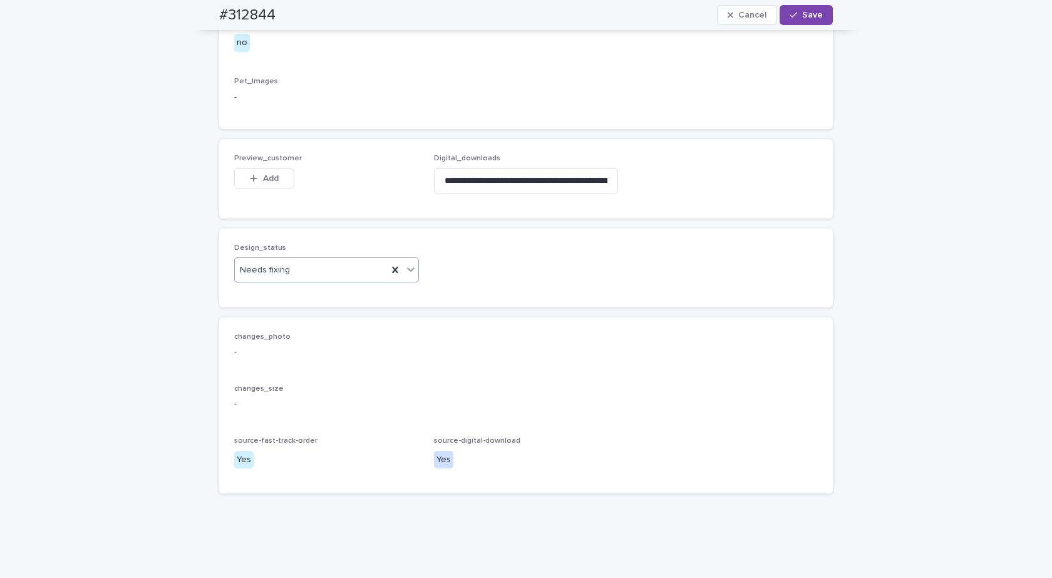
scroll to position [706, 0]
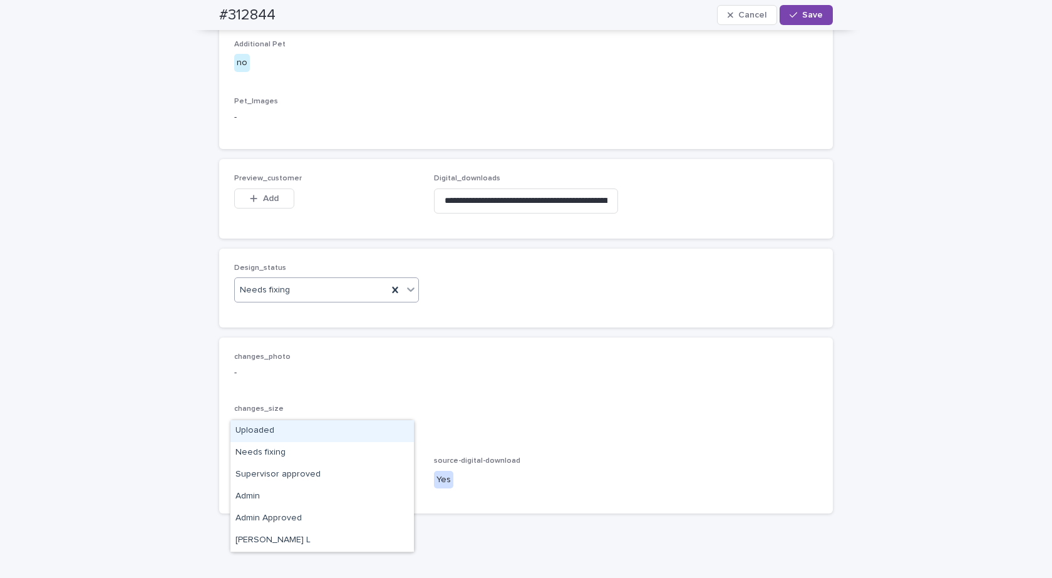
click at [287, 300] on div "Needs fixing" at bounding box center [311, 290] width 153 height 21
click at [253, 427] on div "Uploaded" at bounding box center [321, 431] width 183 height 22
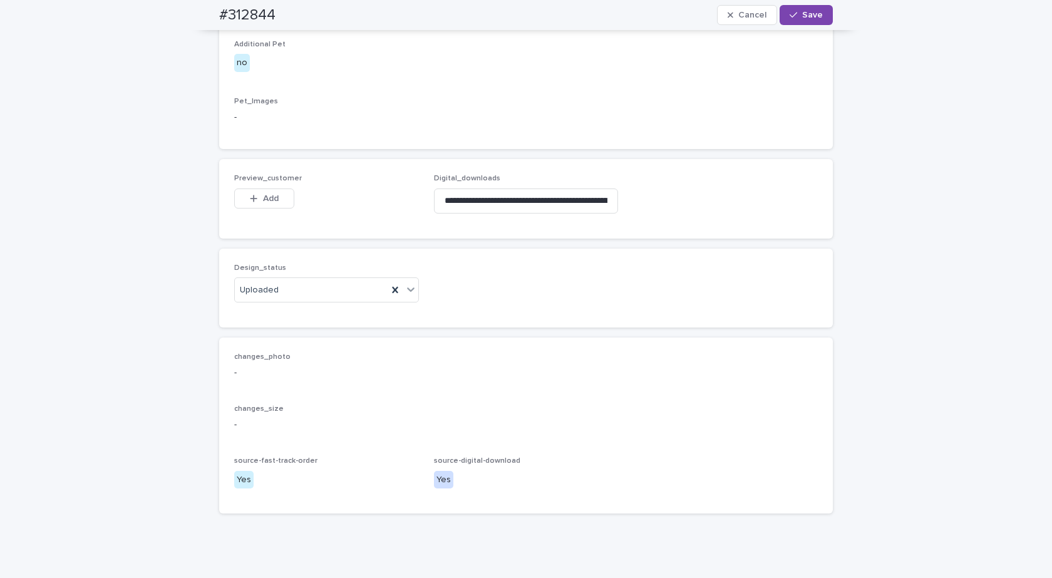
click at [260, 223] on div "Preview_customer This file cannot be opened Download File Add" at bounding box center [326, 198] width 185 height 49
click at [255, 208] on button "Add" at bounding box center [264, 198] width 60 height 20
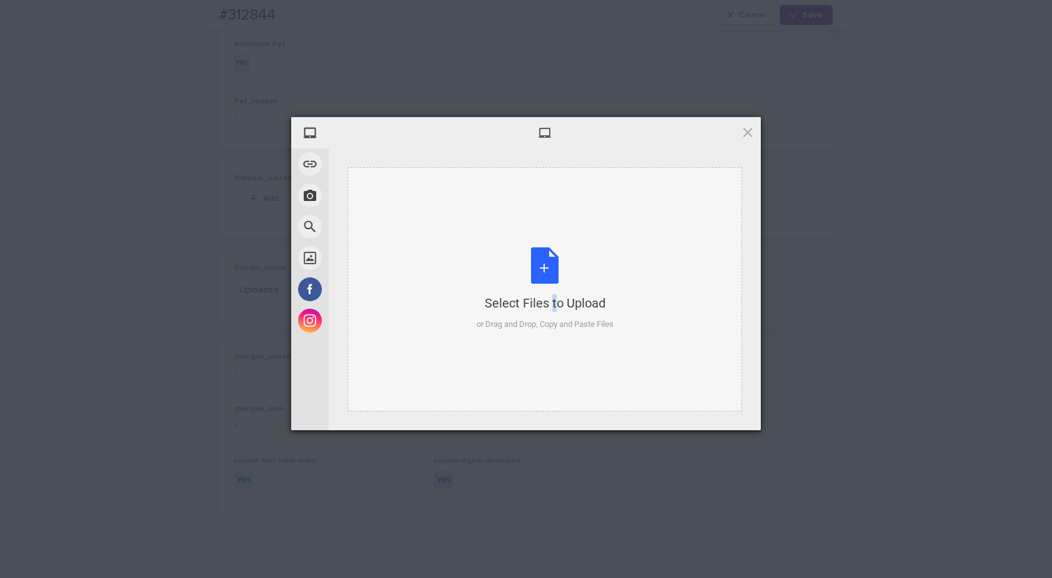
click at [531, 297] on div "Select Files to Upload" at bounding box center [544, 303] width 137 height 18
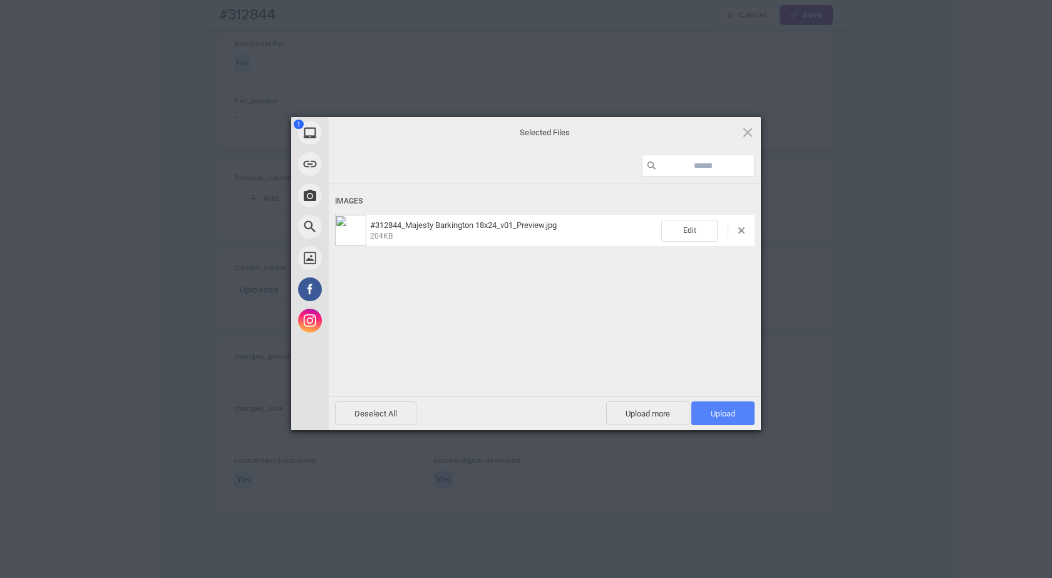
click at [726, 412] on span "Upload 1" at bounding box center [722, 413] width 24 height 9
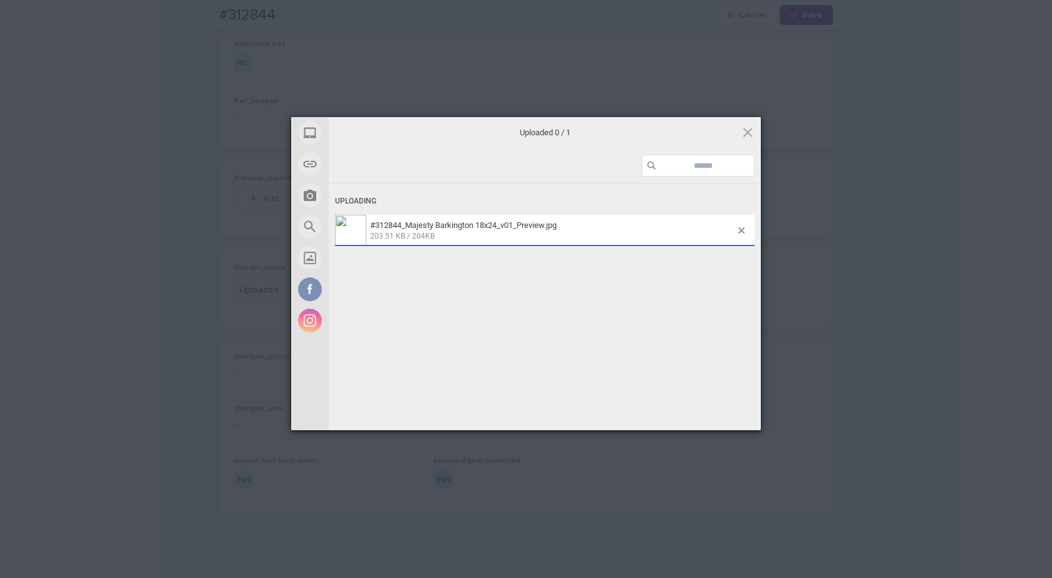
scroll to position [729, 0]
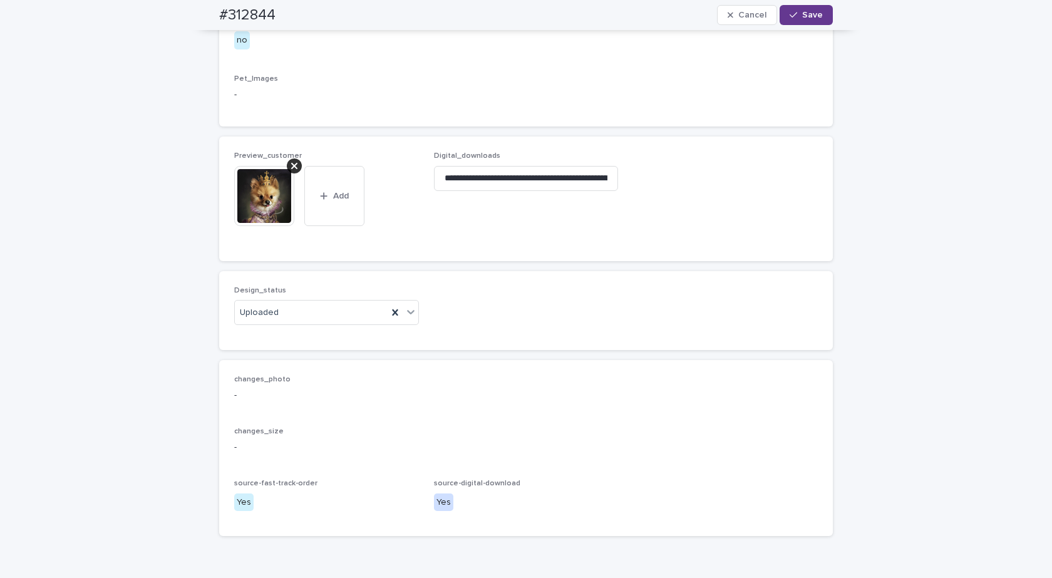
click at [818, 11] on button "Save" at bounding box center [805, 15] width 53 height 20
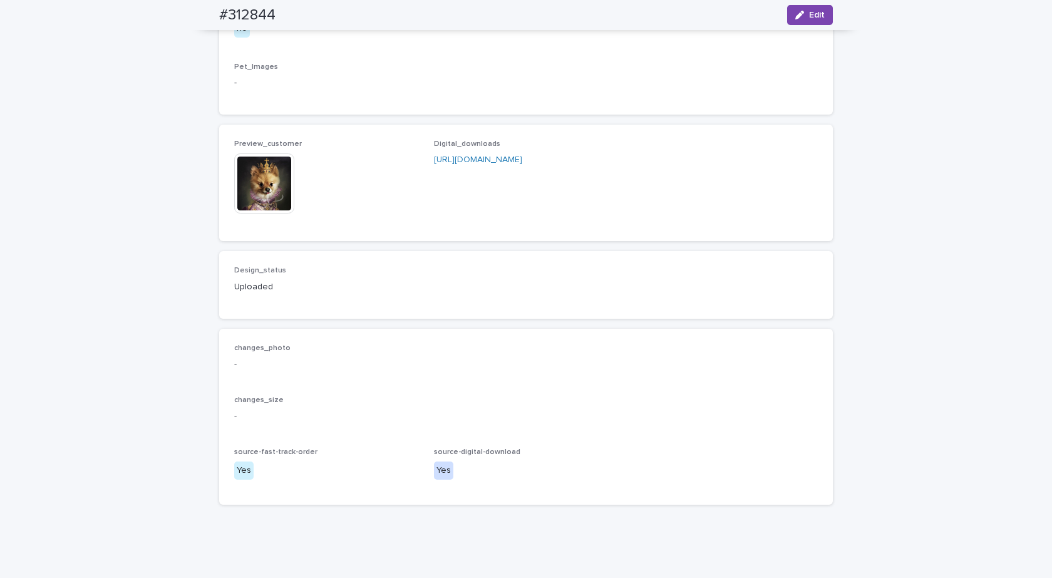
scroll to position [713, 0]
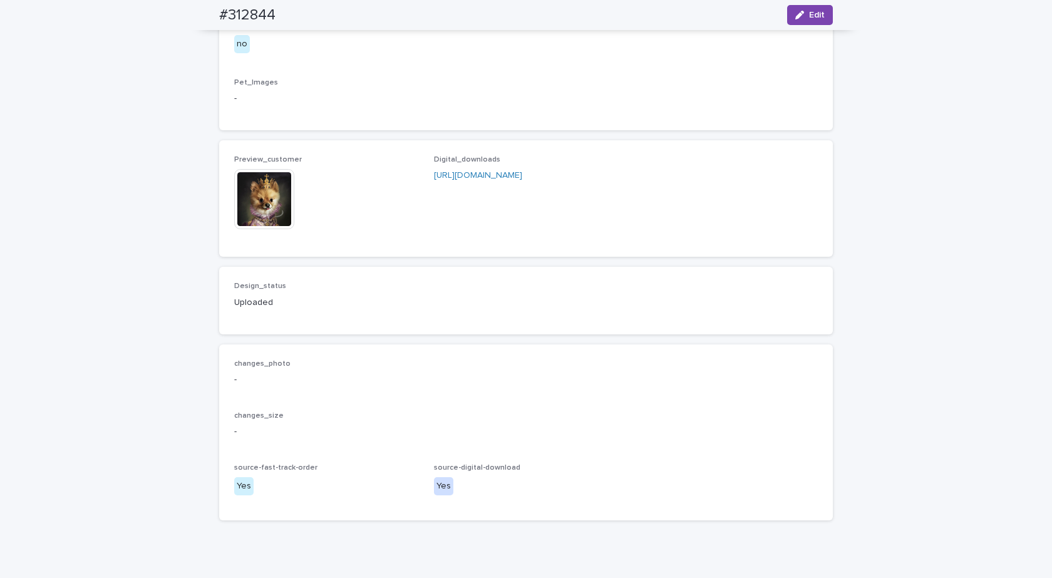
click at [261, 229] on img at bounding box center [264, 199] width 60 height 60
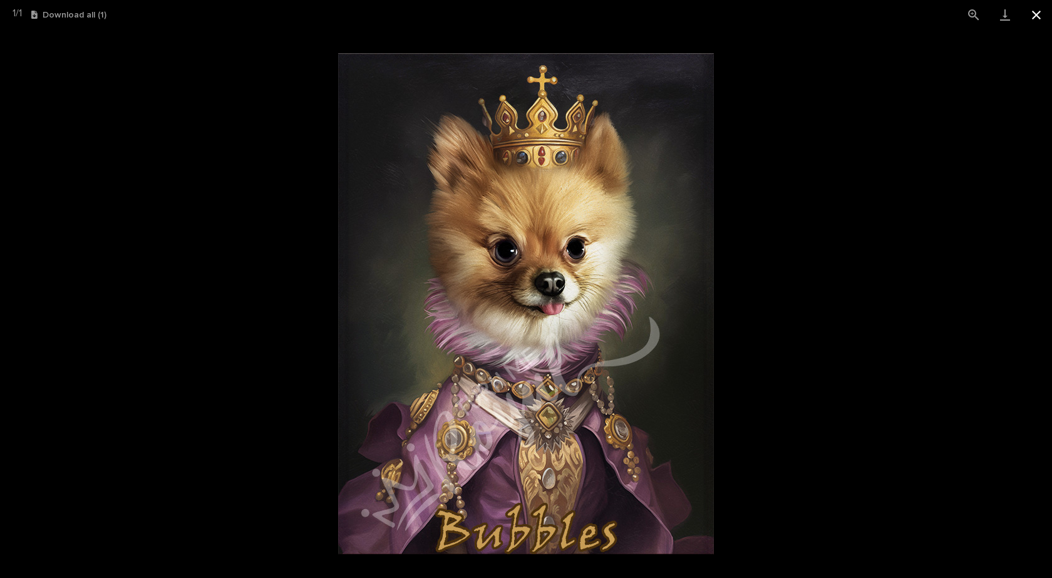
click at [1034, 17] on button "Close gallery" at bounding box center [1035, 14] width 31 height 29
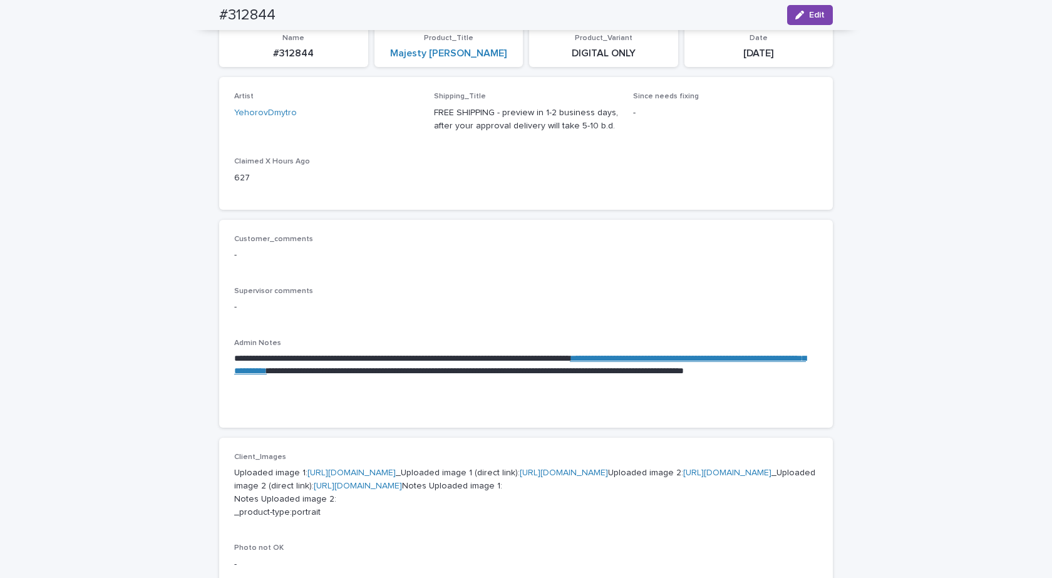
scroll to position [0, 0]
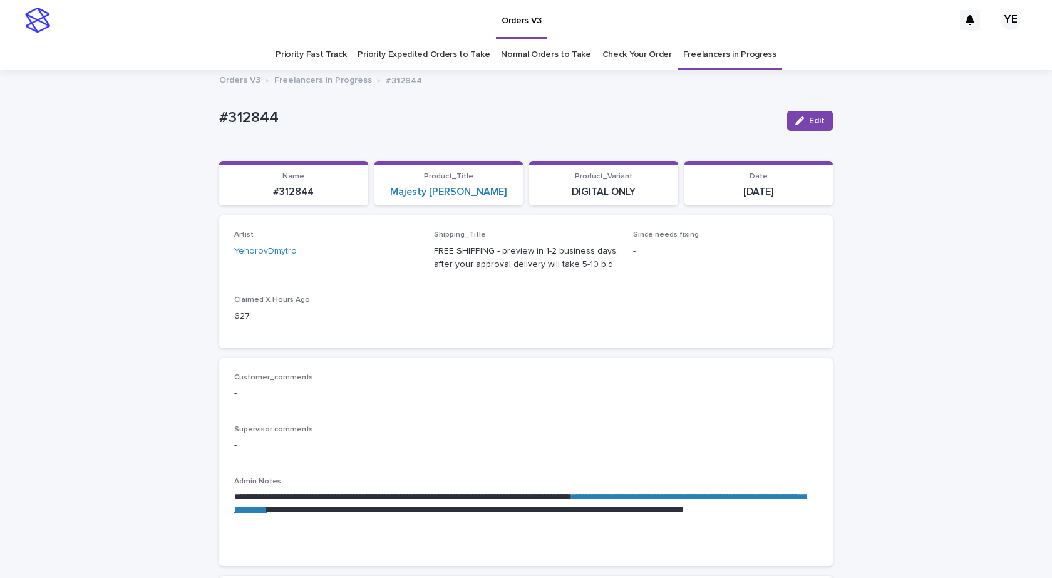
click at [306, 77] on link "Freelancers in Progress" at bounding box center [323, 79] width 98 height 14
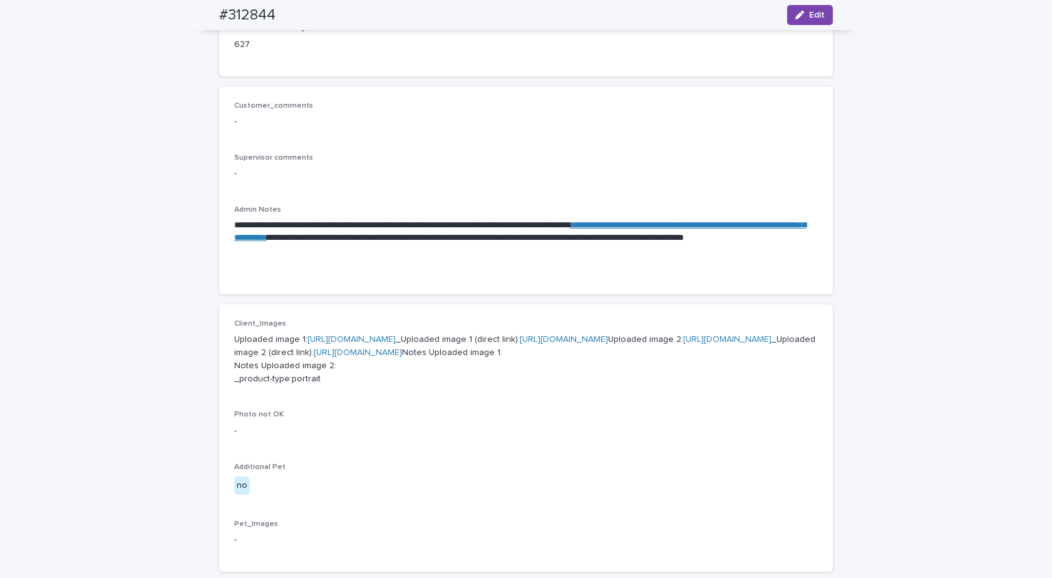
scroll to position [250, 0]
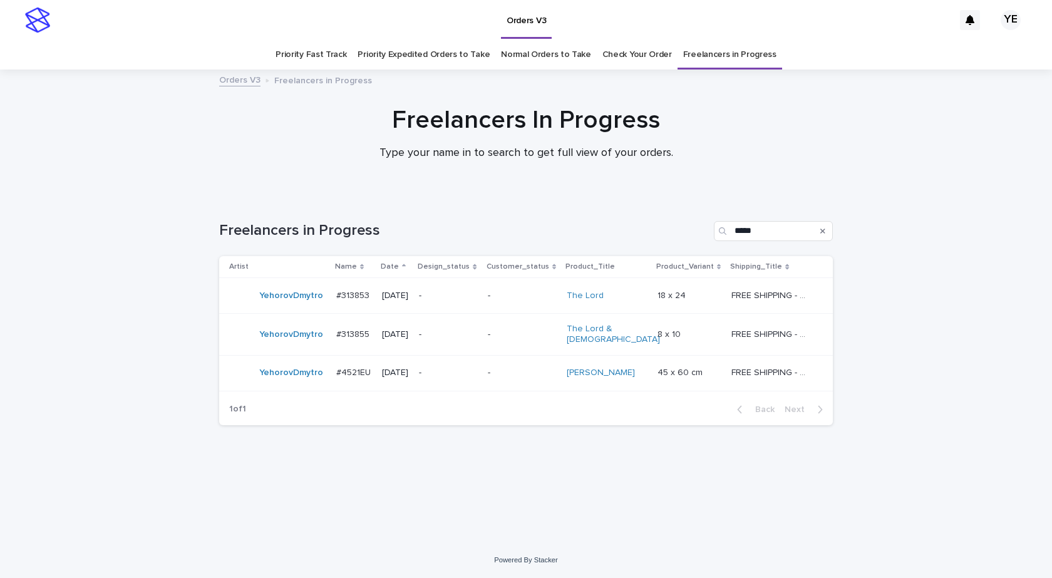
drag, startPoint x: 38, startPoint y: 445, endPoint x: 61, endPoint y: 444, distance: 23.2
click at [37, 445] on div "Loading... Saving… Loading... Saving… Freelancers in Progress ***** Artist Name…" at bounding box center [526, 369] width 1052 height 346
click at [305, 378] on div "YehorovDmytro" at bounding box center [277, 373] width 97 height 25
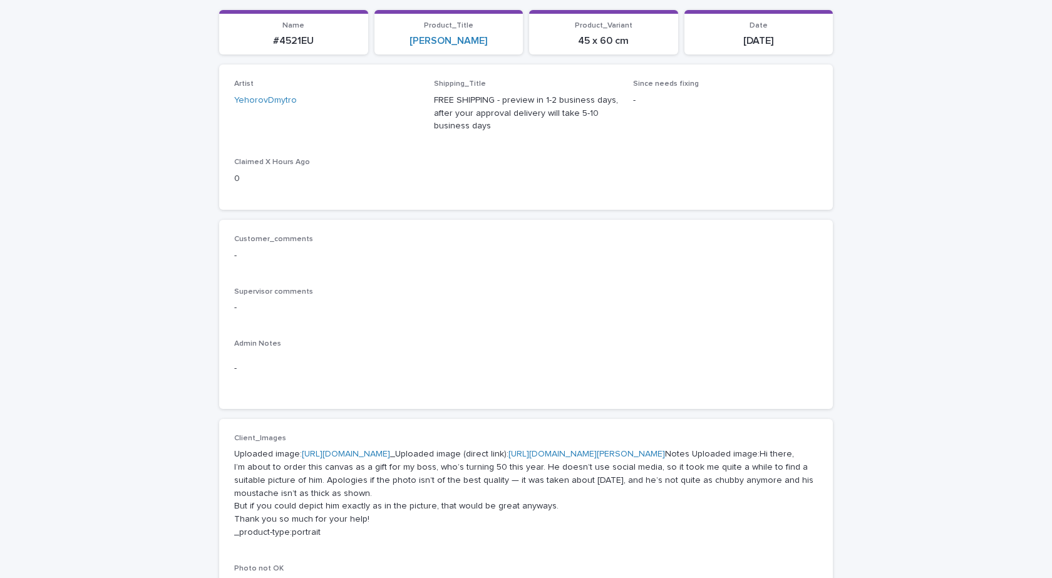
scroll to position [376, 0]
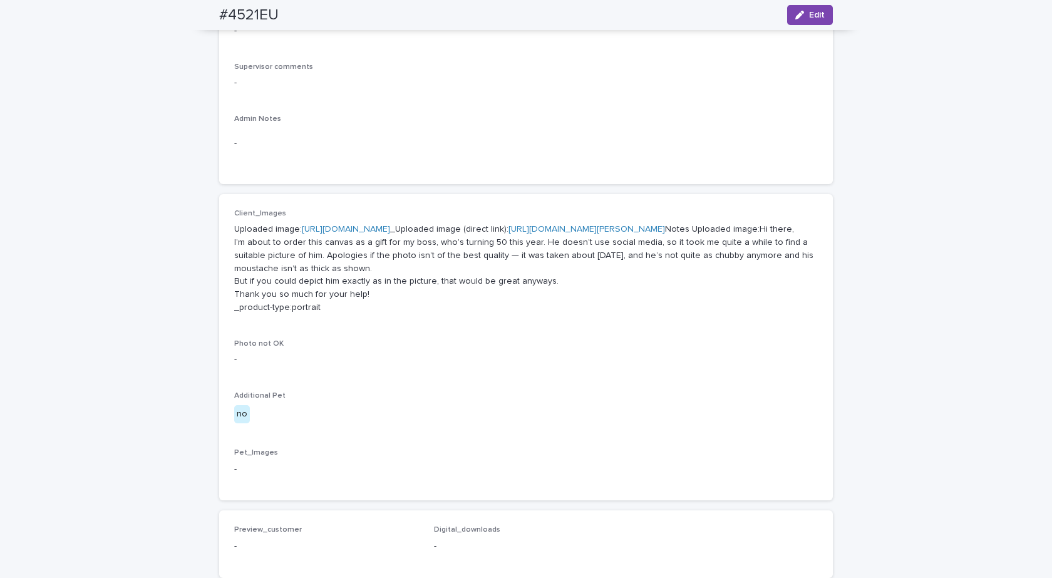
click at [109, 193] on div "Loading... Saving… Loading... Saving… #4521EU Edit #4521EU Edit Sorry, there wa…" at bounding box center [526, 304] width 1052 height 1219
click at [503, 457] on p "Pet_Images" at bounding box center [525, 452] width 583 height 9
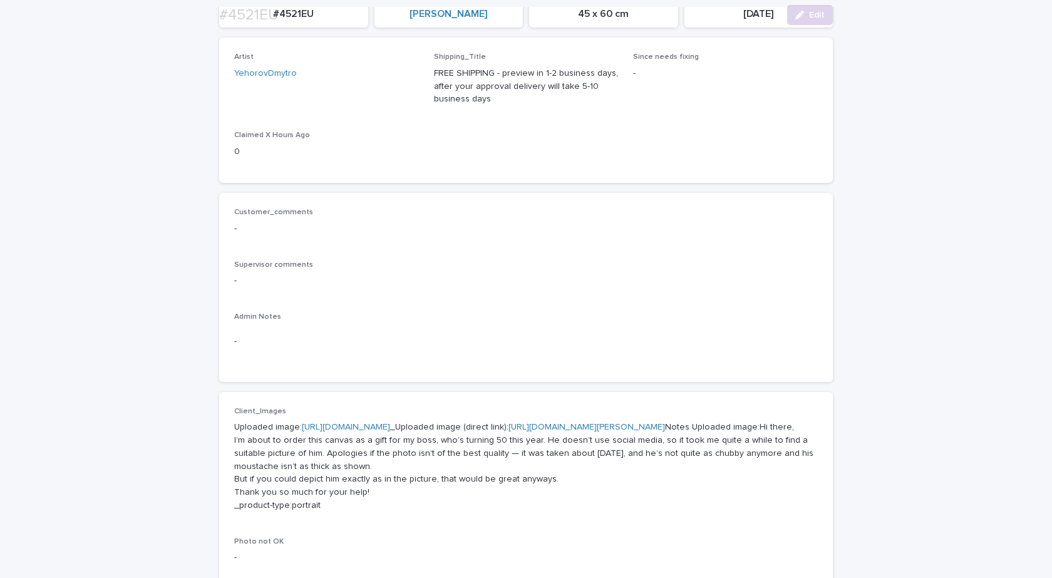
scroll to position [250, 0]
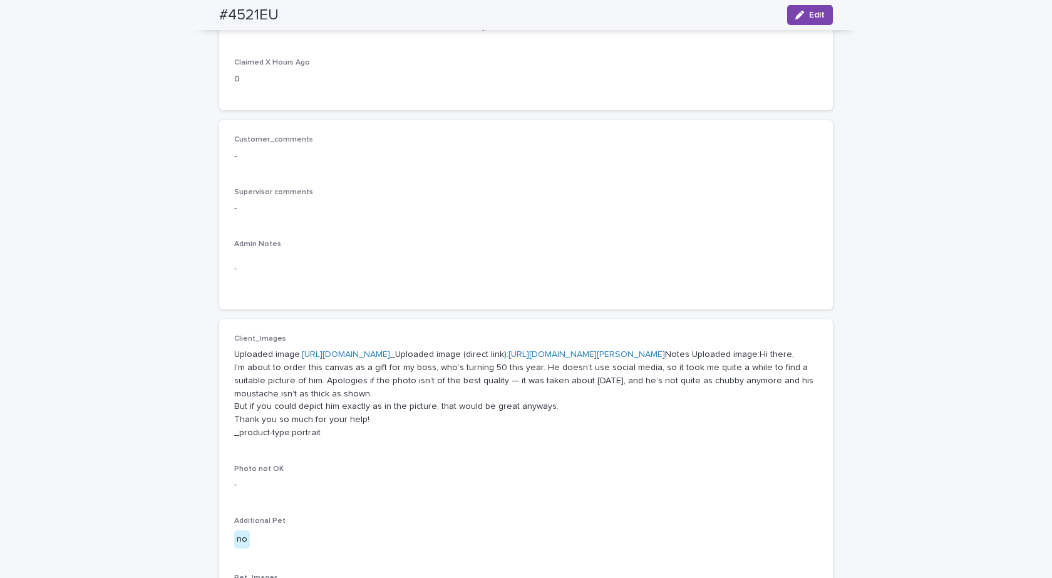
click at [158, 461] on div "Loading... Saving… Loading... Saving… #4521EU Edit #4521EU Edit Sorry, there wa…" at bounding box center [526, 429] width 1052 height 1219
click at [145, 261] on div "Loading... Saving… Loading... Saving… #4521EU Edit #4521EU Edit Sorry, there wa…" at bounding box center [526, 429] width 1052 height 1219
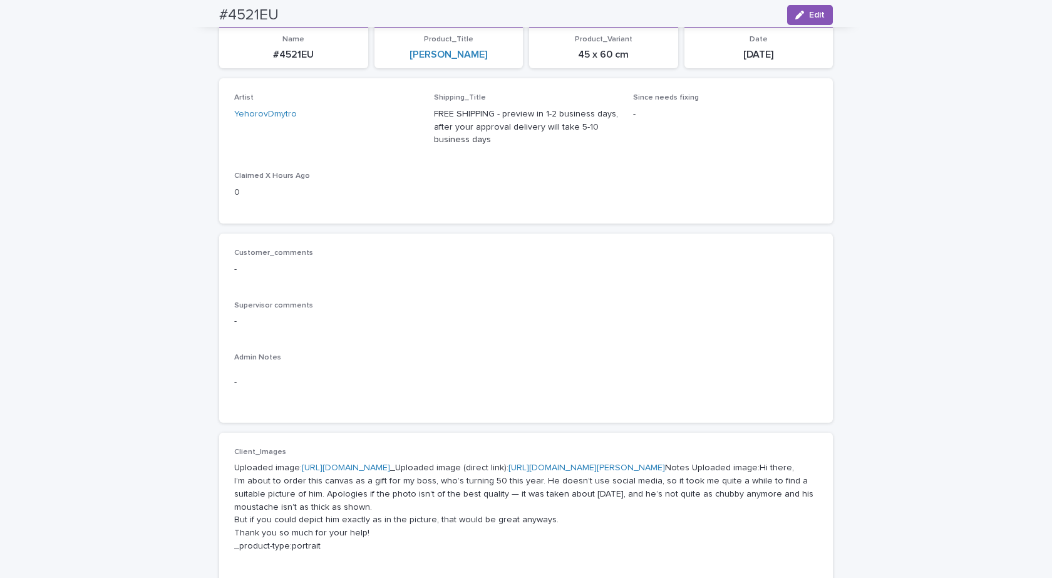
scroll to position [0, 0]
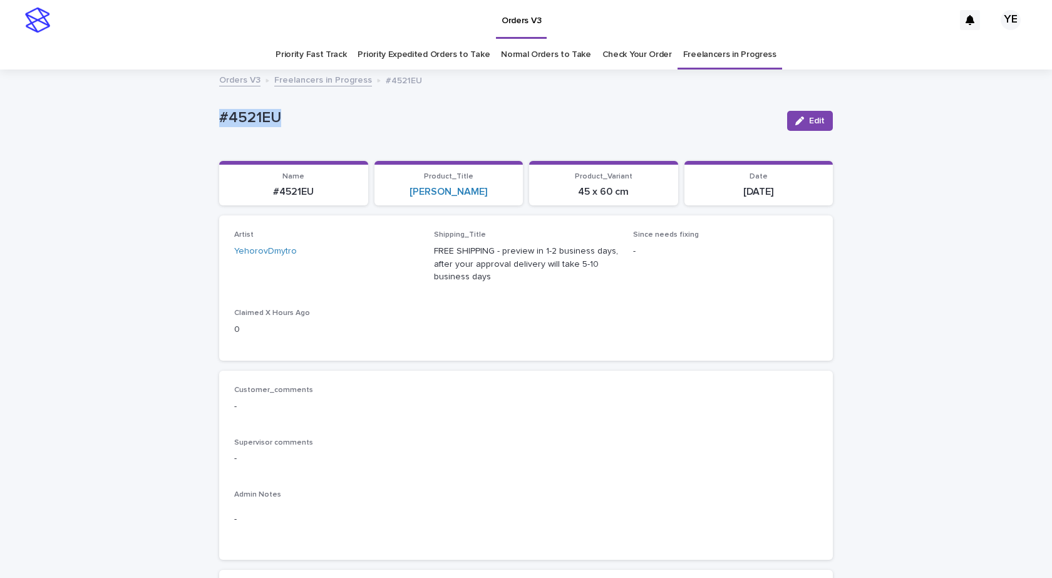
drag, startPoint x: 267, startPoint y: 118, endPoint x: 188, endPoint y: 118, distance: 78.9
copy p "#4521EU"
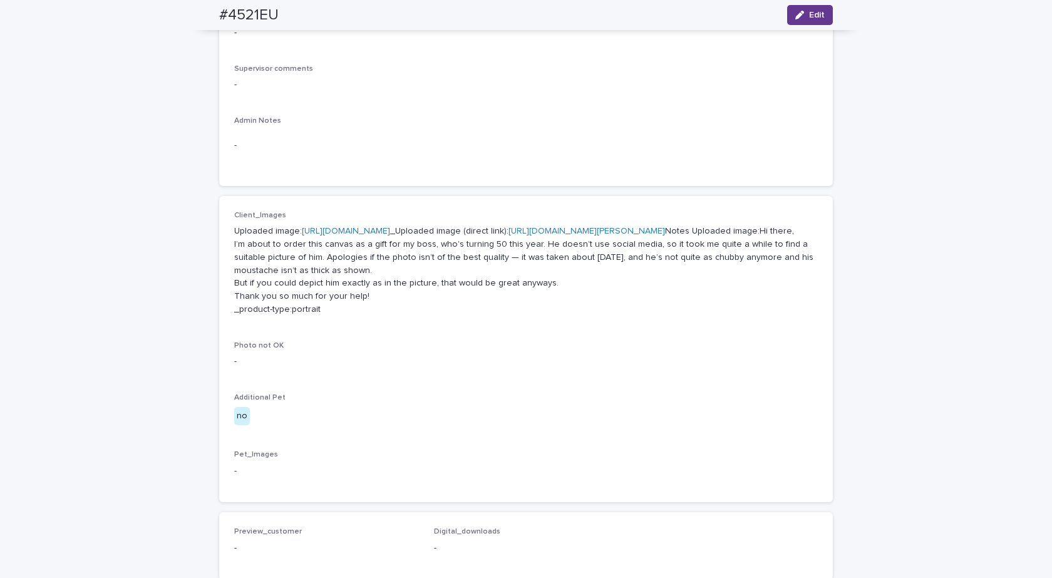
click at [804, 20] on button "Edit" at bounding box center [810, 15] width 46 height 20
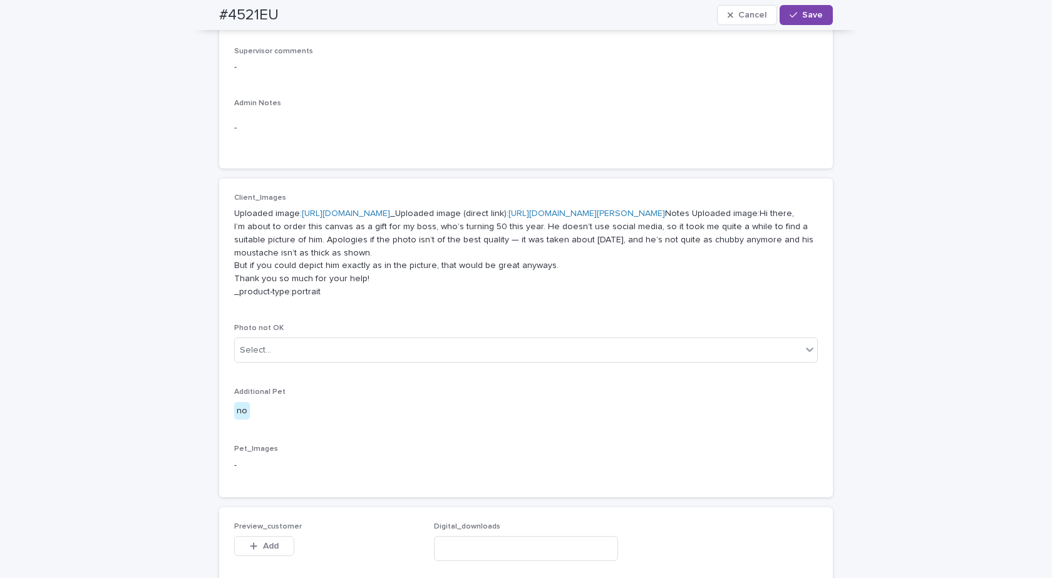
scroll to position [767, 0]
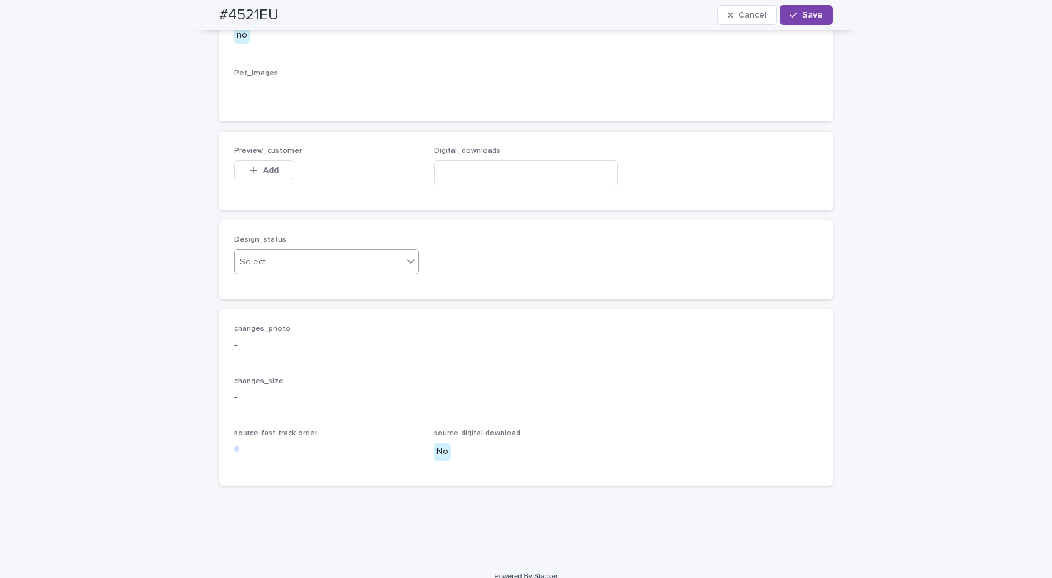
click at [283, 272] on div "Select..." at bounding box center [319, 262] width 168 height 21
click at [252, 347] on div "Uploaded" at bounding box center [321, 351] width 183 height 22
click at [253, 175] on div "button" at bounding box center [256, 170] width 13 height 9
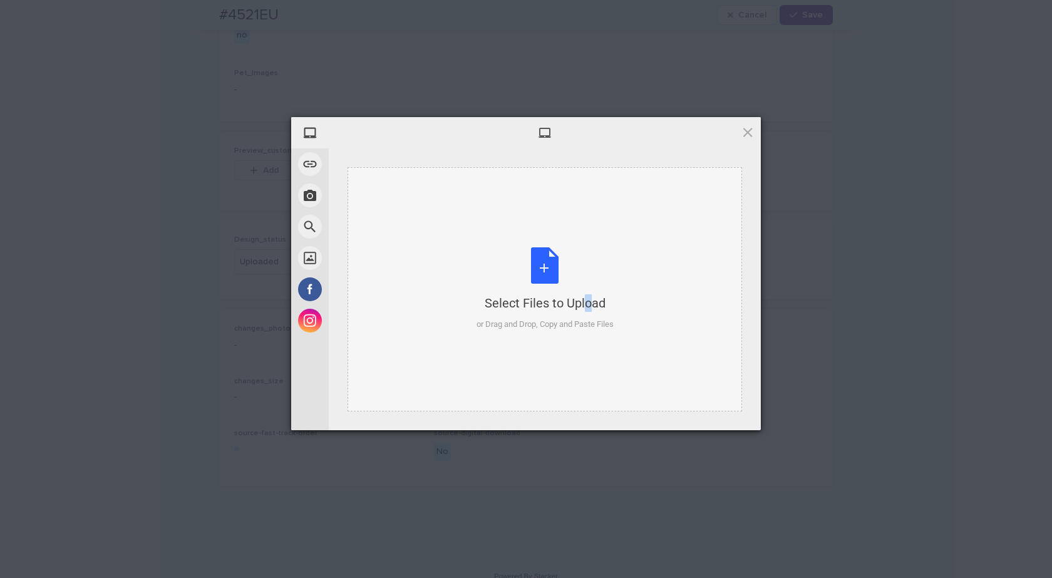
click at [560, 242] on div "Select Files to Upload or Drag and Drop, Copy and Paste Files" at bounding box center [544, 289] width 394 height 244
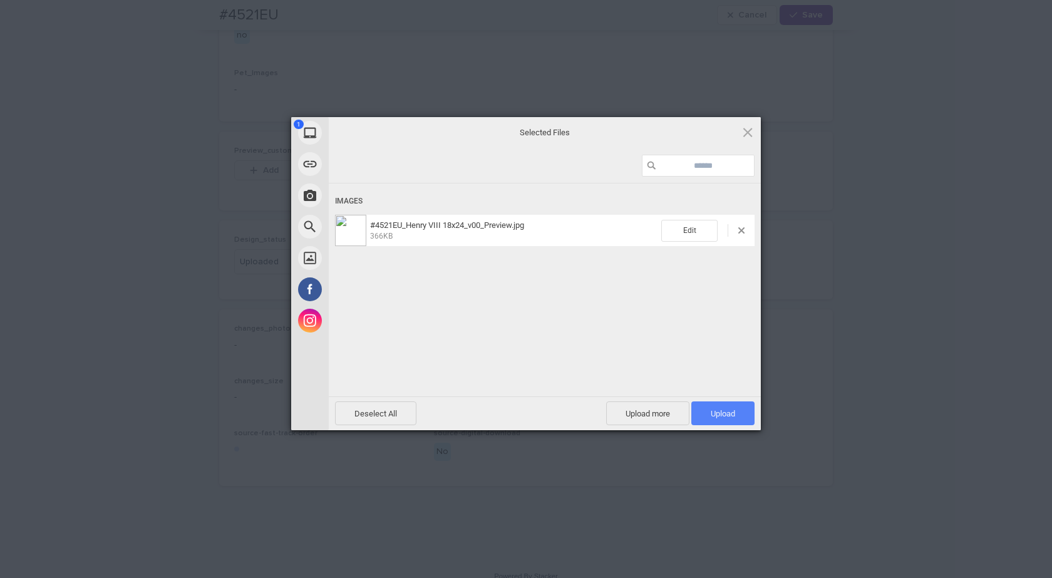
click at [719, 424] on span "Upload 1" at bounding box center [722, 413] width 63 height 24
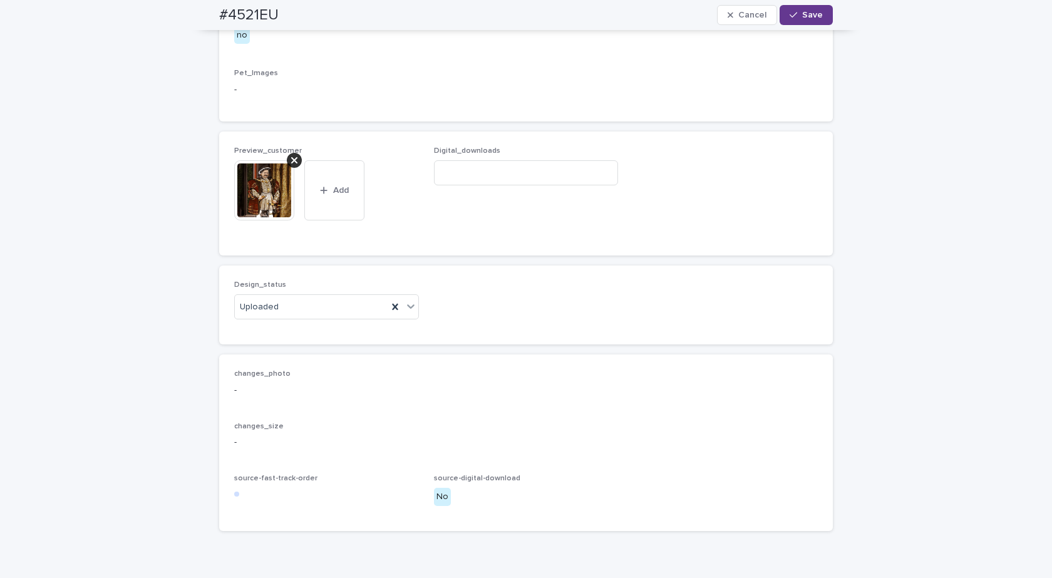
click at [797, 15] on div "button" at bounding box center [795, 15] width 13 height 9
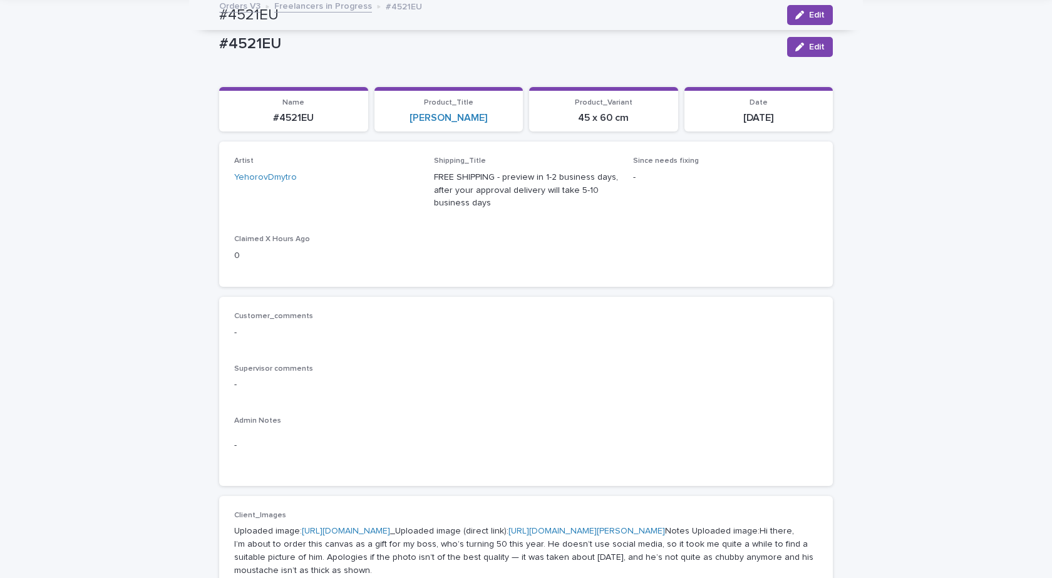
scroll to position [16, 0]
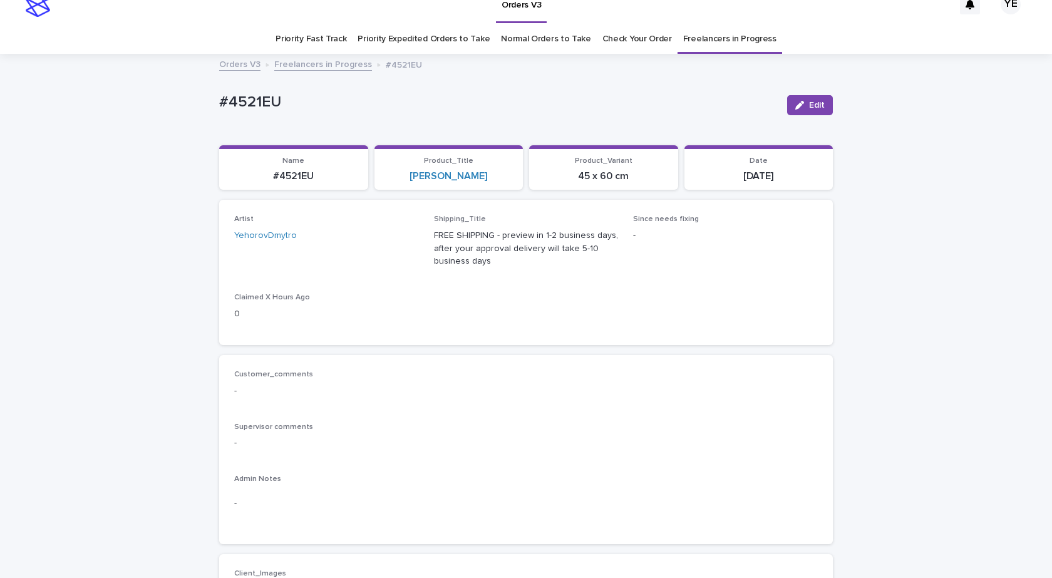
click at [289, 63] on link "Freelancers in Progress" at bounding box center [323, 63] width 98 height 14
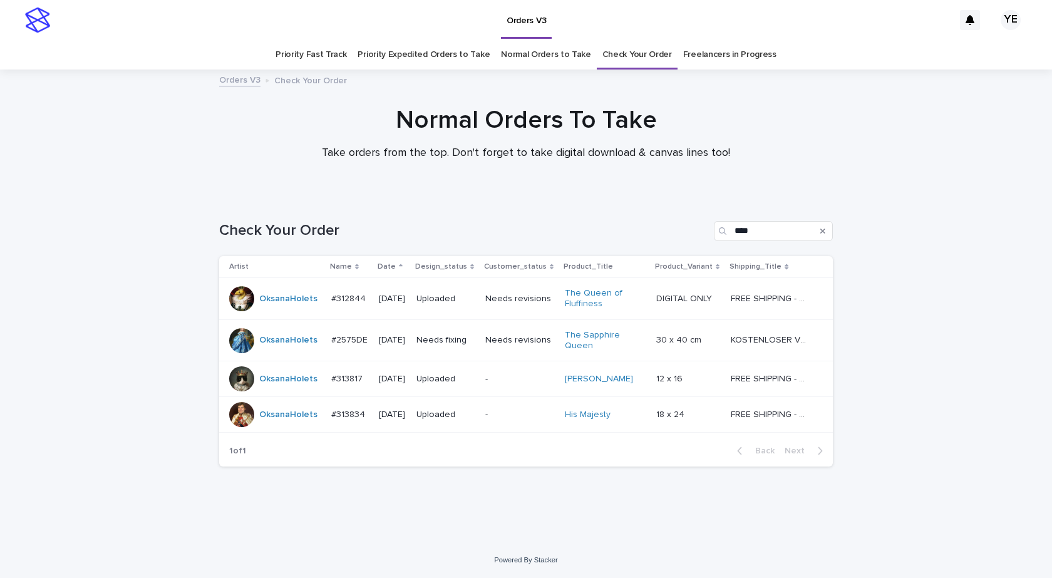
click at [72, 177] on div at bounding box center [526, 132] width 1052 height 125
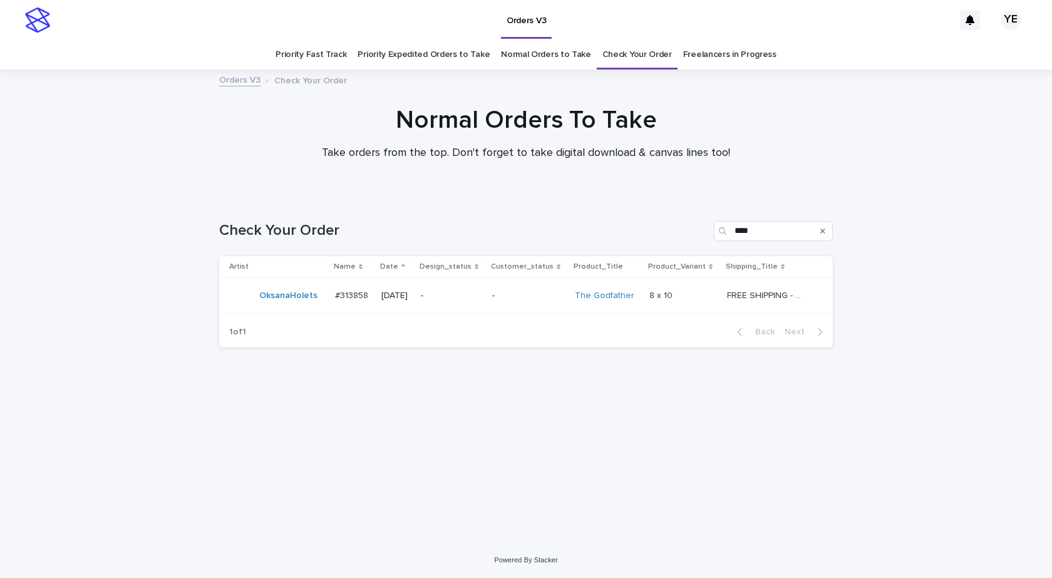
click at [163, 411] on div "Loading... Saving… Loading... Saving… Check Your Order **** Artist Name Date De…" at bounding box center [526, 369] width 1052 height 346
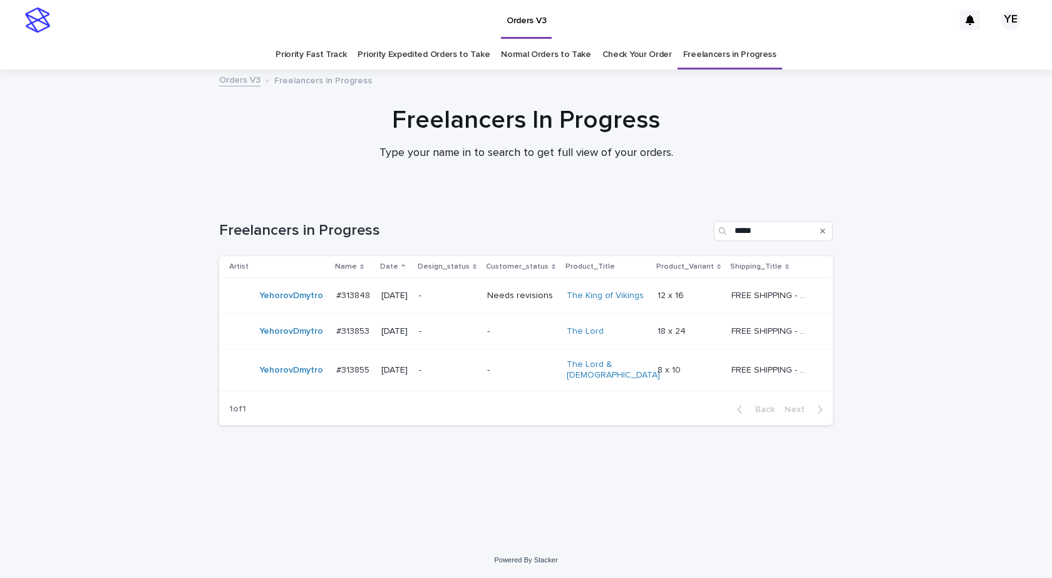
click at [305, 306] on div "YehorovDmytro" at bounding box center [277, 295] width 97 height 25
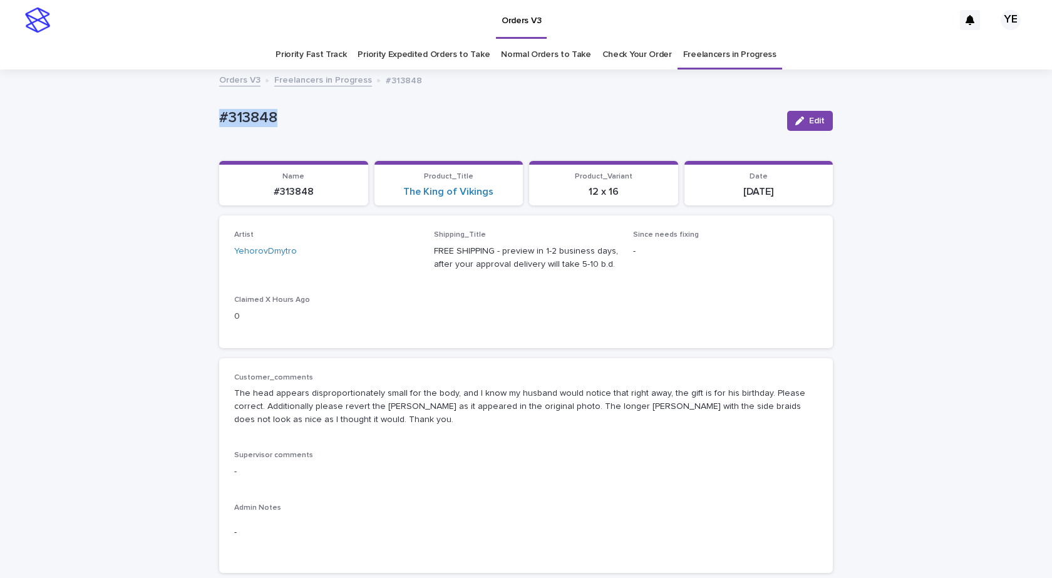
drag, startPoint x: 167, startPoint y: 120, endPoint x: 145, endPoint y: 143, distance: 32.8
copy p "#313848"
click at [799, 123] on icon "button" at bounding box center [799, 120] width 9 height 9
click at [389, 258] on icon at bounding box center [395, 257] width 13 height 13
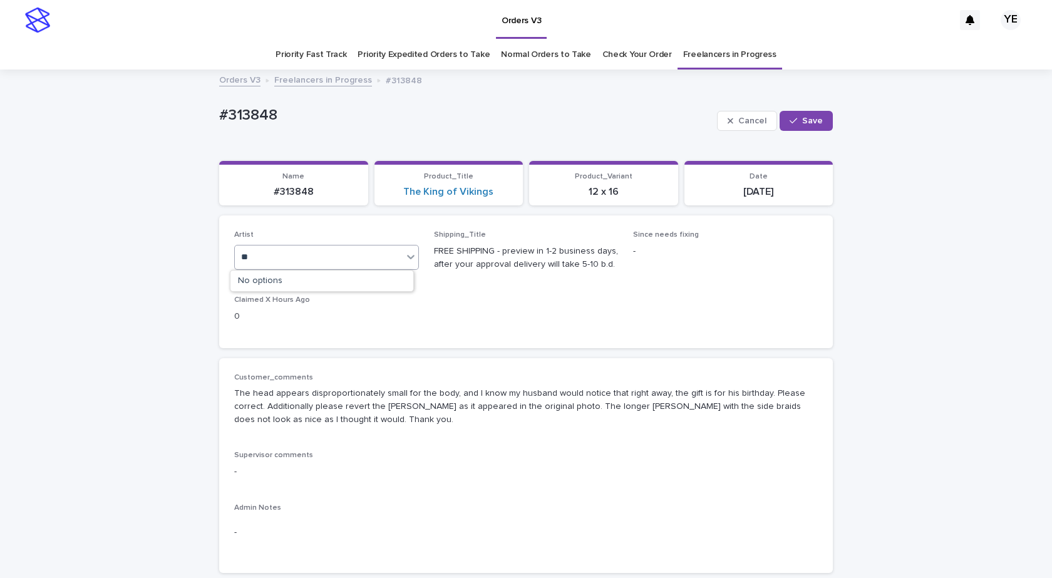
type input "*"
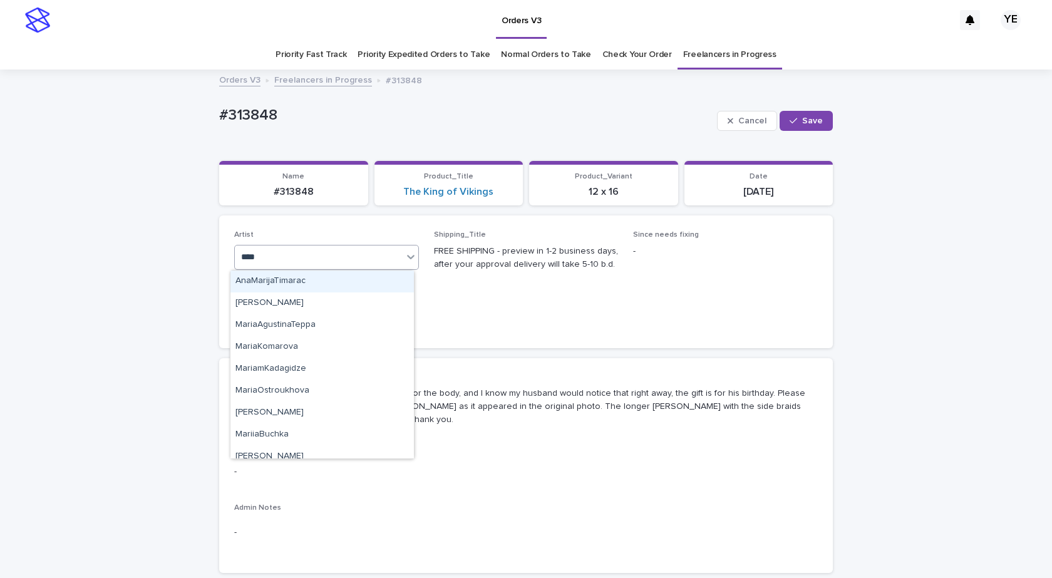
type input "*****"
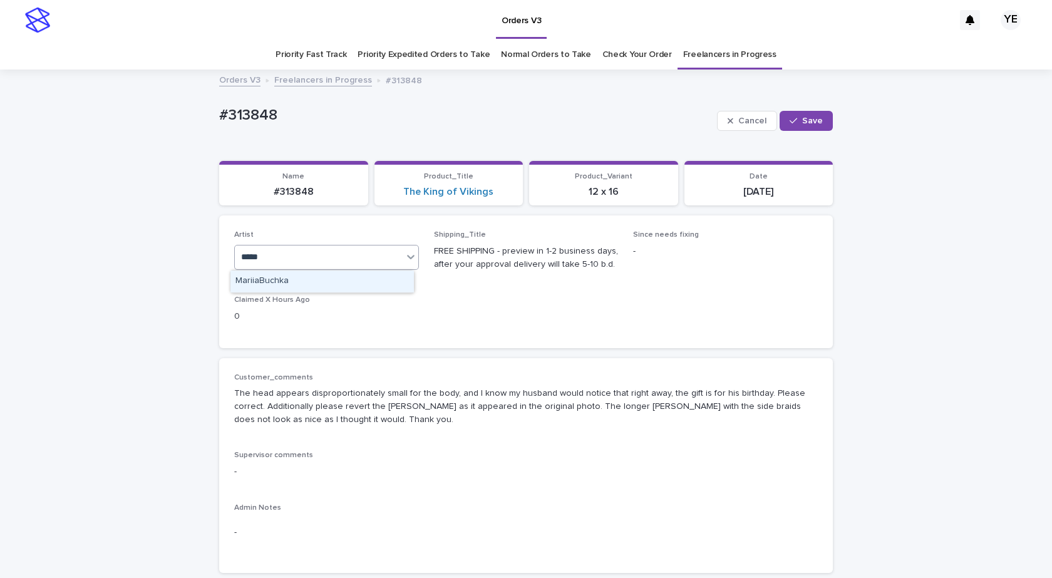
click at [304, 277] on div "MariiaBuchka" at bounding box center [321, 281] width 183 height 22
click at [804, 118] on span "Save" at bounding box center [812, 120] width 21 height 9
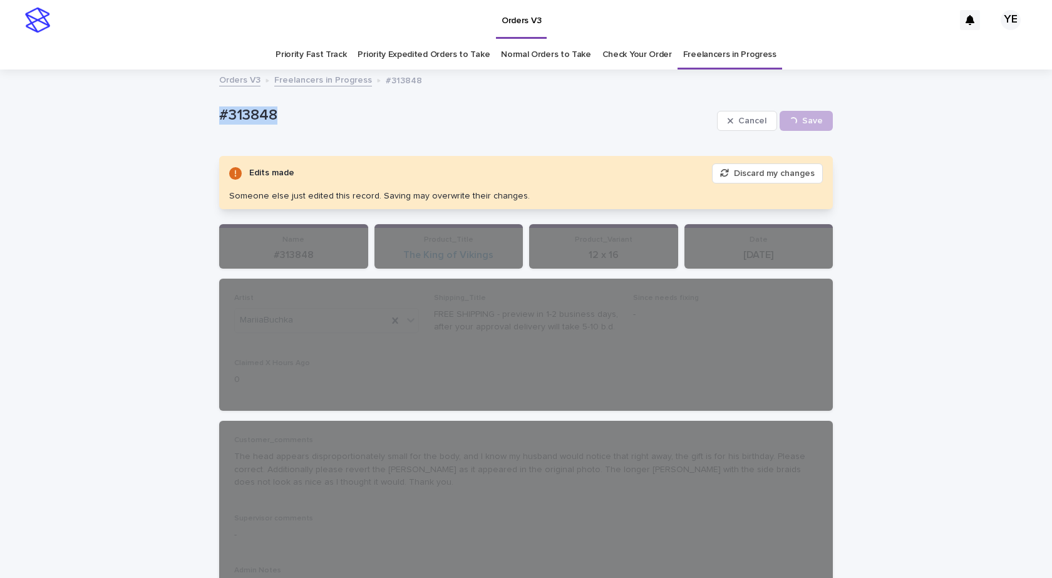
drag, startPoint x: 245, startPoint y: 111, endPoint x: 180, endPoint y: 113, distance: 65.1
copy p "#313848"
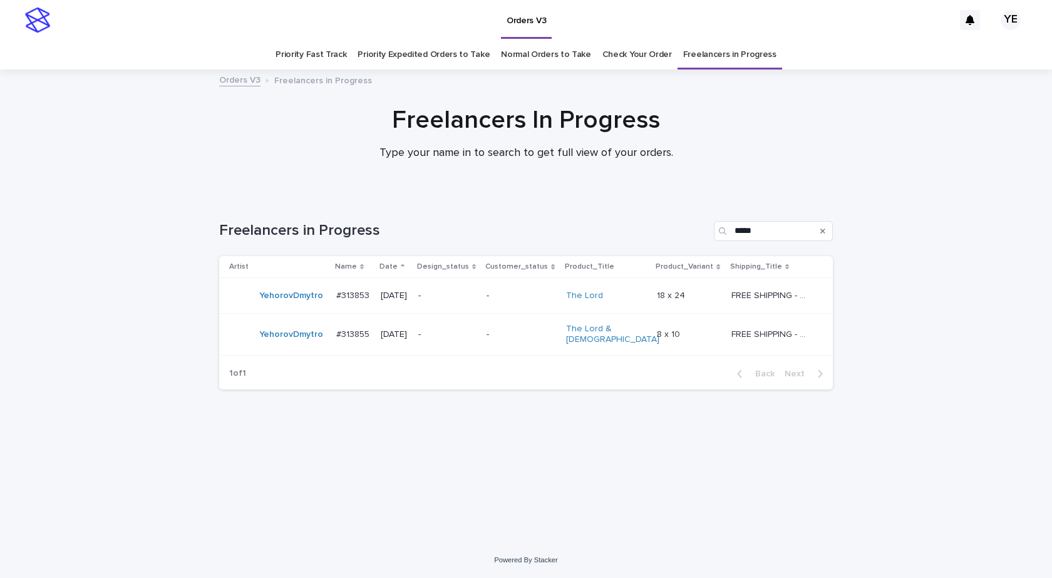
click at [297, 305] on div "YehorovDmytro" at bounding box center [291, 295] width 64 height 21
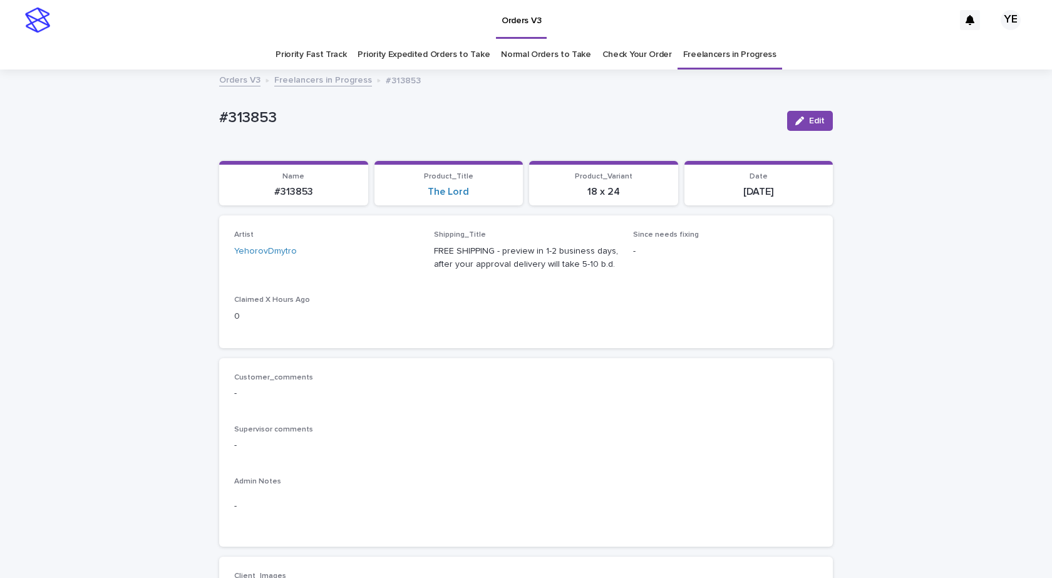
scroll to position [376, 0]
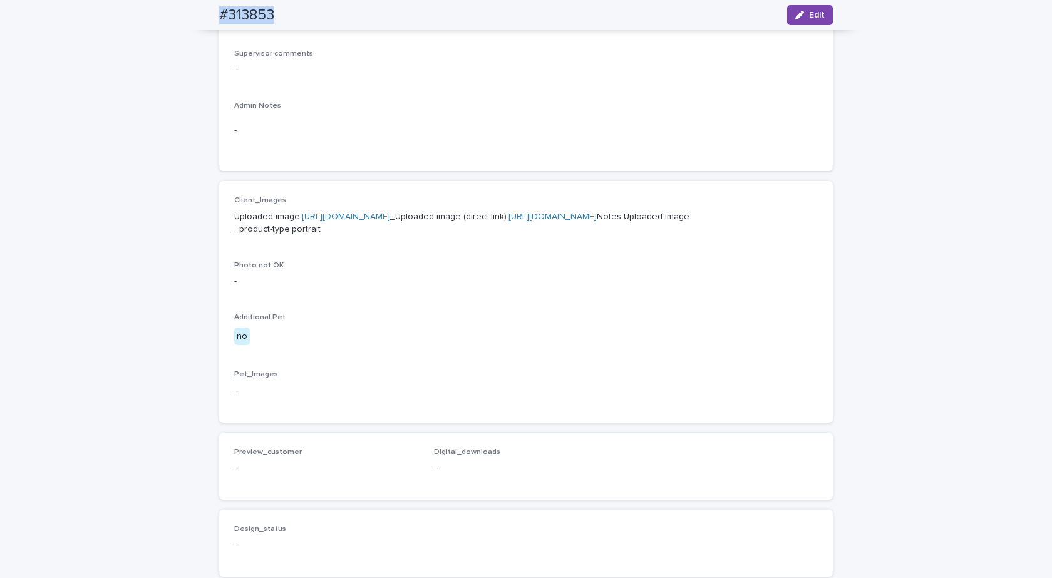
drag, startPoint x: 205, startPoint y: 13, endPoint x: 188, endPoint y: 11, distance: 17.0
click at [189, 11] on div "#313853 Edit" at bounding box center [525, 15] width 673 height 30
click at [802, 17] on div "button" at bounding box center [802, 15] width 14 height 9
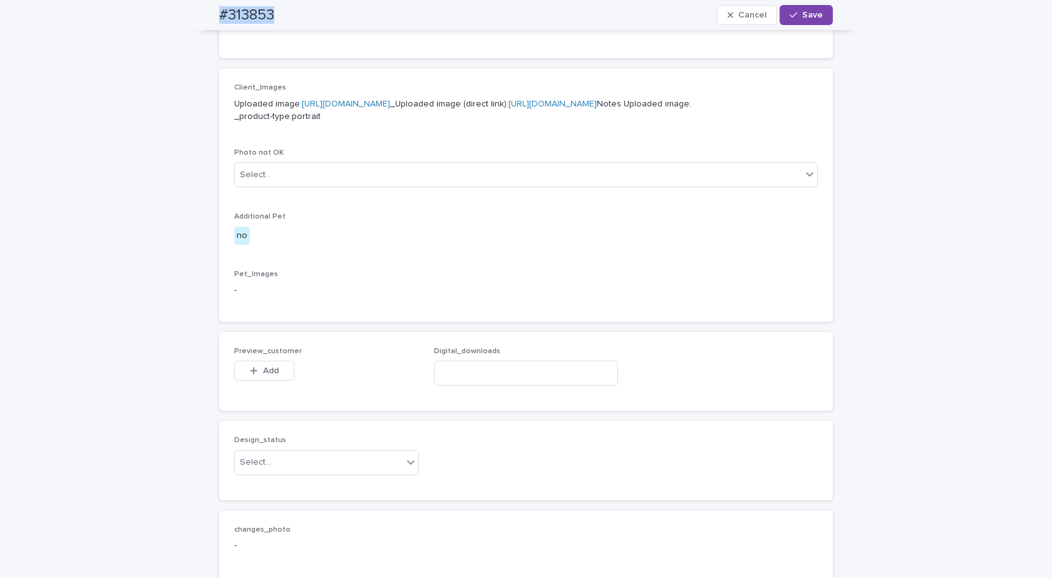
scroll to position [707, 0]
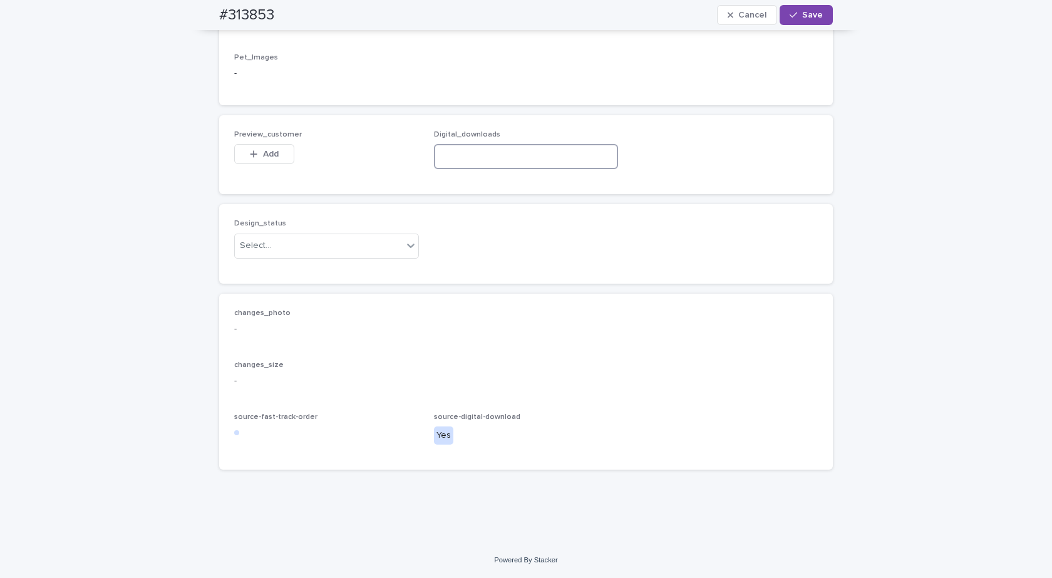
click at [485, 169] on input at bounding box center [526, 156] width 185 height 25
paste input "**********"
type input "**********"
click at [303, 256] on div "Select..." at bounding box center [319, 245] width 168 height 21
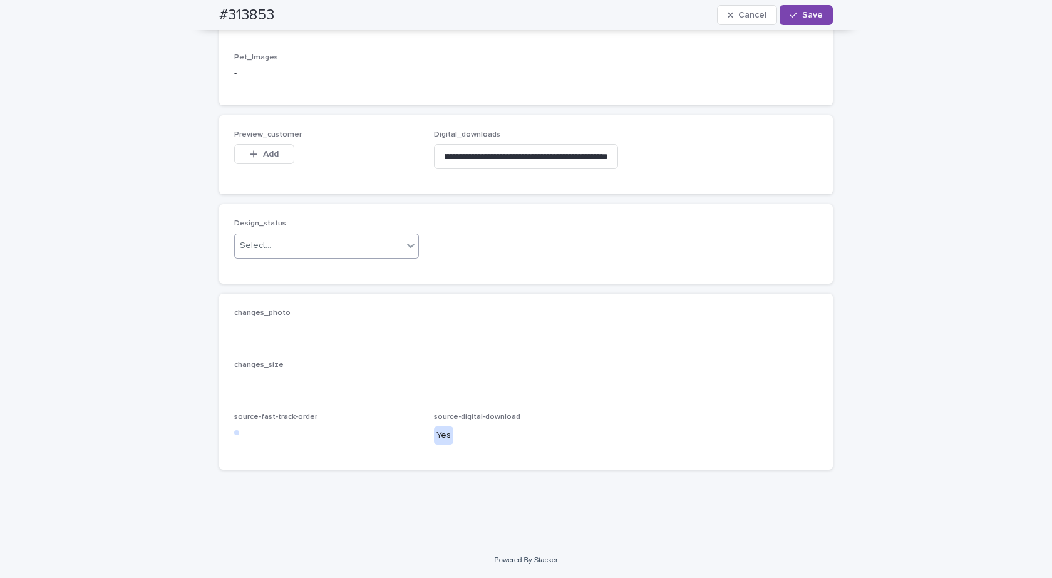
scroll to position [0, 0]
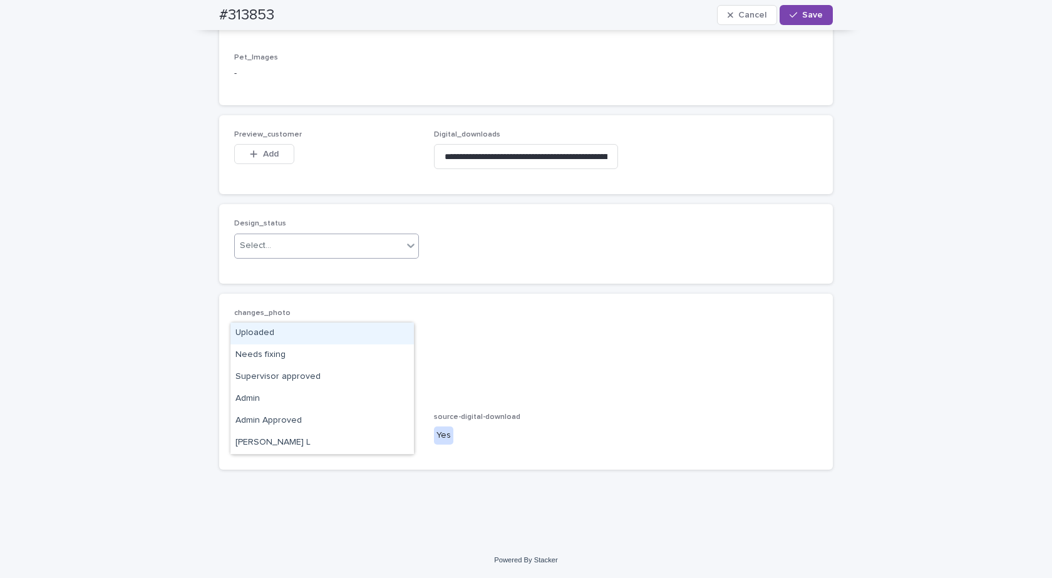
click at [255, 328] on div "Uploaded" at bounding box center [321, 333] width 183 height 22
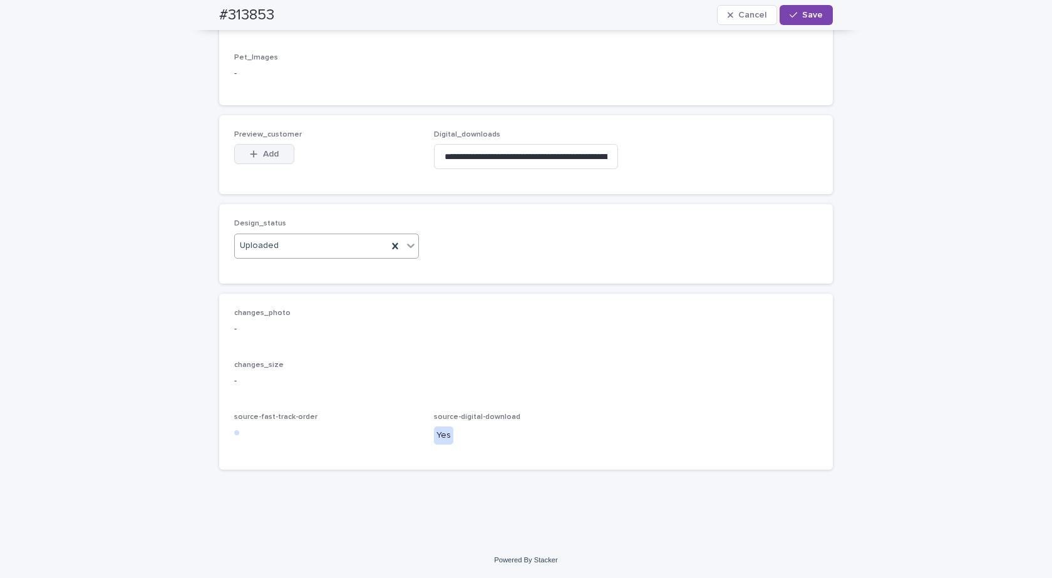
click at [256, 164] on button "Add" at bounding box center [264, 154] width 60 height 20
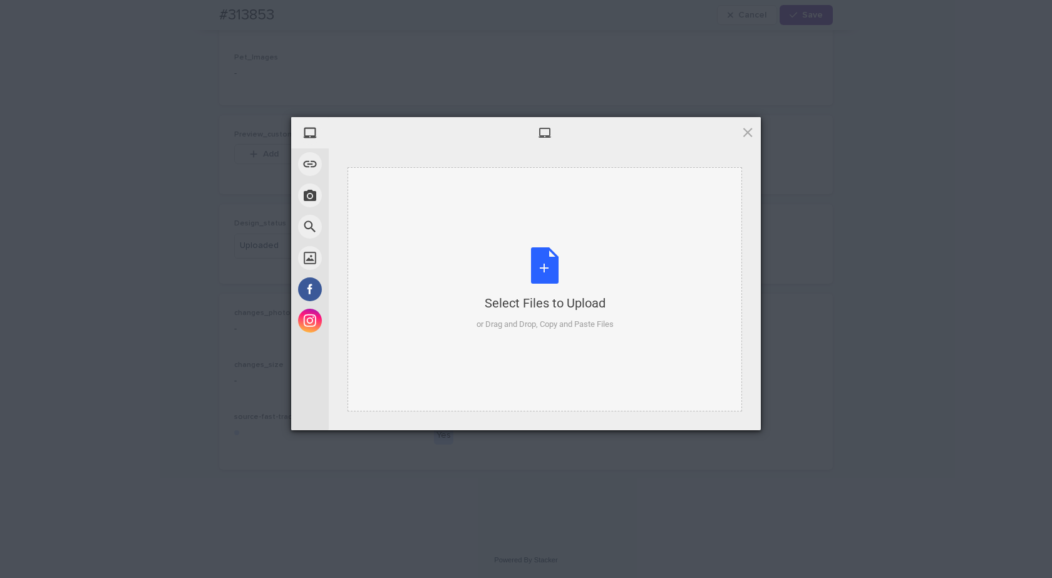
click at [536, 312] on div "Select Files to Upload or Drag and Drop, Copy and Paste Files" at bounding box center [544, 288] width 137 height 83
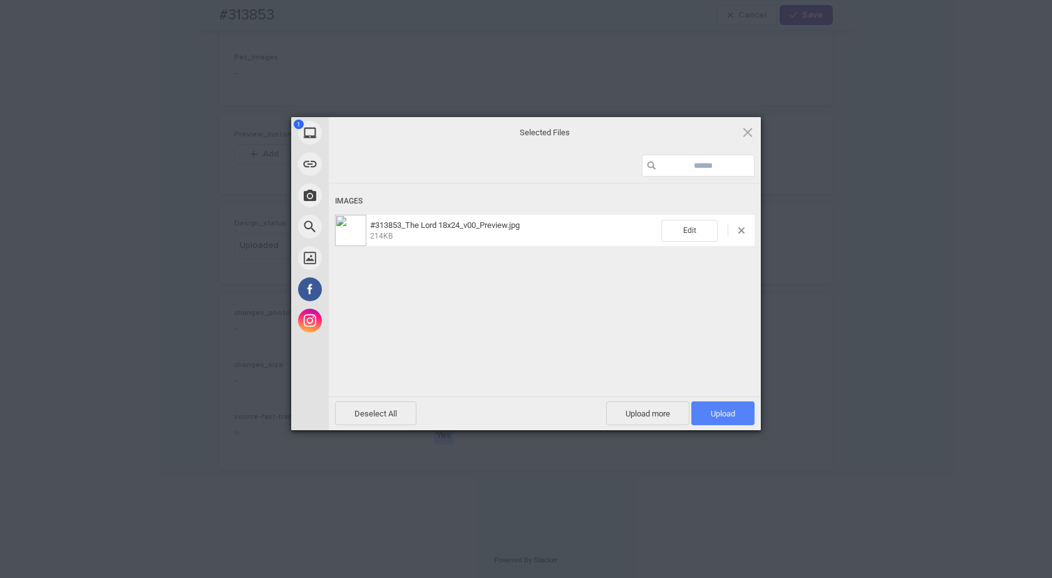
click at [720, 413] on span "Upload 1" at bounding box center [722, 413] width 24 height 9
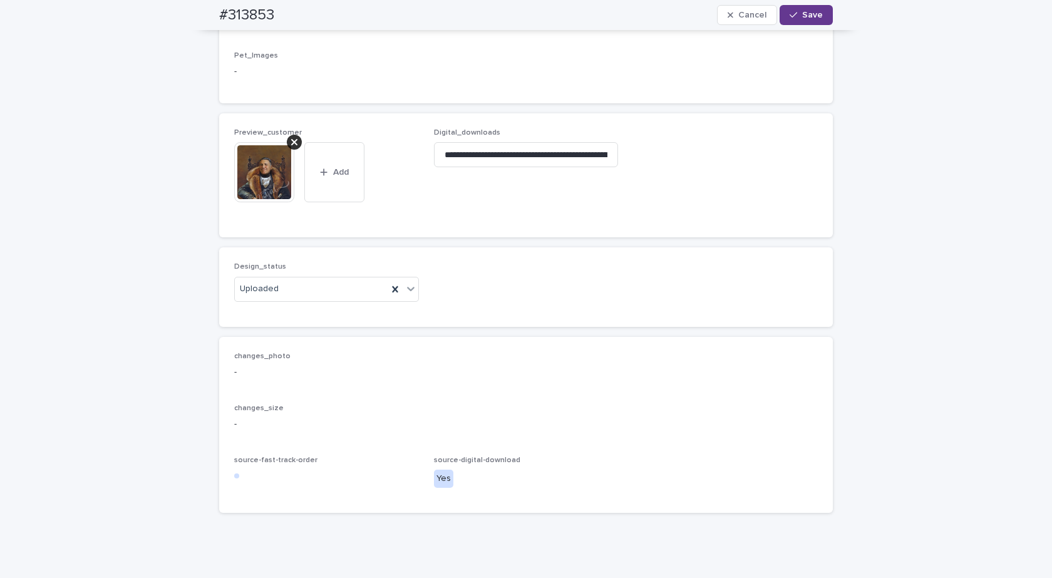
click at [811, 15] on span "Save" at bounding box center [812, 15] width 21 height 9
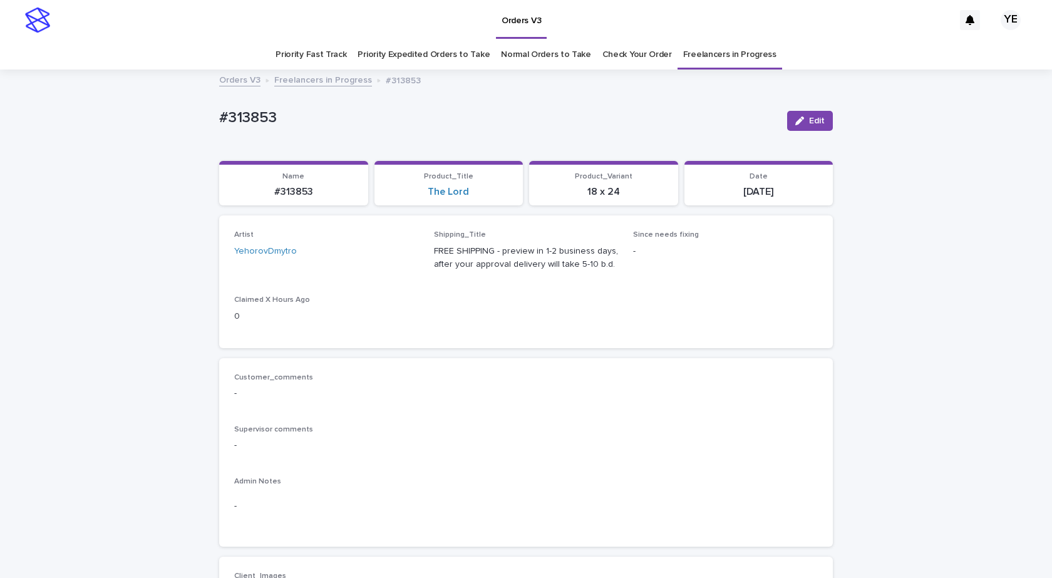
click at [325, 79] on link "Freelancers in Progress" at bounding box center [323, 79] width 98 height 14
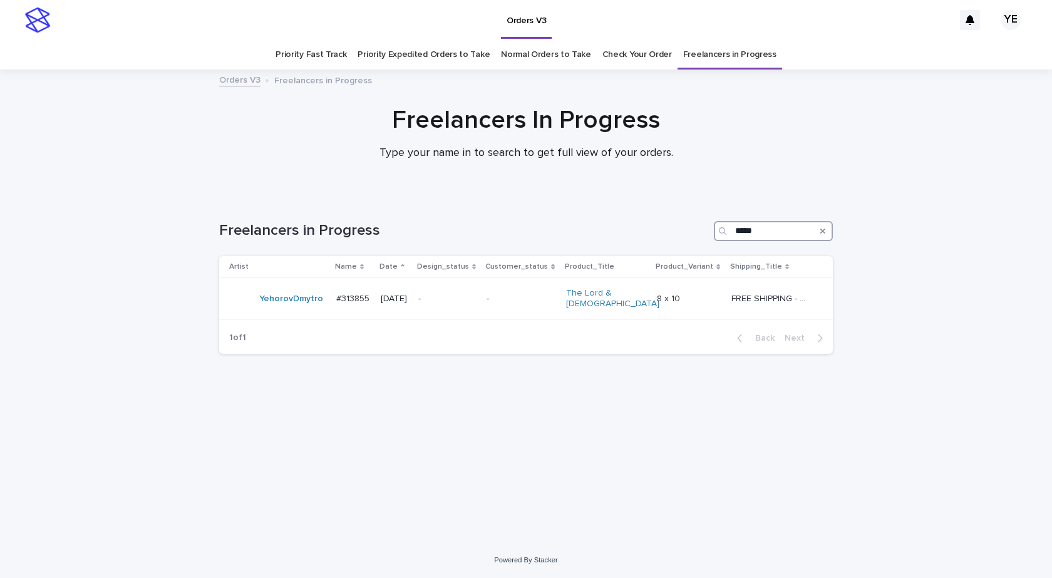
click at [760, 233] on input "*****" at bounding box center [773, 231] width 119 height 20
paste input "***"
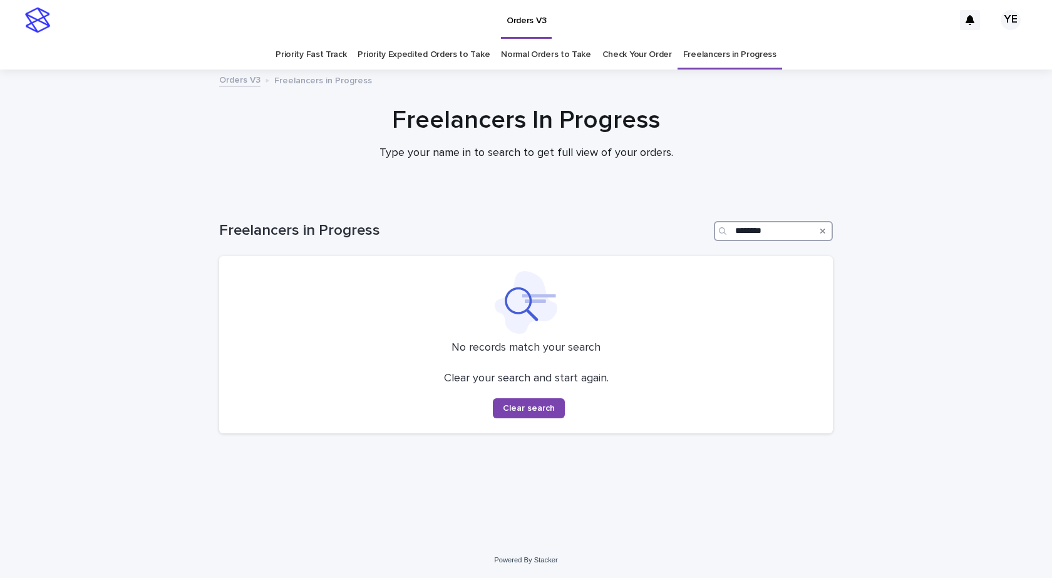
click at [752, 229] on input "********" at bounding box center [773, 231] width 119 height 20
drag, startPoint x: 775, startPoint y: 227, endPoint x: 620, endPoint y: 223, distance: 155.9
click at [621, 224] on div "Freelancers in Progress *******" at bounding box center [525, 231] width 613 height 20
click at [786, 225] on input "********" at bounding box center [773, 231] width 119 height 20
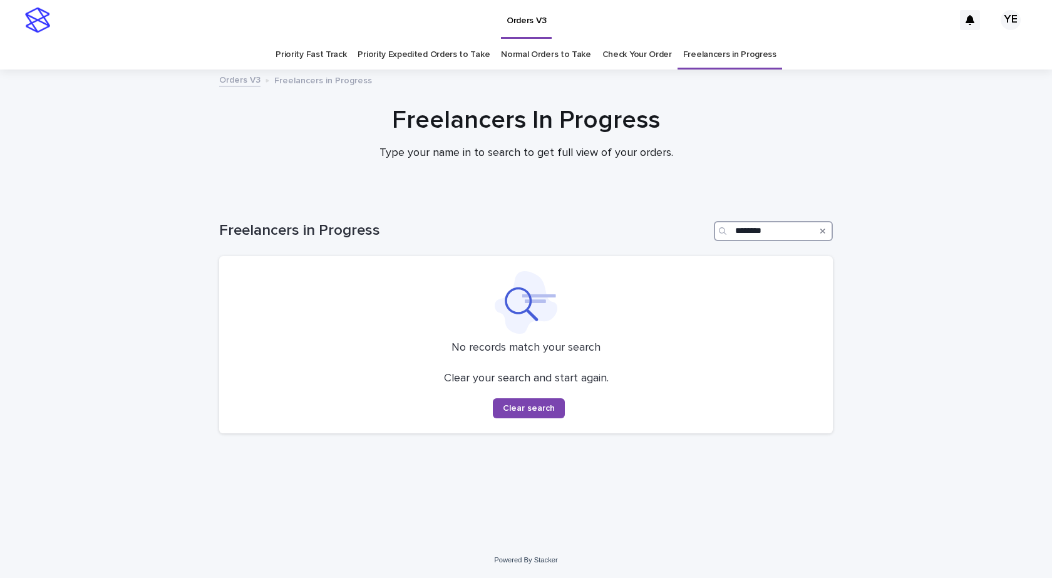
click at [786, 225] on input "********" at bounding box center [773, 231] width 119 height 20
drag, startPoint x: 760, startPoint y: 228, endPoint x: 611, endPoint y: 232, distance: 149.6
click at [616, 232] on div "Freelancers in Progress *****" at bounding box center [525, 231] width 613 height 20
type input "*****"
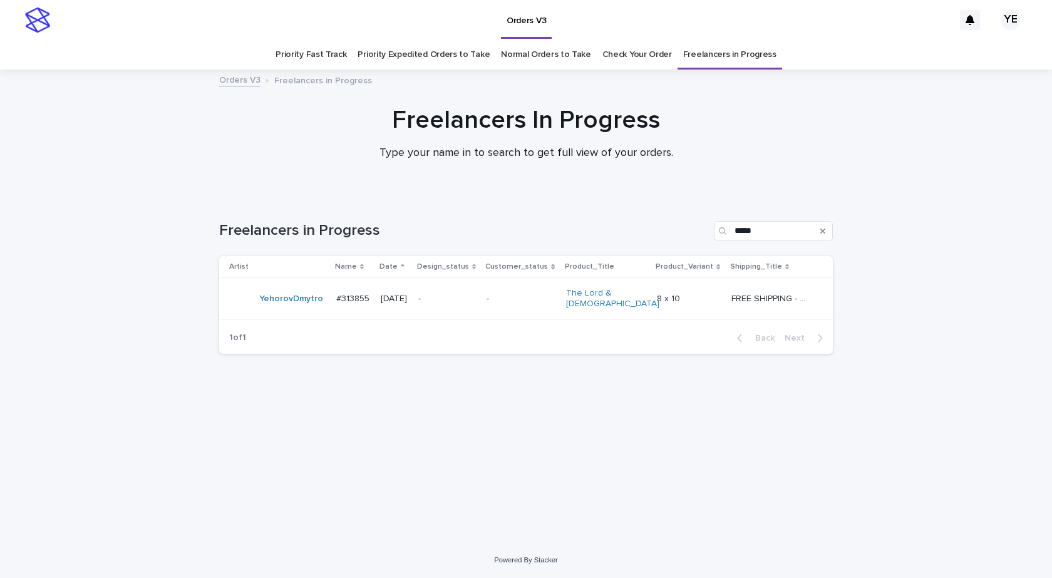
click at [317, 308] on div "YehorovDmytro" at bounding box center [277, 298] width 97 height 25
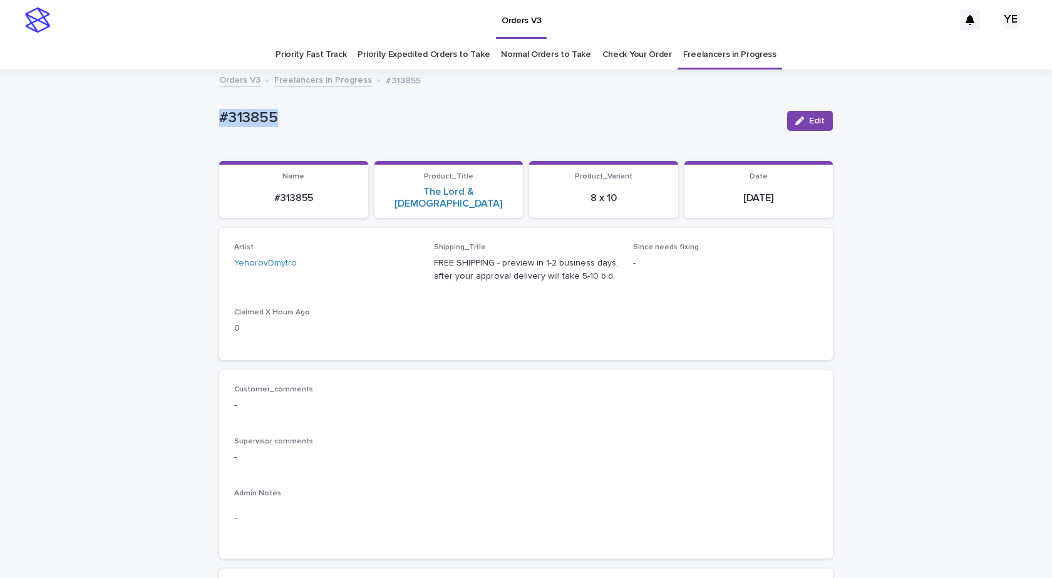
drag, startPoint x: 242, startPoint y: 118, endPoint x: 153, endPoint y: 150, distance: 94.6
copy p "#313855"
click at [807, 130] on button "Edit" at bounding box center [810, 121] width 46 height 20
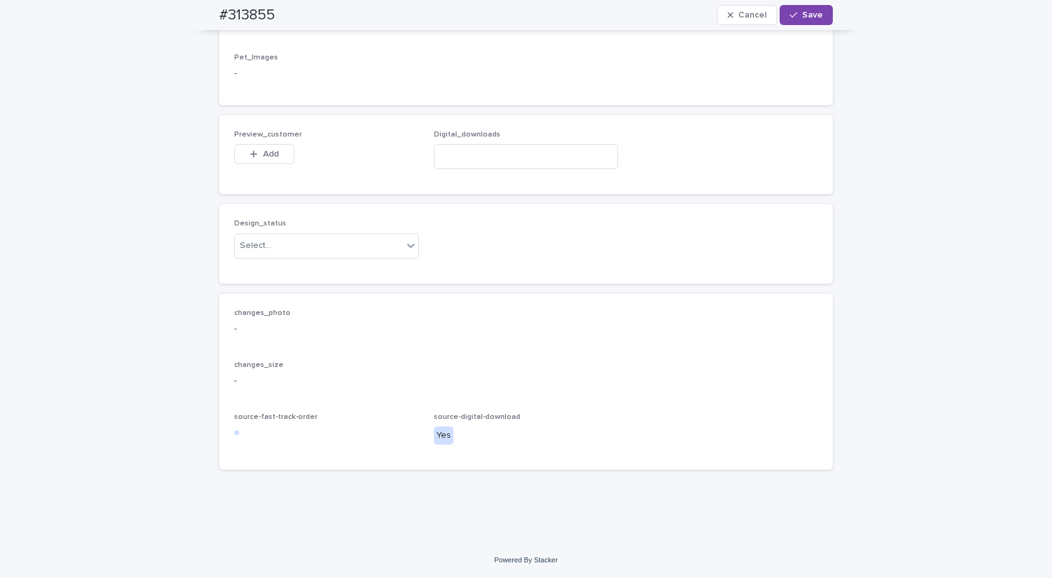
scroll to position [848, 0]
click at [528, 169] on input at bounding box center [526, 156] width 185 height 25
paste input "**********"
type input "**********"
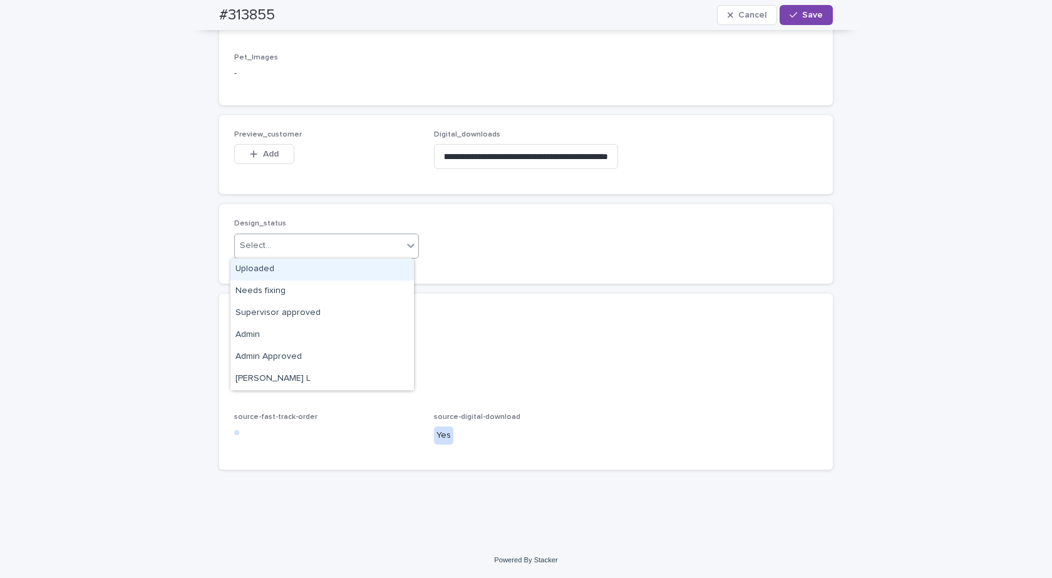
scroll to position [0, 0]
click at [347, 247] on div "Select..." at bounding box center [319, 245] width 168 height 21
click at [283, 269] on div "Uploaded" at bounding box center [321, 269] width 183 height 22
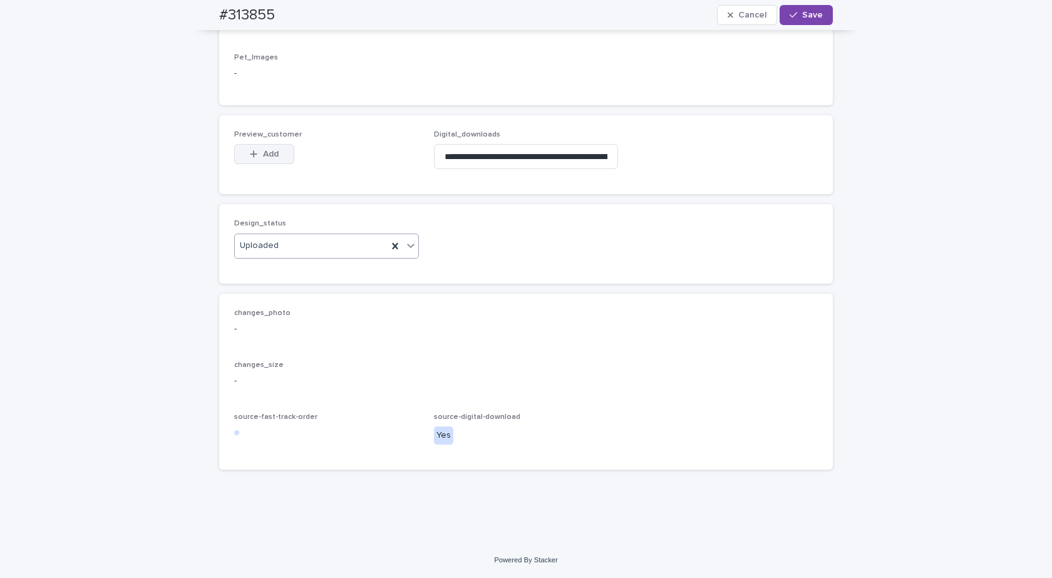
click at [267, 156] on span "Add" at bounding box center [271, 154] width 16 height 9
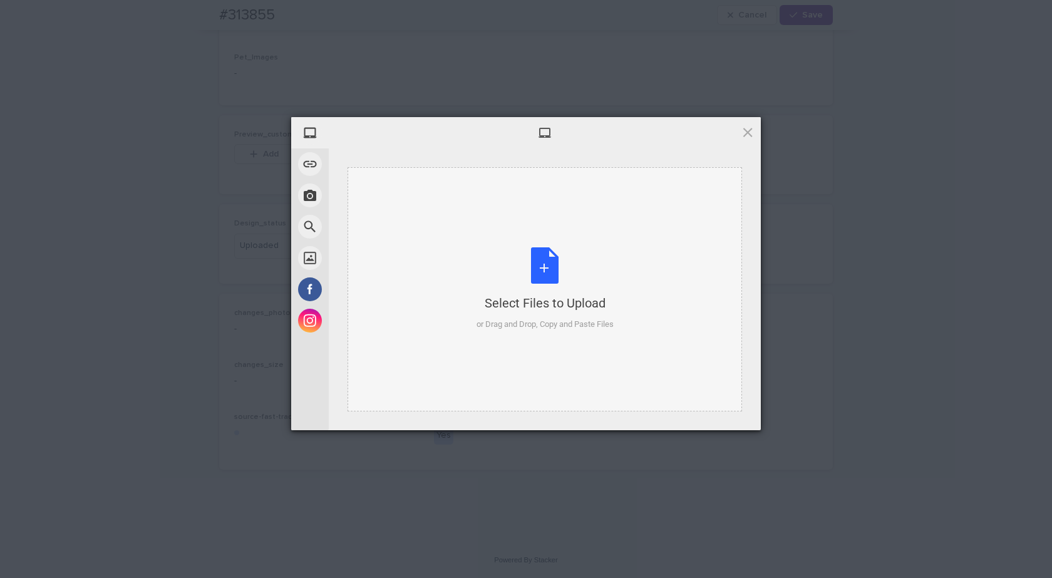
click at [597, 260] on div "Select Files to Upload or Drag and Drop, Copy and Paste Files" at bounding box center [544, 288] width 137 height 83
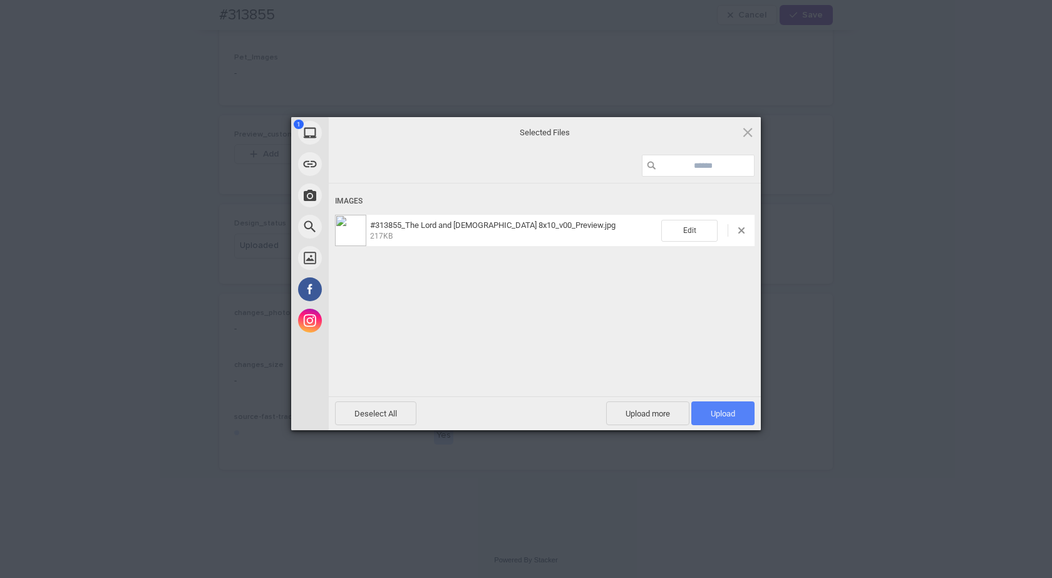
click at [715, 415] on span "Upload 1" at bounding box center [722, 413] width 24 height 9
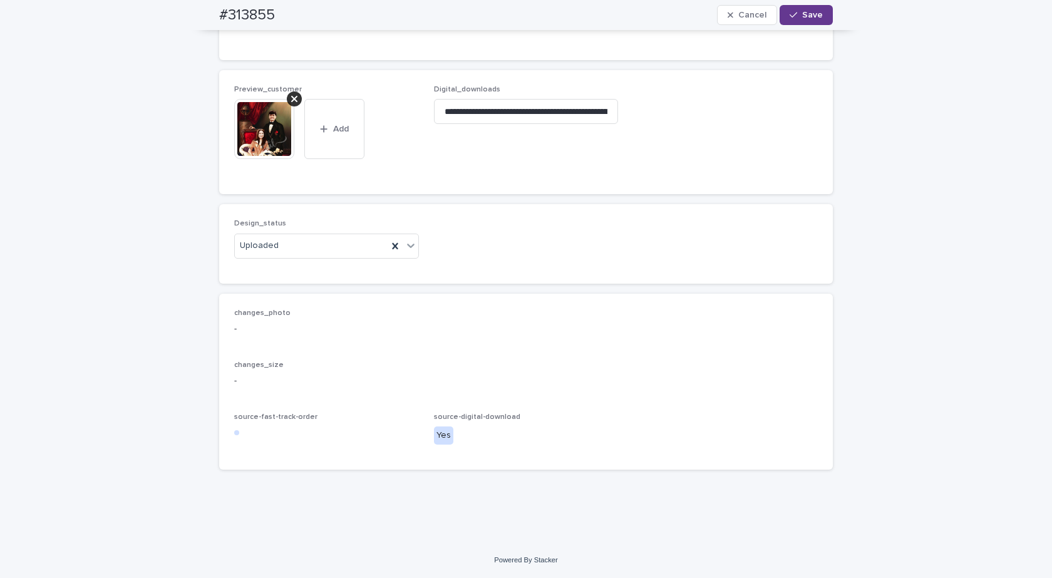
click at [802, 10] on button "Save" at bounding box center [805, 15] width 53 height 20
